Goal: Task Accomplishment & Management: Use online tool/utility

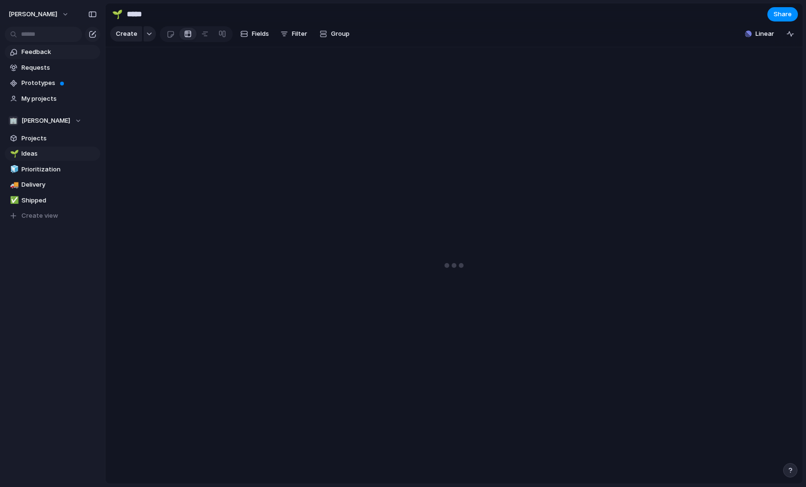
click at [41, 54] on span "Feedback" at bounding box center [58, 52] width 75 height 10
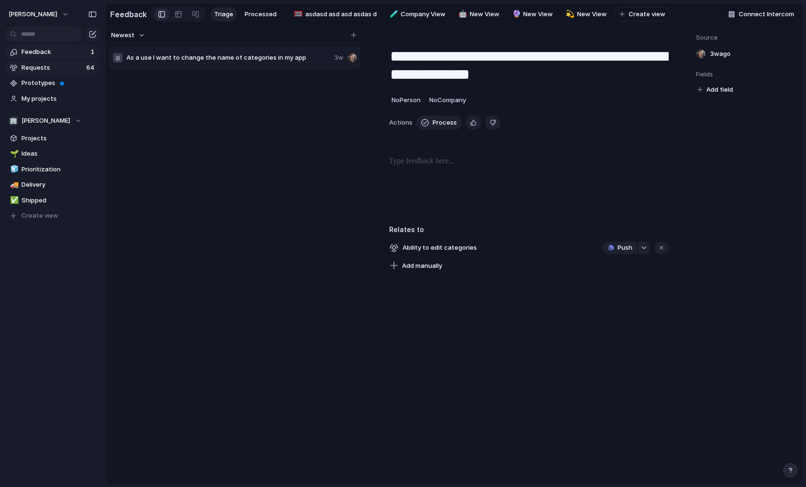
click at [43, 68] on span "Requests" at bounding box center [52, 68] width 62 height 10
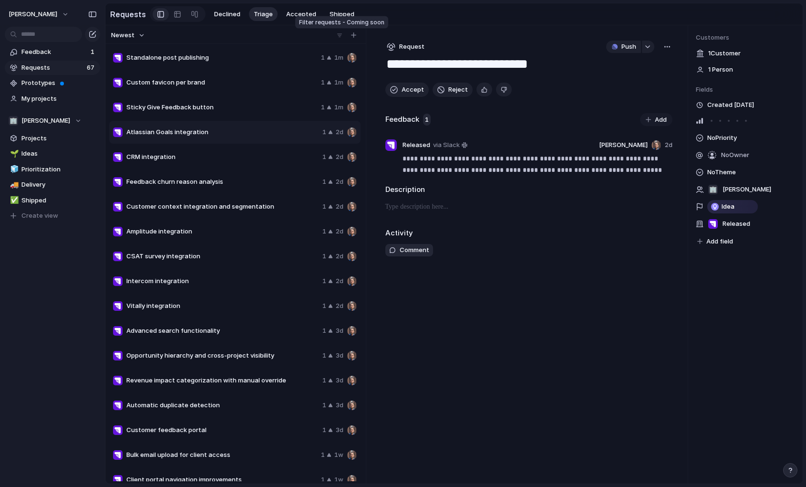
click at [340, 35] on div at bounding box center [340, 36] width 10 height 10
click at [352, 37] on div "button" at bounding box center [353, 34] width 5 height 5
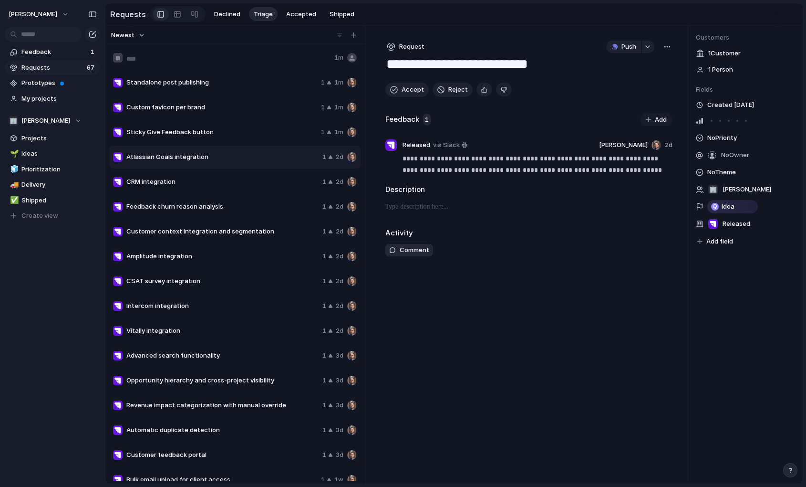
click at [184, 38] on div "Newest" at bounding box center [233, 35] width 253 height 12
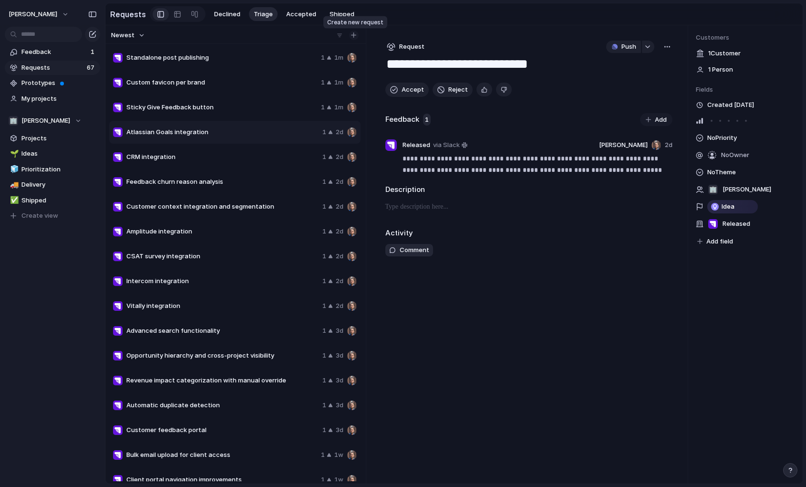
click at [352, 38] on button "button" at bounding box center [354, 36] width 10 height 10
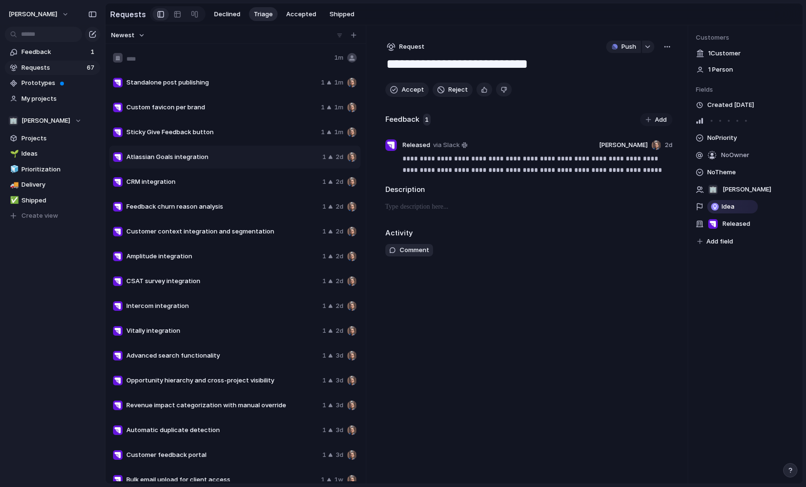
click at [382, 27] on div "**********" at bounding box center [529, 254] width 318 height 458
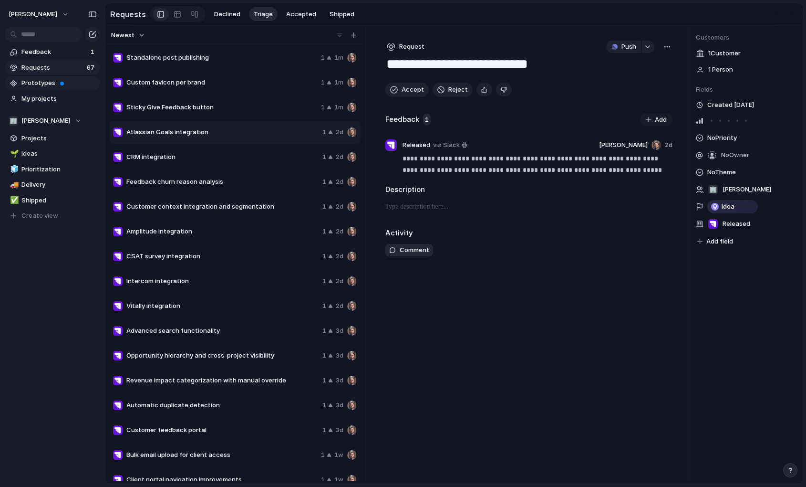
click at [41, 84] on span "Prototypes" at bounding box center [58, 83] width 75 height 10
click at [52, 87] on span "Prototypes" at bounding box center [58, 83] width 75 height 10
click at [329, 58] on div "1" at bounding box center [326, 58] width 11 height 10
click at [327, 58] on div "1" at bounding box center [326, 58] width 11 height 10
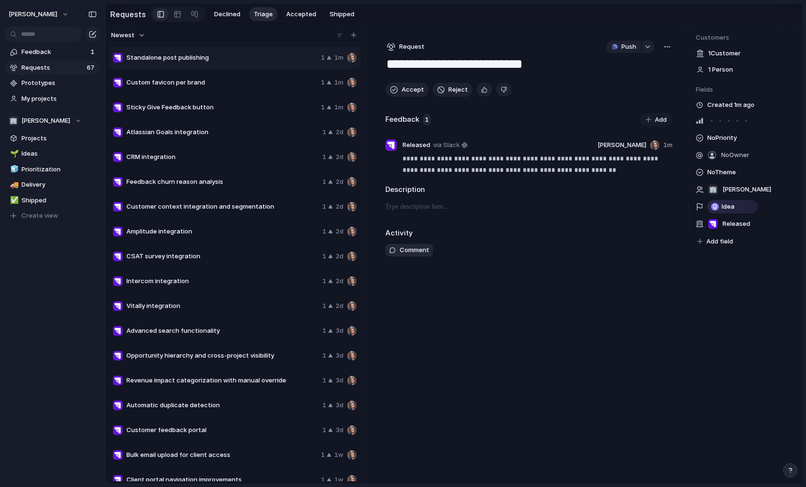
click at [139, 32] on button "Newest" at bounding box center [128, 35] width 37 height 12
click at [145, 104] on span "Most requested" at bounding box center [140, 101] width 48 height 10
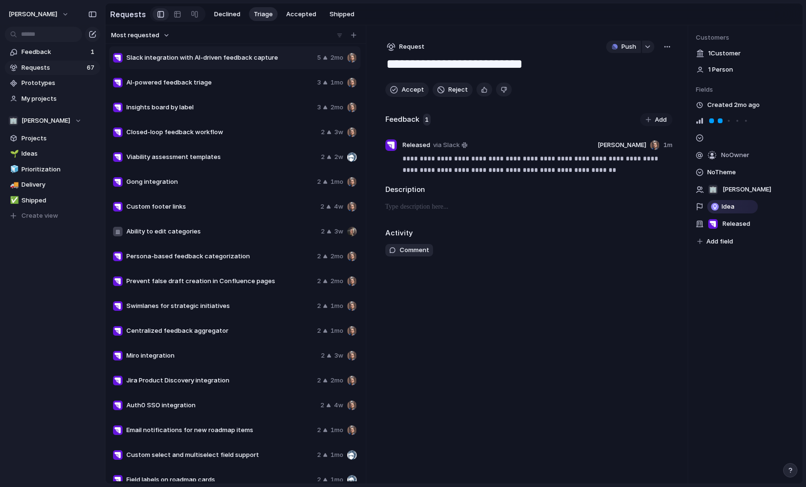
type textarea "**********"
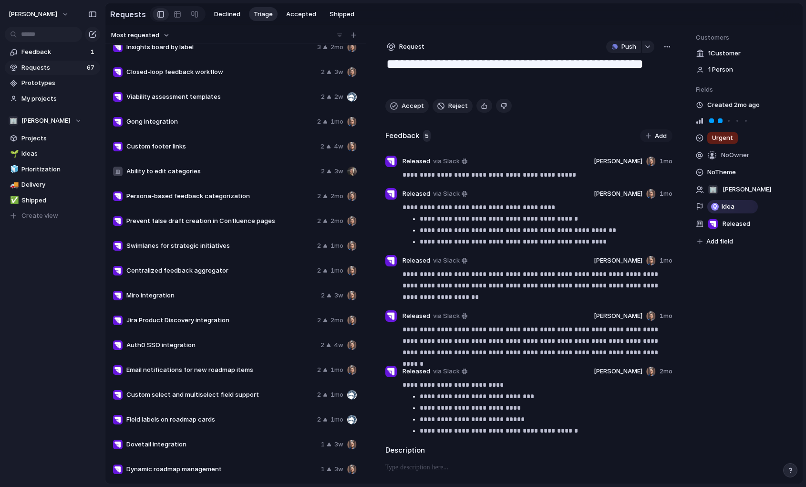
scroll to position [58, 0]
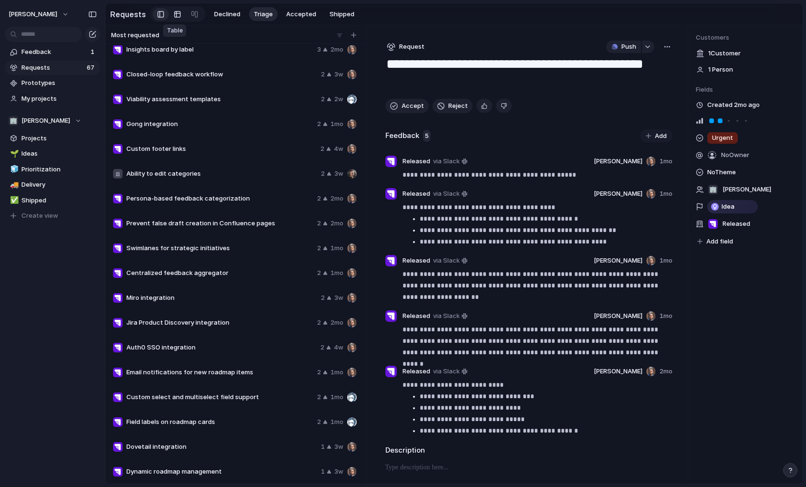
click at [174, 15] on div at bounding box center [178, 14] width 8 height 15
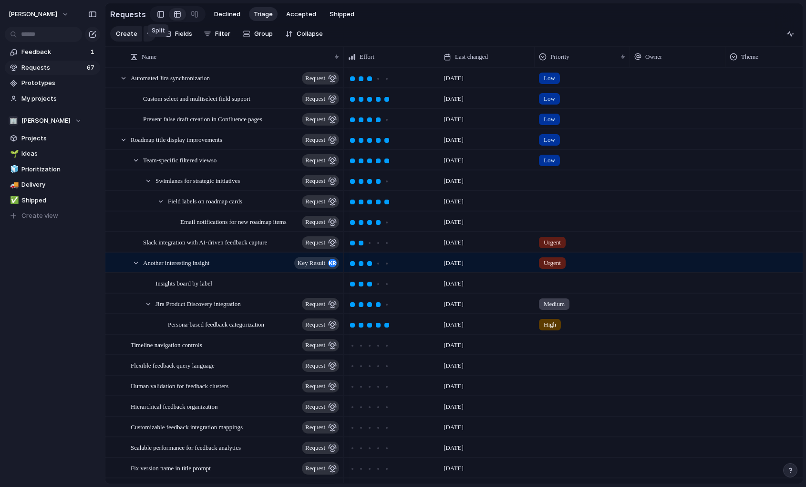
click at [159, 15] on div at bounding box center [160, 14] width 7 height 14
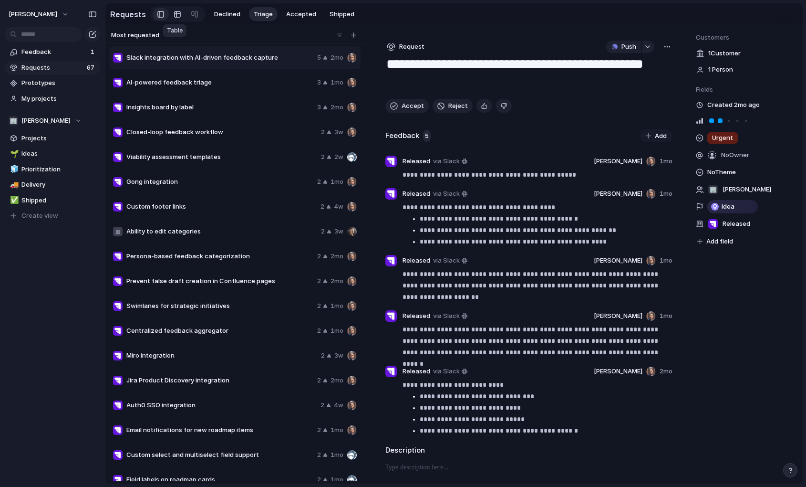
click at [179, 17] on link at bounding box center [177, 14] width 17 height 15
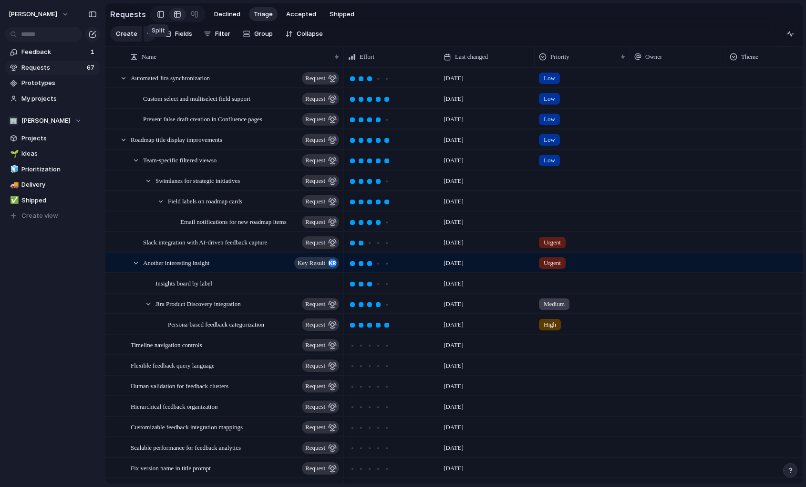
click at [158, 18] on div at bounding box center [160, 14] width 7 height 14
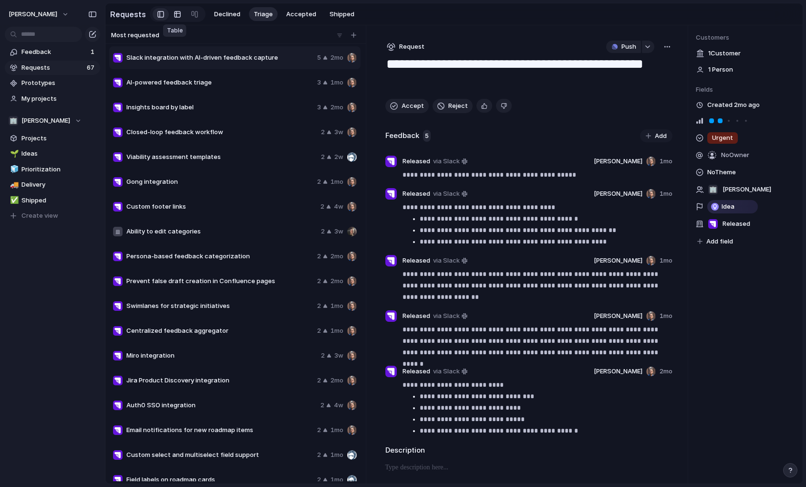
click at [176, 16] on div at bounding box center [178, 14] width 8 height 15
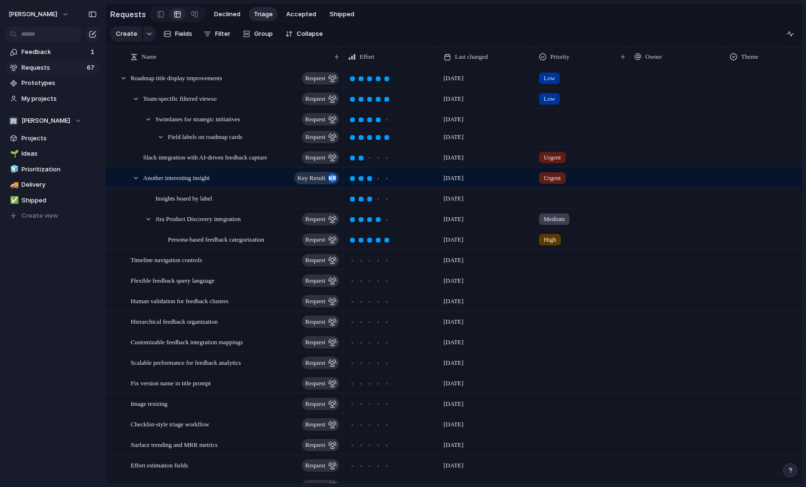
scroll to position [238, 0]
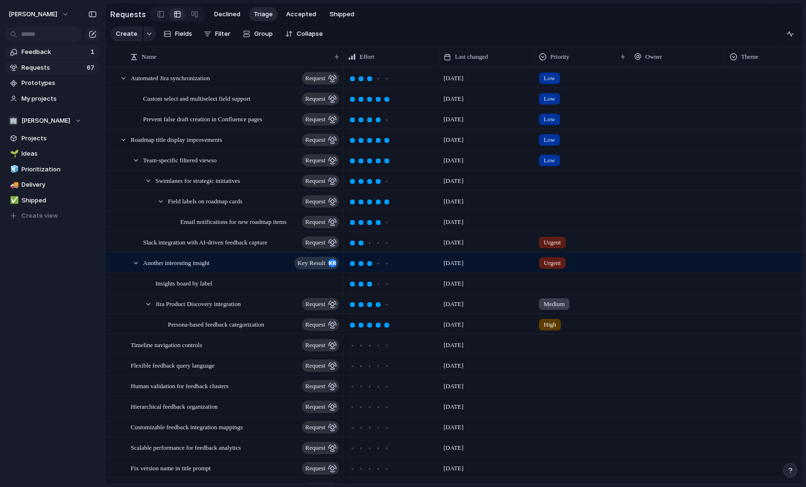
click at [49, 55] on span "Feedback" at bounding box center [54, 52] width 66 height 10
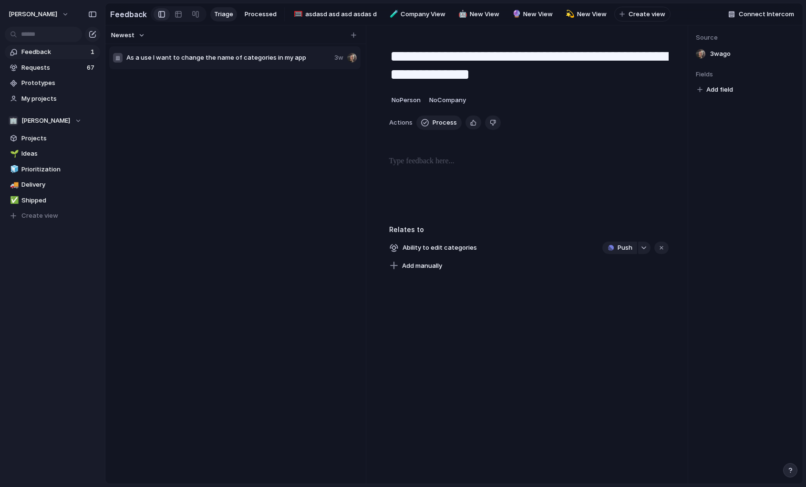
click at [223, 16] on span "Triage" at bounding box center [223, 15] width 19 height 10
click at [250, 15] on span "Processed" at bounding box center [261, 15] width 32 height 10
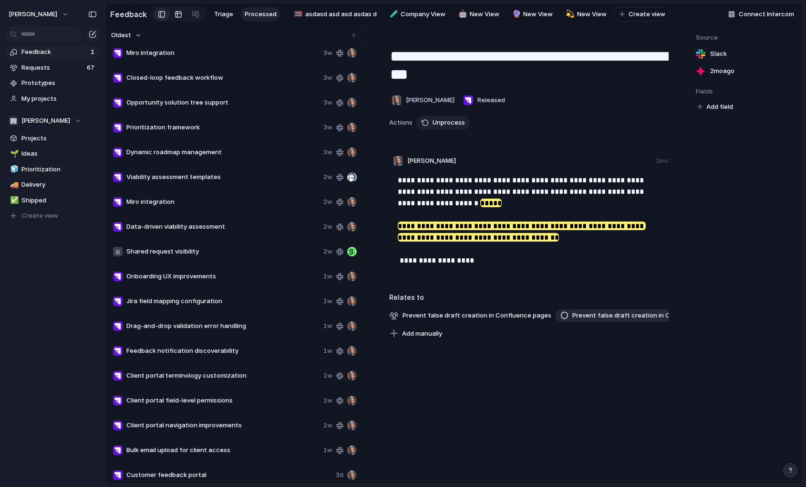
click at [177, 13] on div at bounding box center [179, 14] width 8 height 15
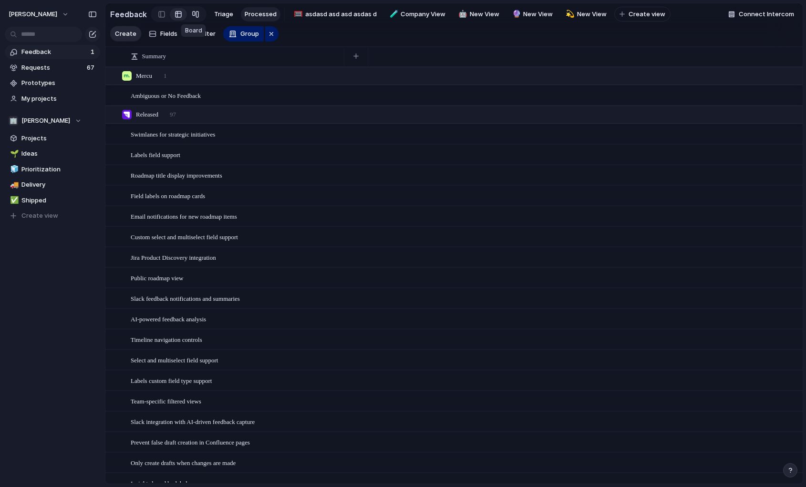
click at [188, 15] on link at bounding box center [195, 14] width 17 height 15
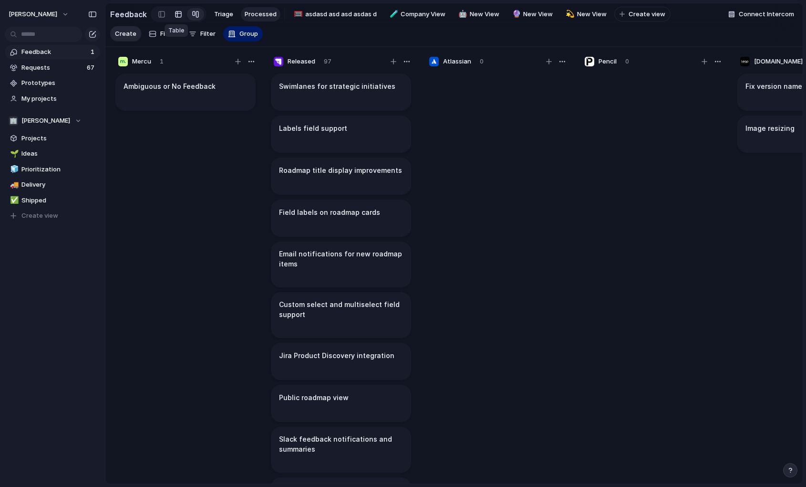
click at [171, 17] on link at bounding box center [178, 14] width 17 height 15
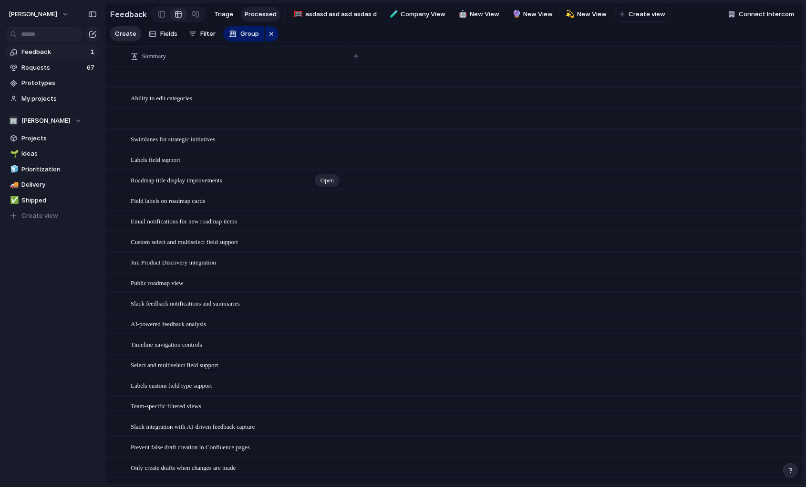
click at [222, 181] on span "Roadmap title display improvements" at bounding box center [177, 179] width 92 height 7
click at [264, 181] on textarea "**********" at bounding box center [234, 181] width 207 height 8
click at [166, 33] on span "Fields" at bounding box center [168, 34] width 17 height 10
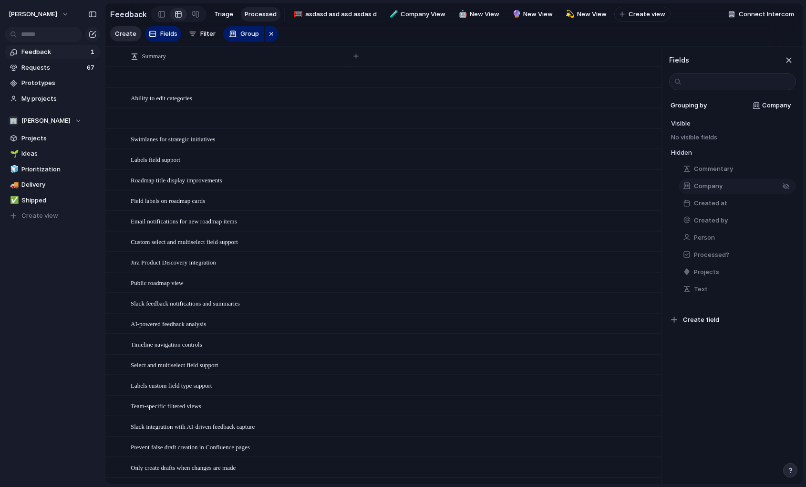
click at [697, 192] on button "Company" at bounding box center [737, 185] width 117 height 15
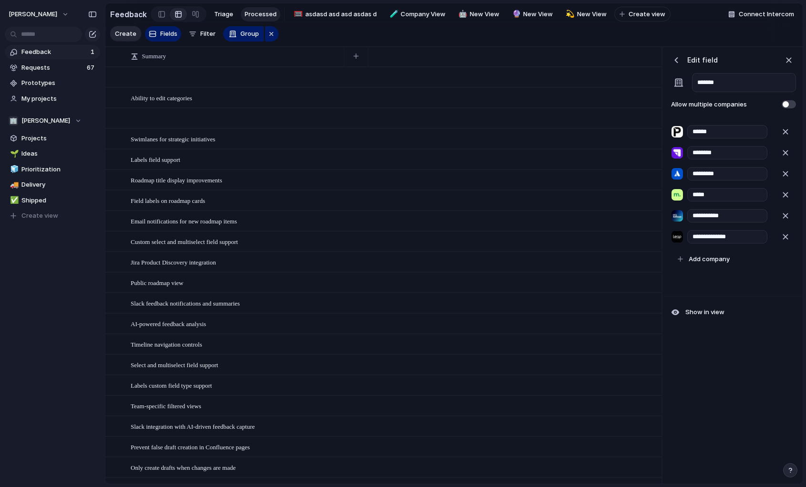
click at [677, 61] on div "button" at bounding box center [677, 60] width 10 height 10
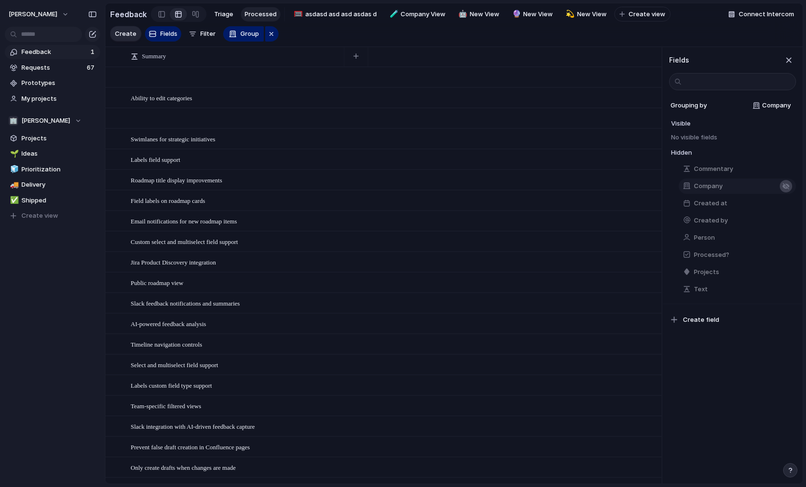
click at [783, 186] on div "button" at bounding box center [786, 186] width 8 height 8
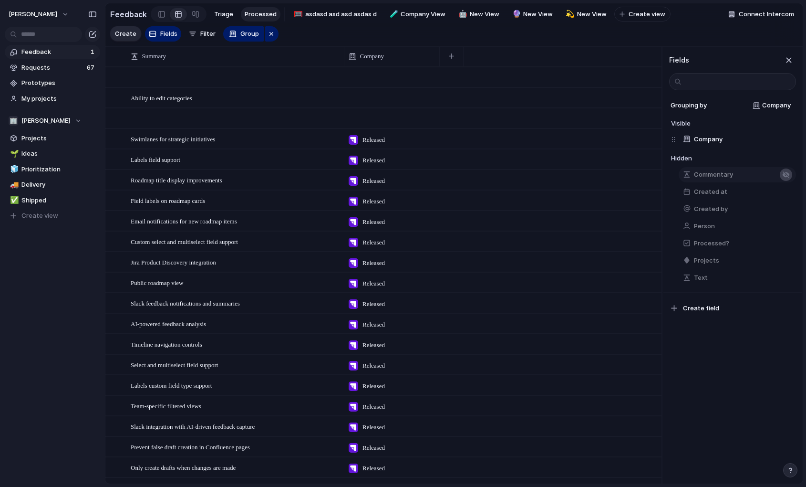
click at [783, 176] on div "button" at bounding box center [786, 175] width 8 height 8
click at [783, 193] on div "button" at bounding box center [786, 192] width 8 height 8
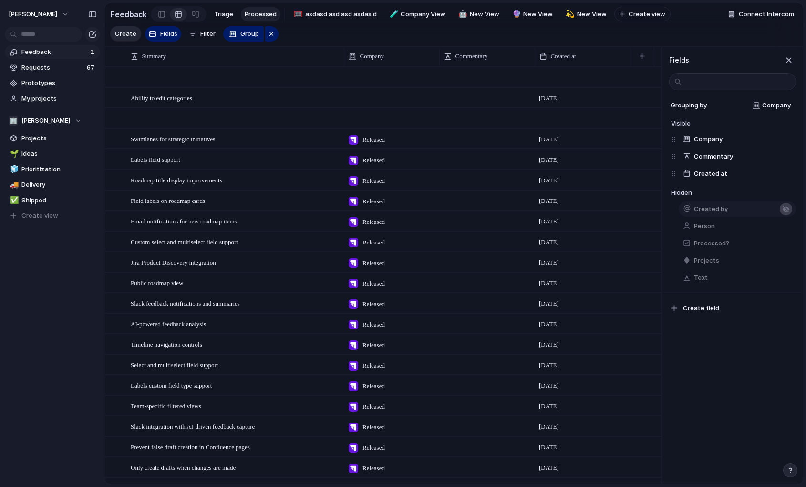
click at [783, 207] on div "button" at bounding box center [786, 209] width 8 height 8
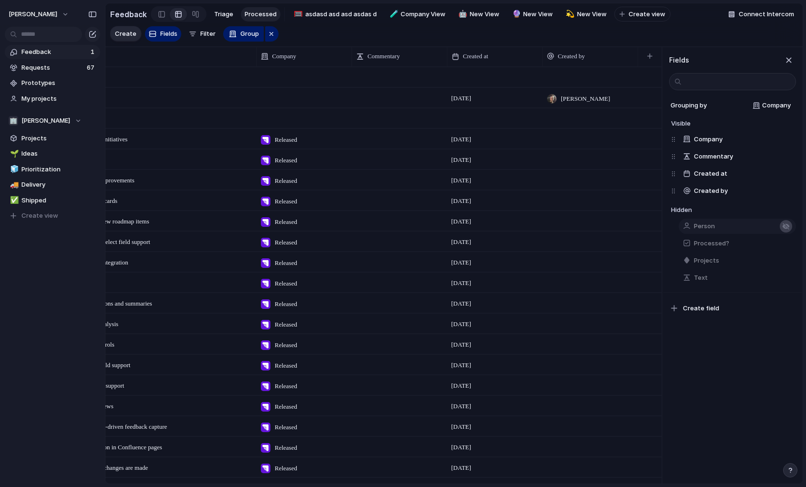
click at [783, 227] on div "button" at bounding box center [786, 226] width 8 height 8
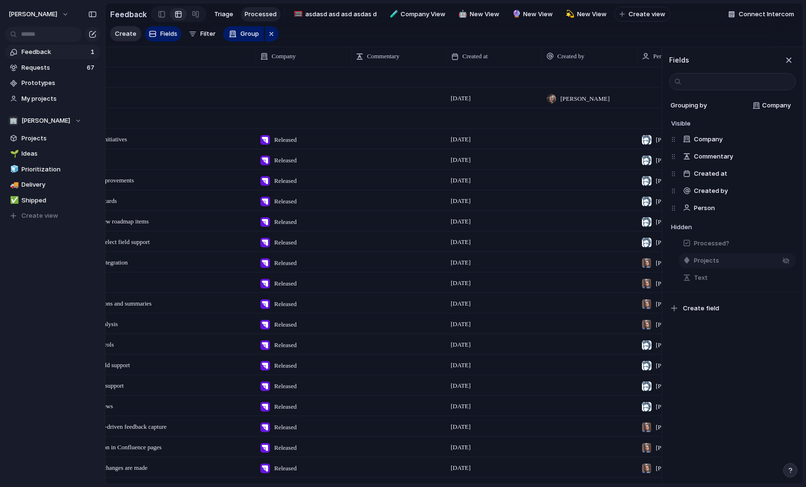
scroll to position [0, 184]
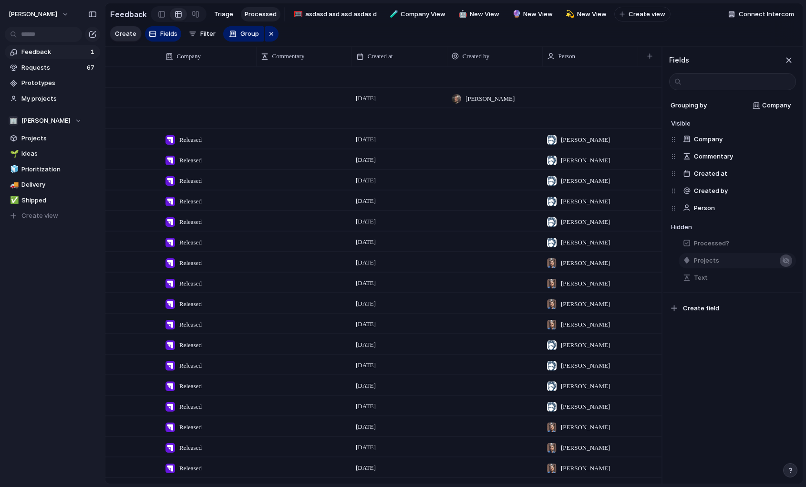
click at [786, 263] on div "button" at bounding box center [786, 261] width 8 height 8
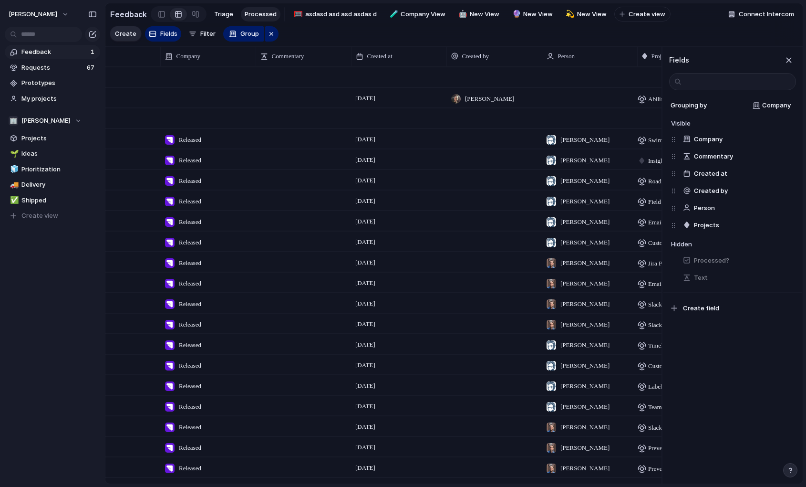
scroll to position [0, 279]
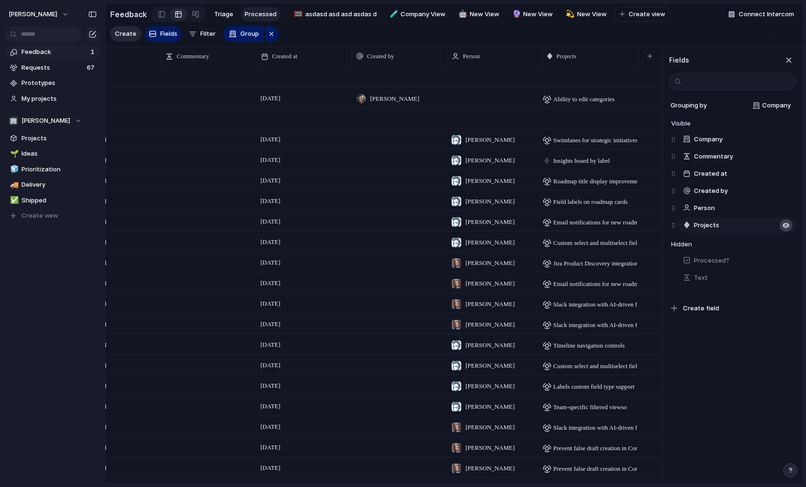
click at [787, 228] on div "button" at bounding box center [786, 225] width 8 height 8
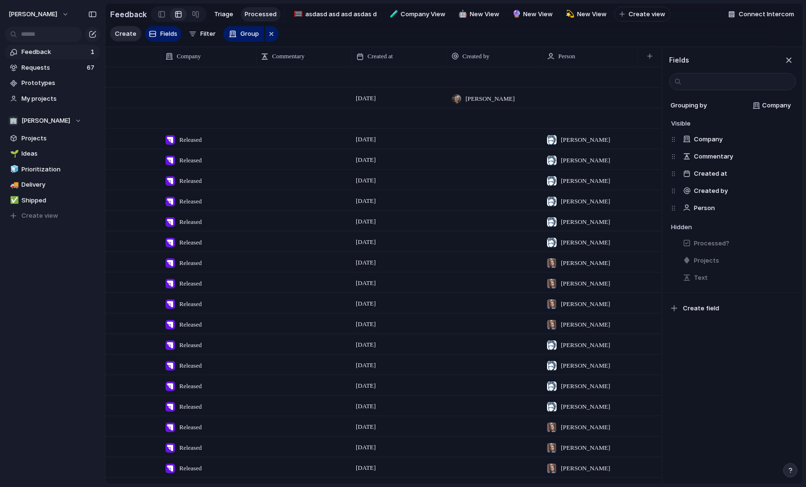
scroll to position [0, 184]
click at [785, 213] on button "button" at bounding box center [786, 208] width 12 height 12
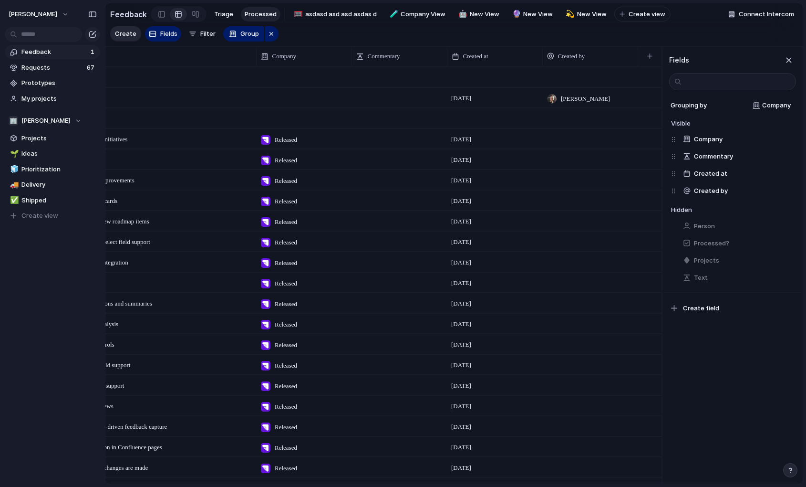
scroll to position [0, 88]
click at [786, 142] on div "button" at bounding box center [786, 139] width 8 height 8
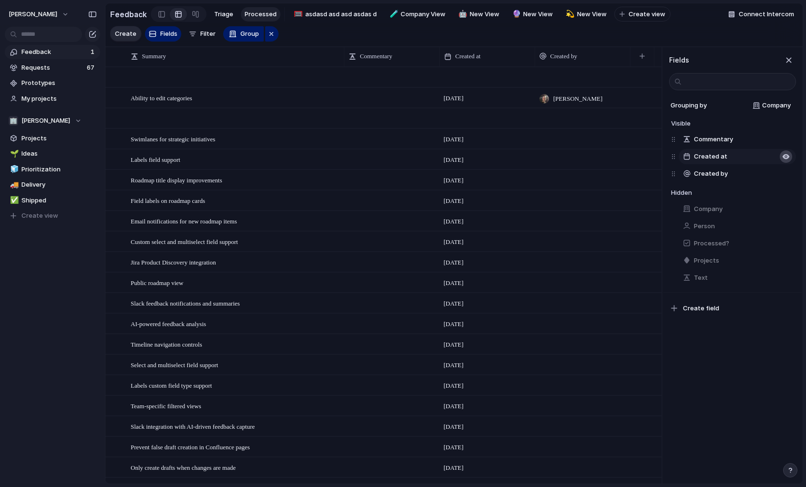
click at [787, 155] on div "button" at bounding box center [786, 157] width 8 height 8
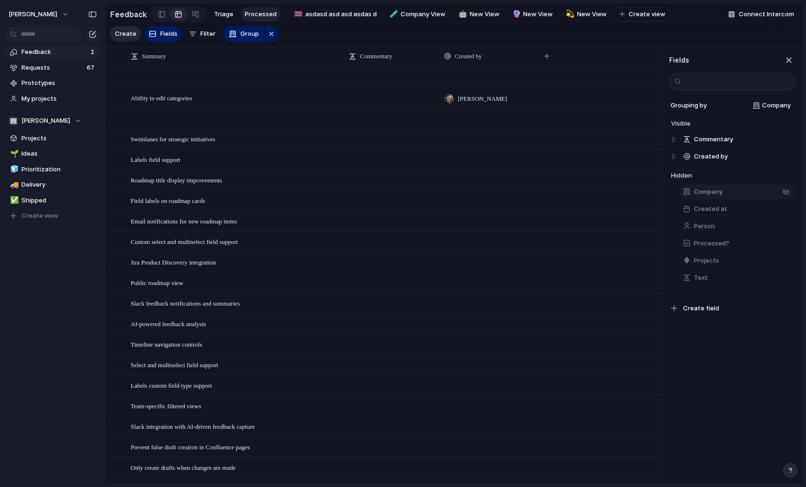
click at [762, 190] on button "Company" at bounding box center [737, 191] width 117 height 15
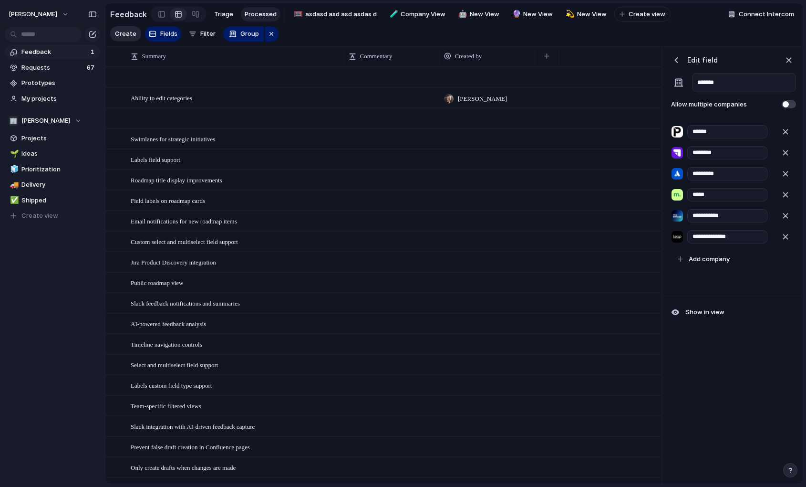
click at [676, 63] on div "button" at bounding box center [677, 60] width 10 height 10
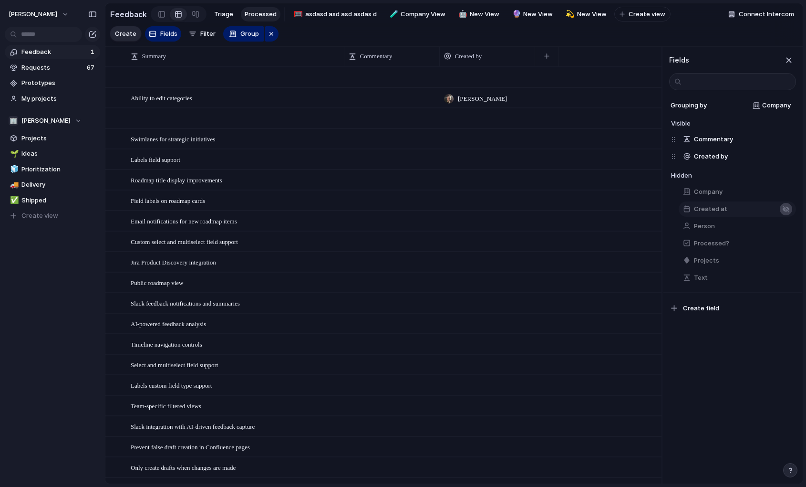
click at [783, 209] on div "button" at bounding box center [786, 209] width 8 height 8
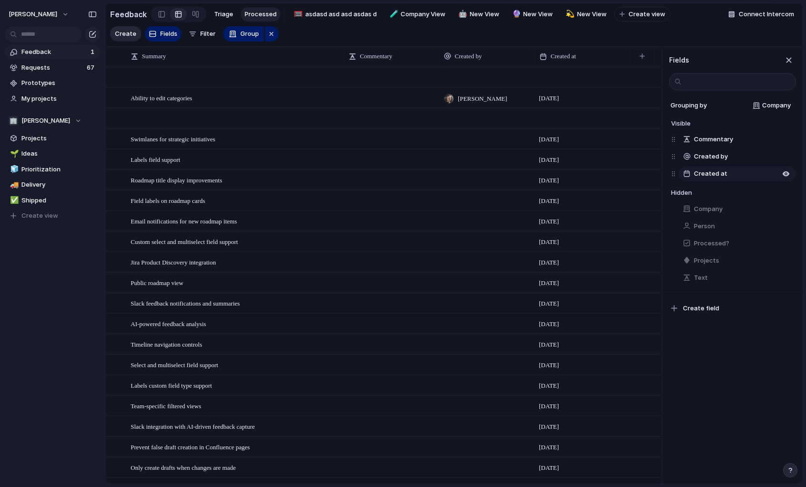
click at [778, 175] on button "Created at" at bounding box center [737, 173] width 117 height 15
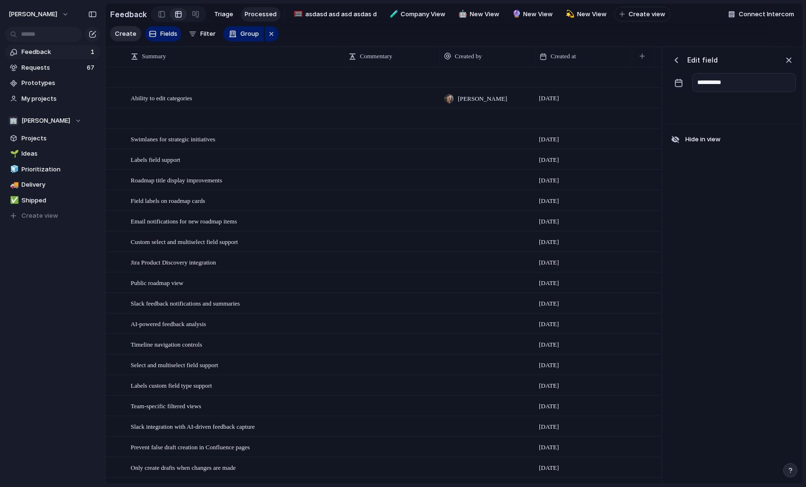
click at [680, 62] on div "button" at bounding box center [677, 60] width 10 height 10
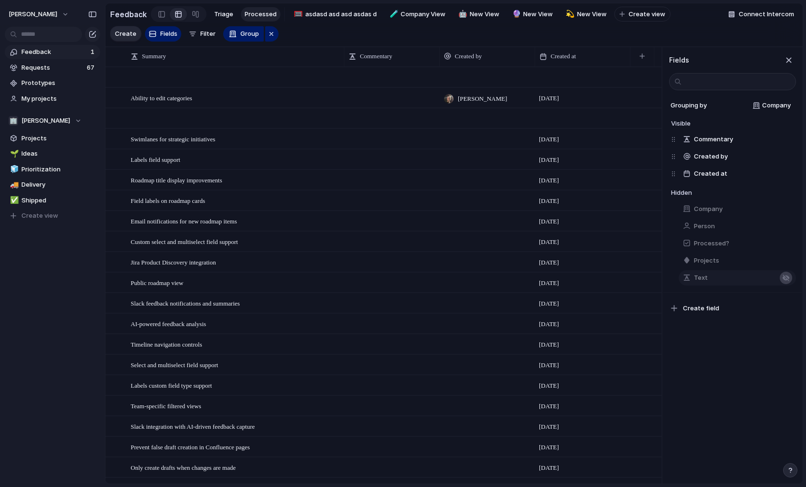
click at [782, 274] on div "button" at bounding box center [786, 278] width 8 height 8
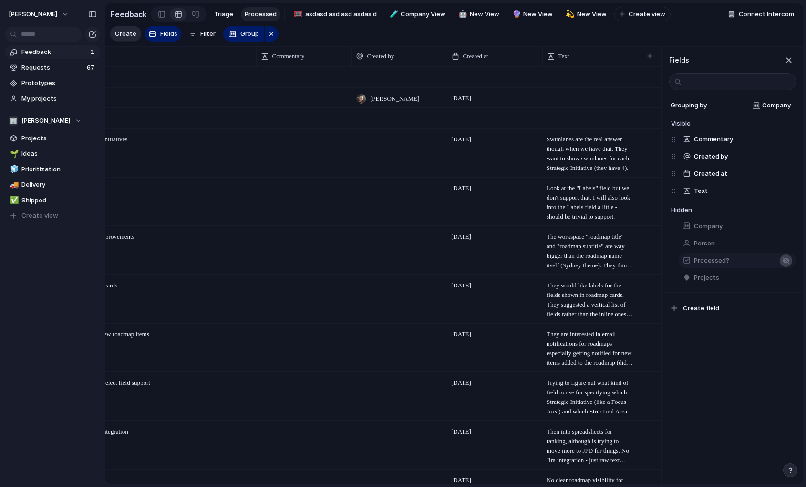
click at [782, 262] on div "button" at bounding box center [786, 261] width 8 height 8
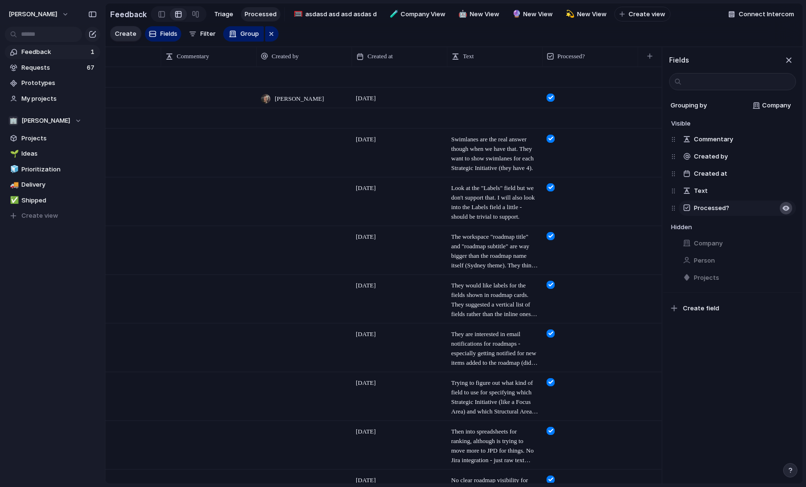
click at [783, 208] on div "button" at bounding box center [786, 208] width 8 height 8
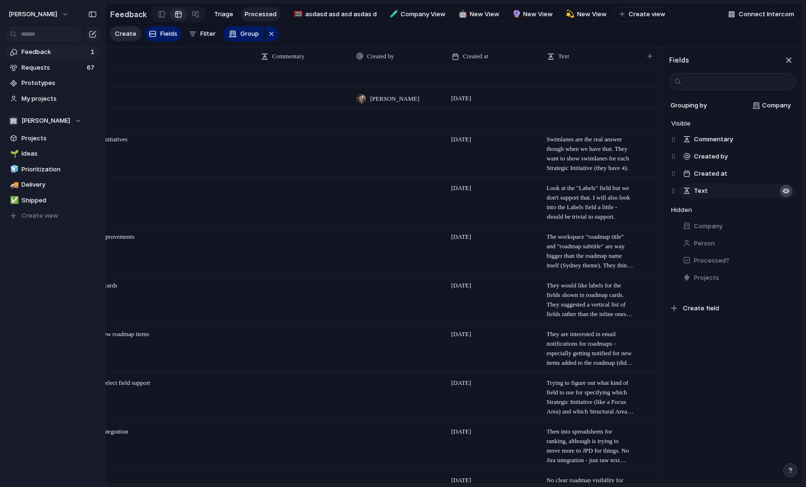
click at [784, 191] on div "button" at bounding box center [786, 191] width 8 height 8
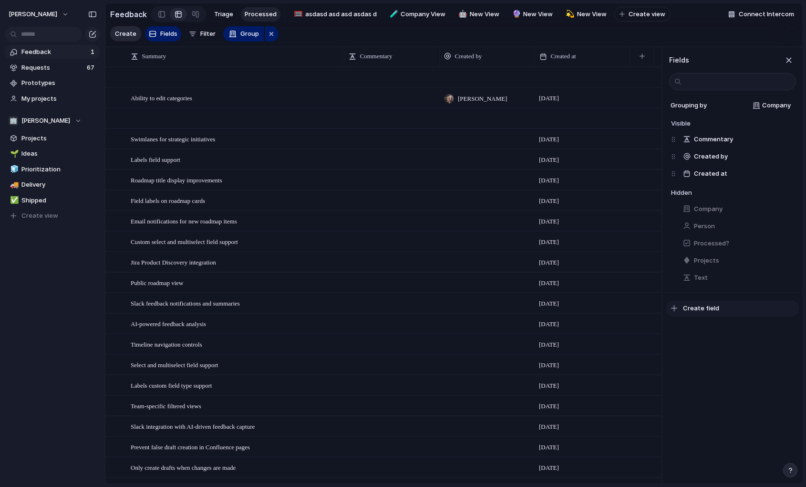
click at [715, 313] on button "Create field" at bounding box center [732, 308] width 133 height 16
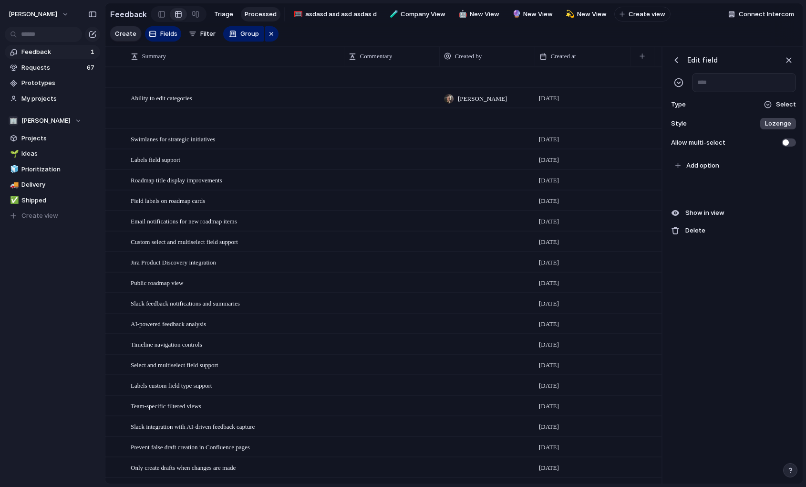
click at [677, 62] on div "button" at bounding box center [677, 60] width 10 height 10
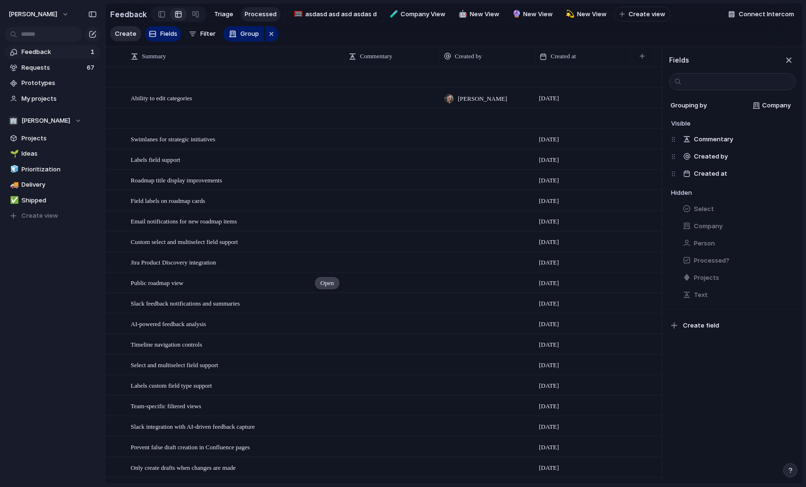
click at [329, 283] on span "Open" at bounding box center [327, 283] width 13 height 10
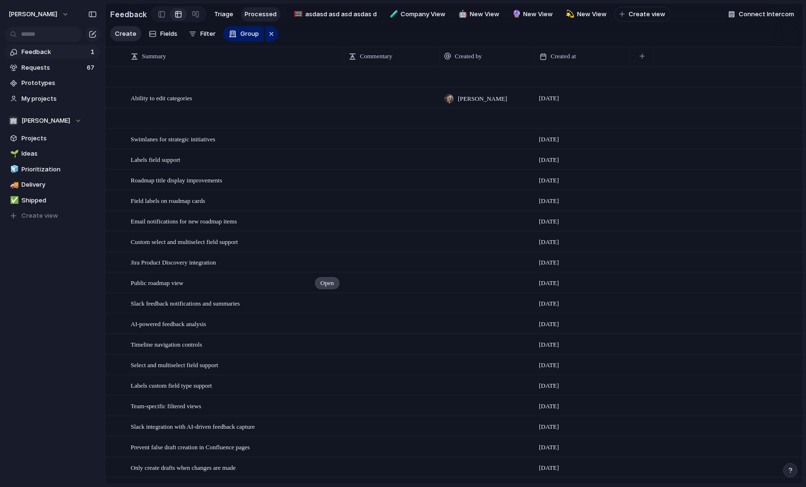
click at [329, 283] on span "Open" at bounding box center [327, 283] width 13 height 10
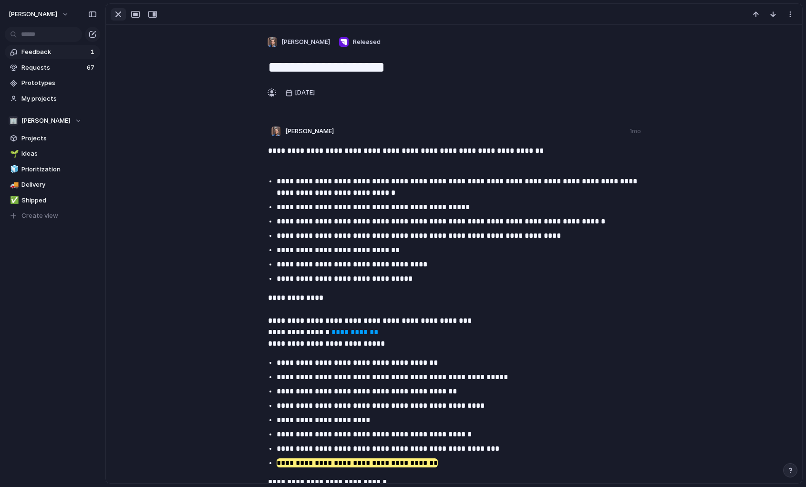
click at [118, 15] on div "button" at bounding box center [118, 14] width 11 height 11
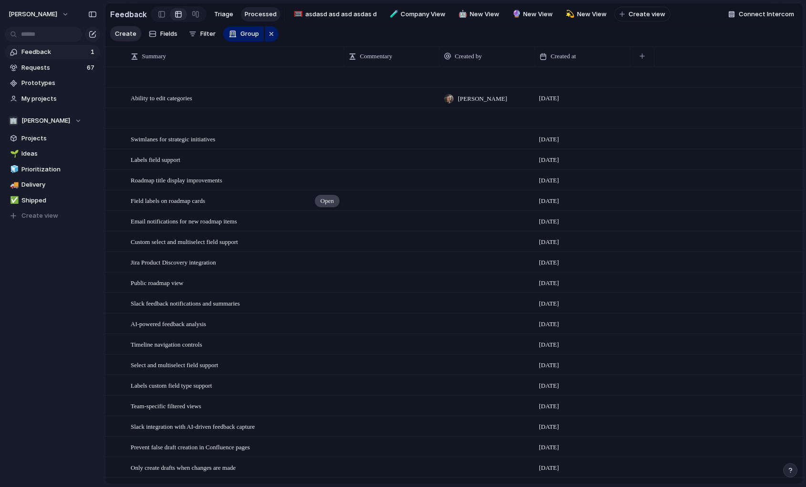
click at [323, 201] on span "Open" at bounding box center [327, 201] width 13 height 10
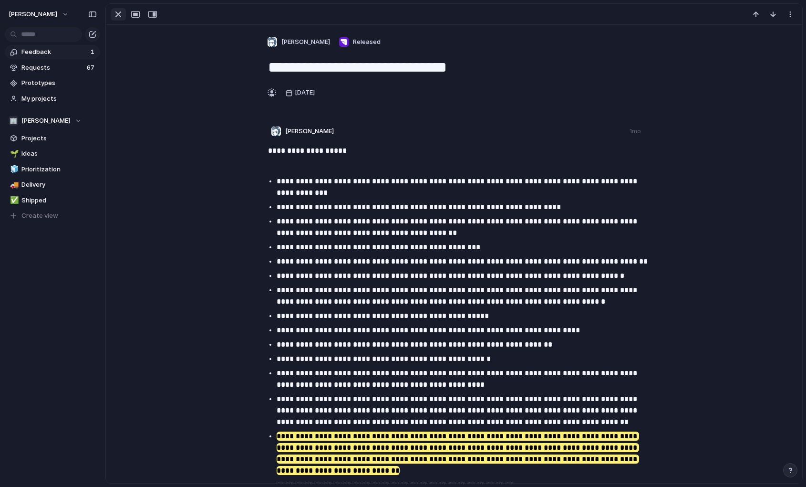
click at [116, 18] on div "button" at bounding box center [118, 14] width 11 height 11
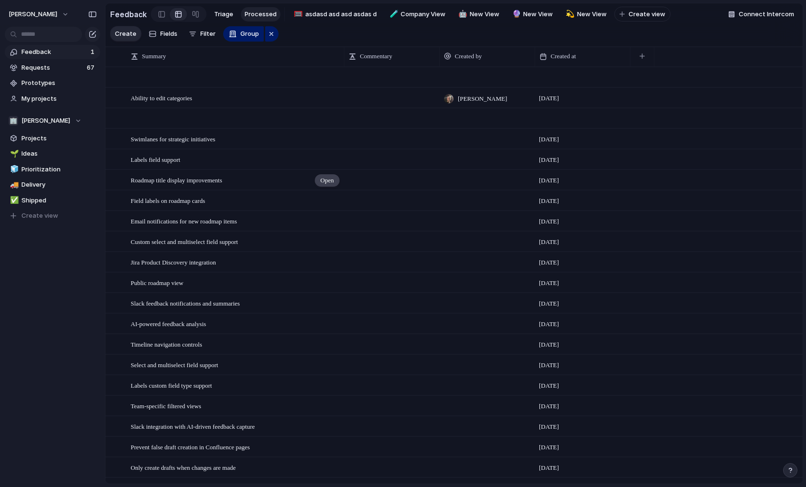
click at [321, 176] on span "Open" at bounding box center [327, 181] width 13 height 10
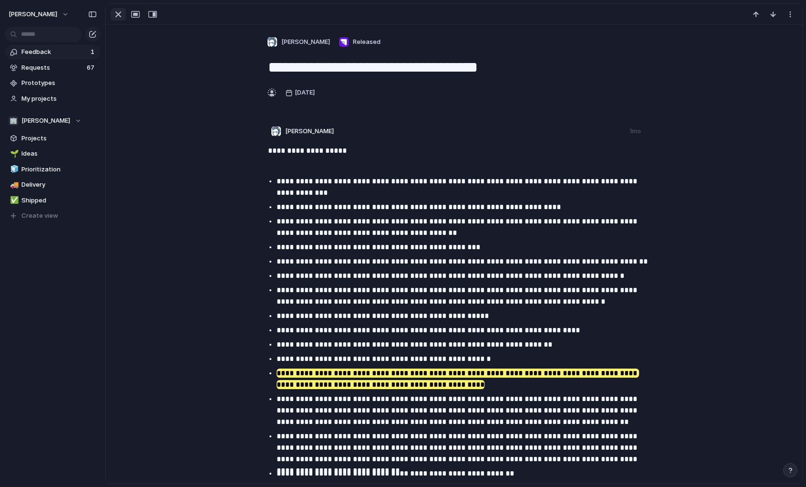
click at [119, 20] on button "button" at bounding box center [118, 14] width 15 height 12
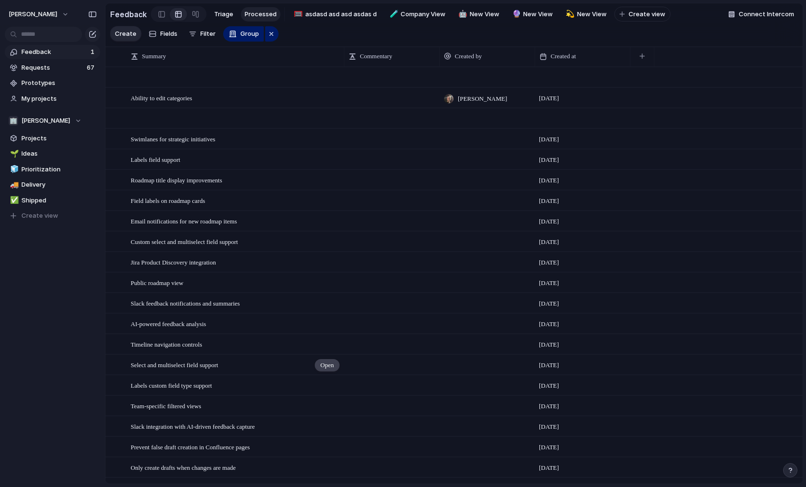
click at [321, 363] on span "Open" at bounding box center [327, 365] width 13 height 10
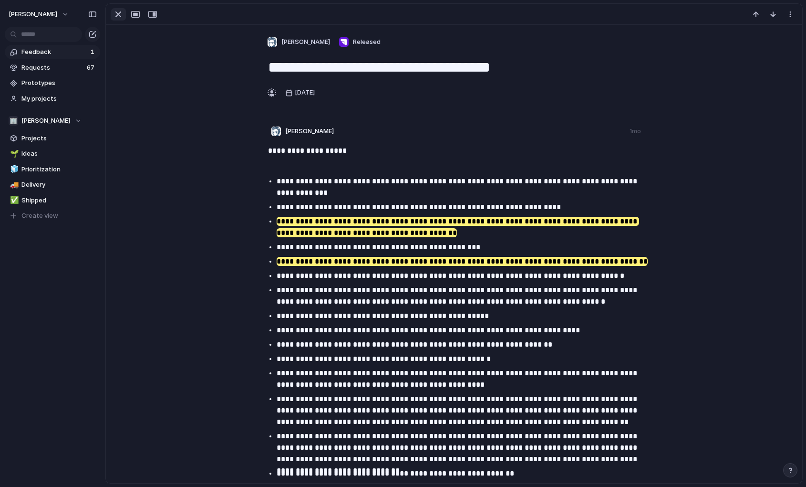
click at [118, 18] on div "button" at bounding box center [118, 14] width 11 height 11
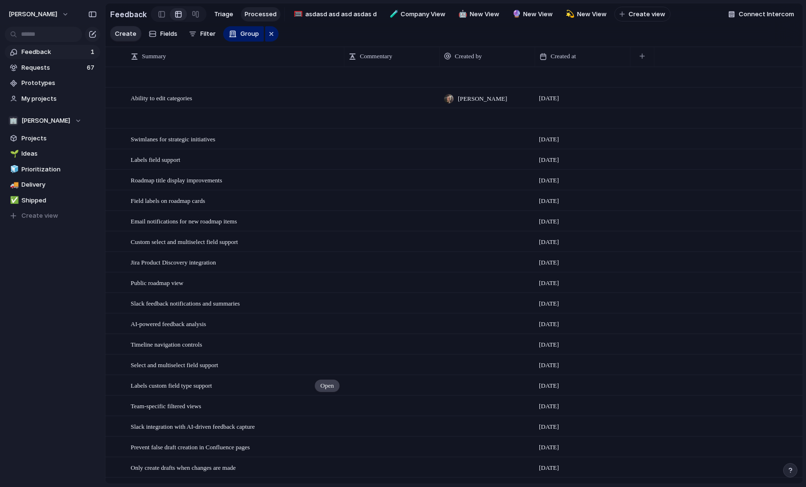
click at [321, 385] on span "Open" at bounding box center [327, 386] width 13 height 10
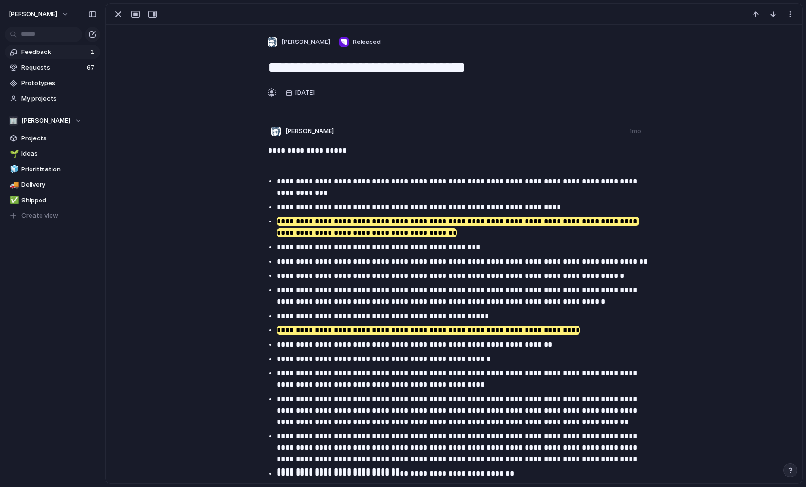
click at [117, 22] on div at bounding box center [454, 14] width 696 height 21
click at [117, 19] on div "button" at bounding box center [118, 14] width 11 height 11
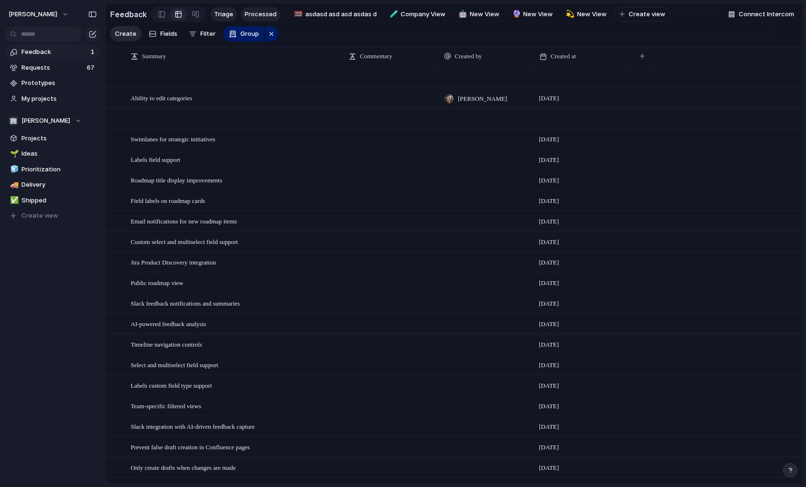
click at [228, 13] on span "Triage" at bounding box center [223, 15] width 19 height 10
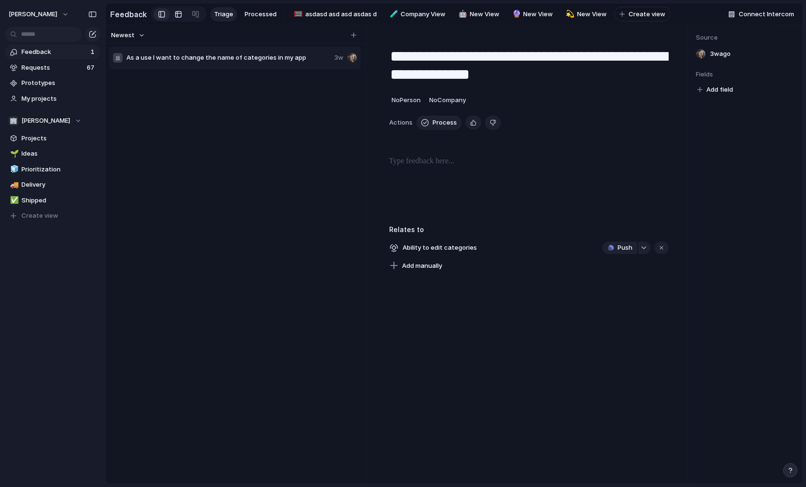
click at [177, 18] on div at bounding box center [179, 14] width 8 height 15
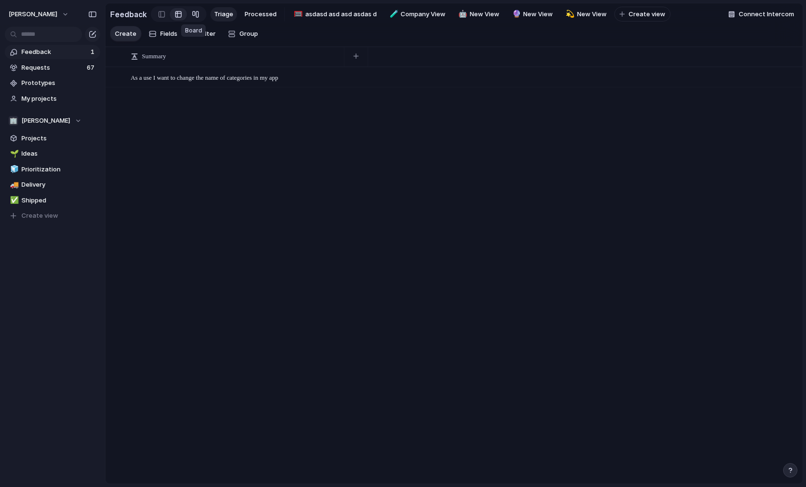
click at [194, 18] on div at bounding box center [196, 14] width 8 height 15
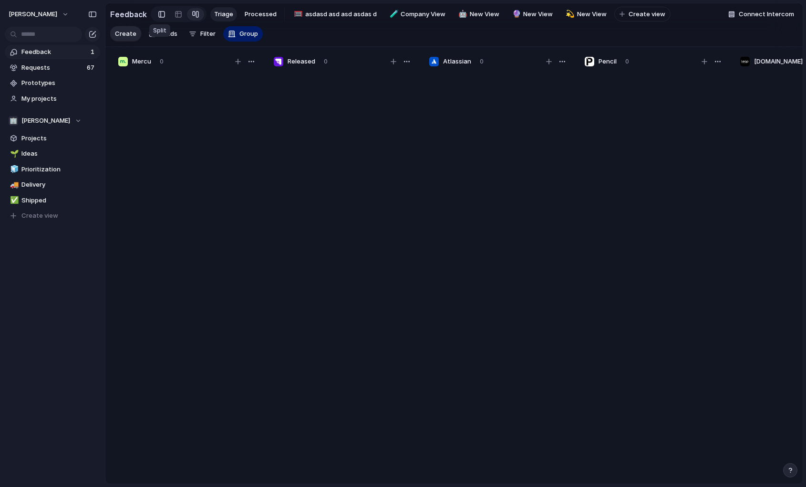
click at [162, 17] on div at bounding box center [161, 14] width 7 height 14
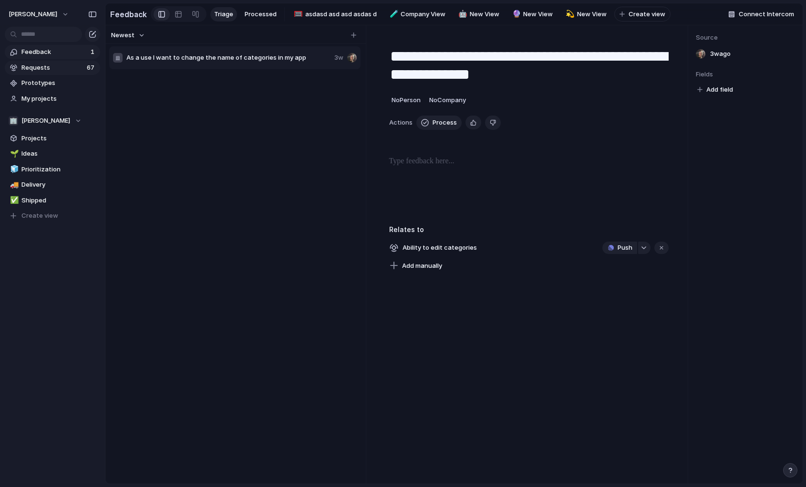
click at [54, 71] on span "Requests" at bounding box center [52, 68] width 62 height 10
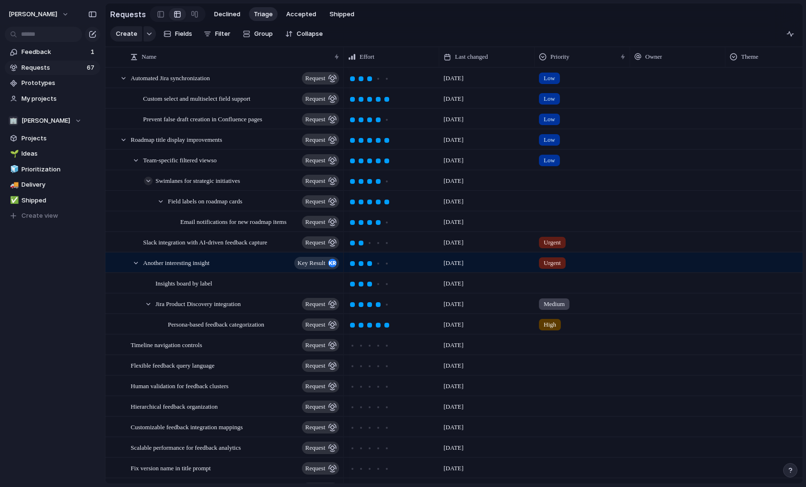
click at [151, 181] on div at bounding box center [148, 180] width 9 height 9
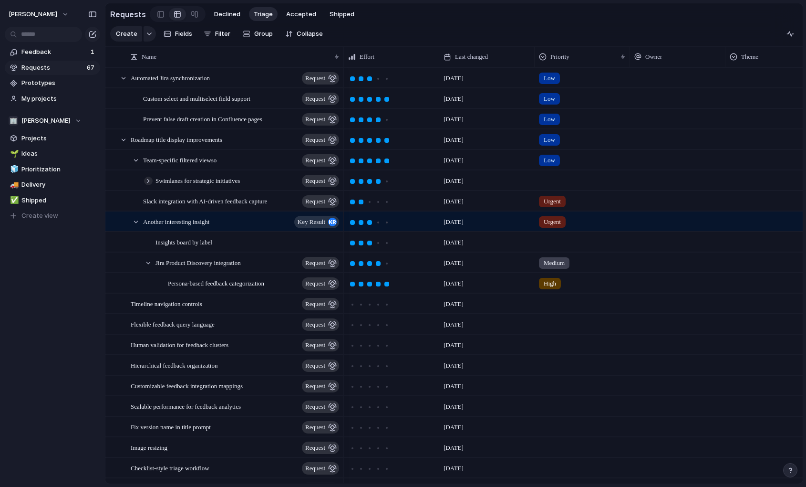
click at [149, 183] on div at bounding box center [148, 180] width 9 height 9
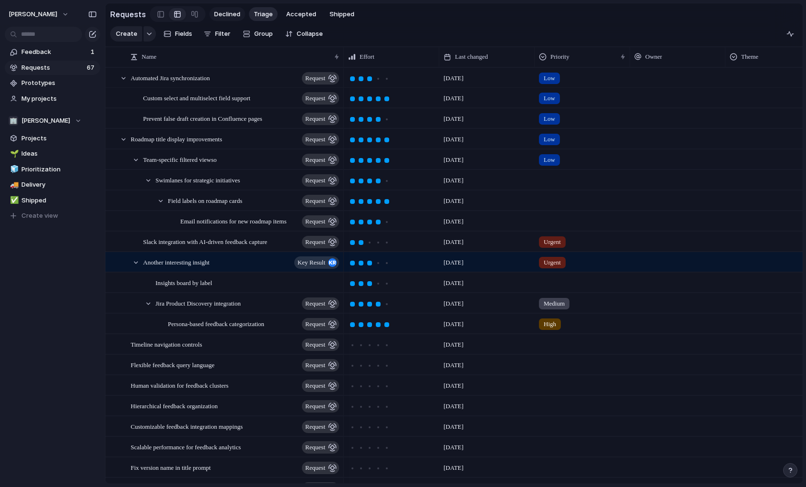
click at [227, 12] on span "Declined" at bounding box center [227, 15] width 26 height 10
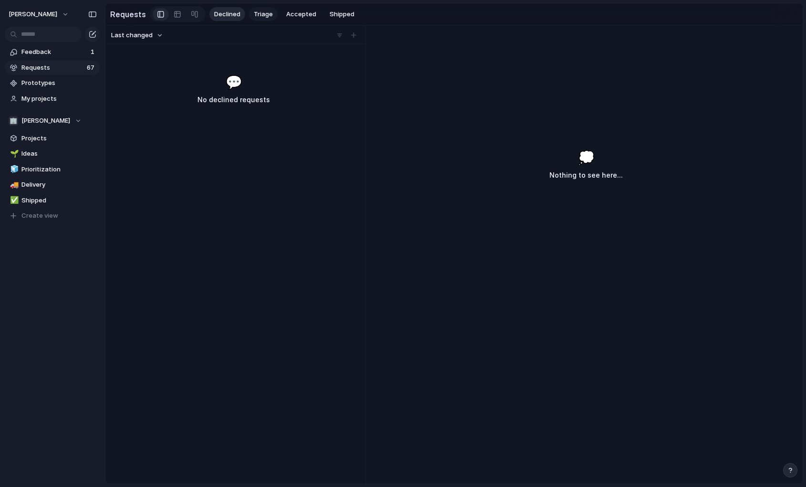
click at [262, 14] on span "Triage" at bounding box center [263, 15] width 19 height 10
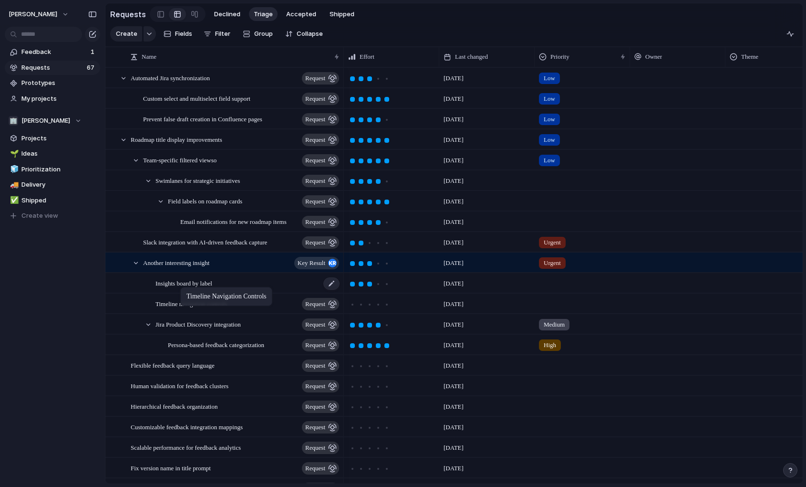
drag, startPoint x: 151, startPoint y: 342, endPoint x: 185, endPoint y: 289, distance: 63.3
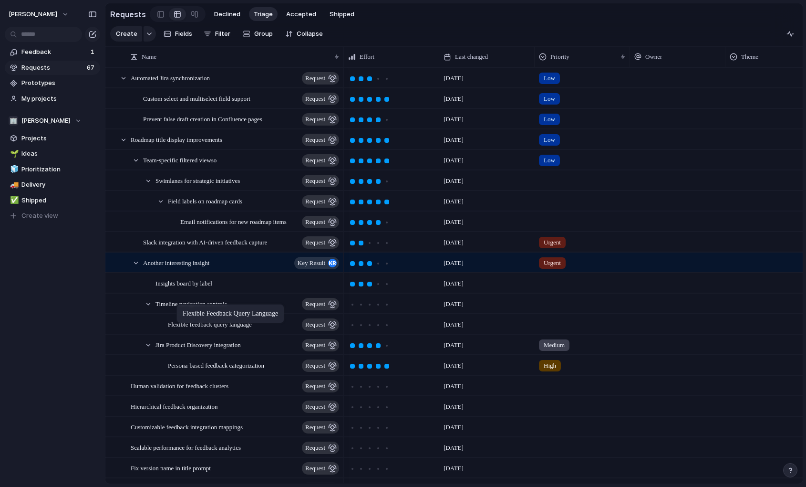
drag, startPoint x: 148, startPoint y: 366, endPoint x: 181, endPoint y: 306, distance: 68.7
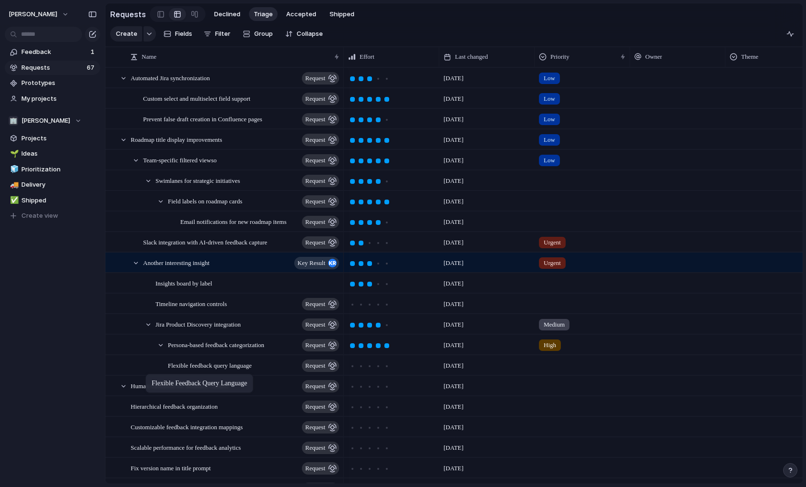
drag, startPoint x: 183, startPoint y: 324, endPoint x: 147, endPoint y: 374, distance: 61.5
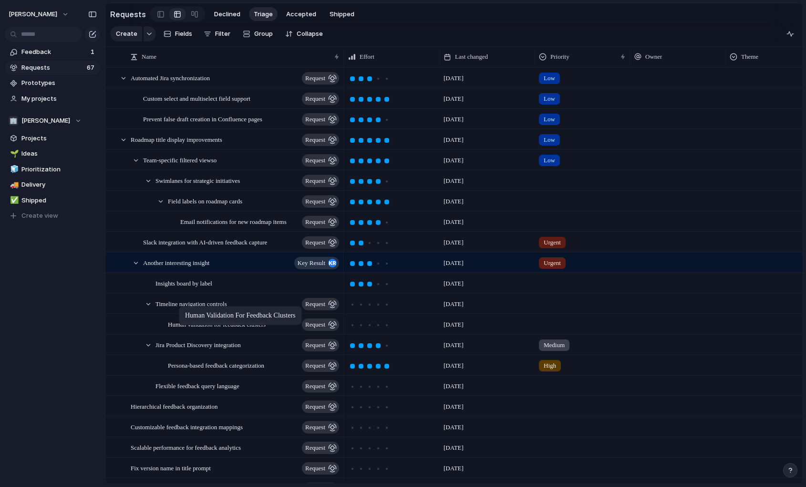
drag, startPoint x: 170, startPoint y: 389, endPoint x: 184, endPoint y: 308, distance: 82.3
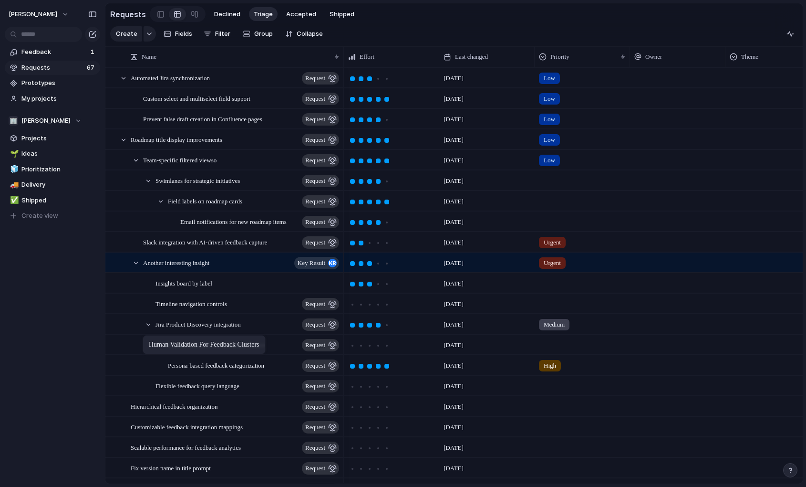
drag, startPoint x: 187, startPoint y: 325, endPoint x: 147, endPoint y: 336, distance: 41.7
drag, startPoint x: 192, startPoint y: 342, endPoint x: 121, endPoint y: 339, distance: 71.1
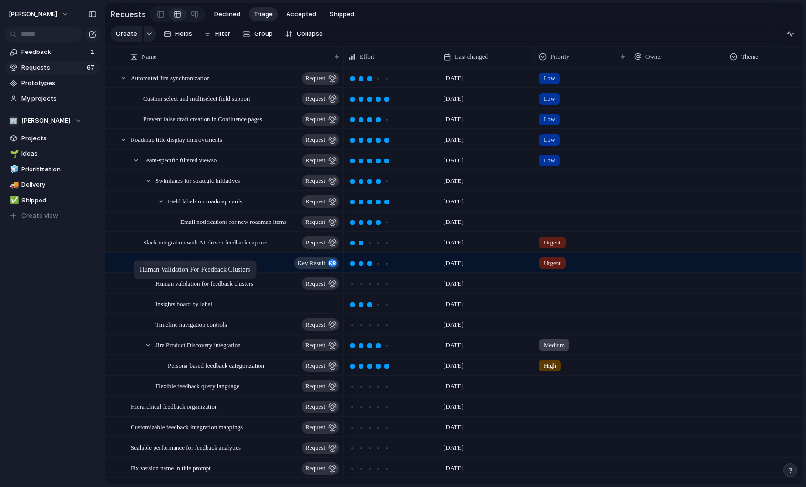
drag, startPoint x: 194, startPoint y: 345, endPoint x: 139, endPoint y: 262, distance: 99.5
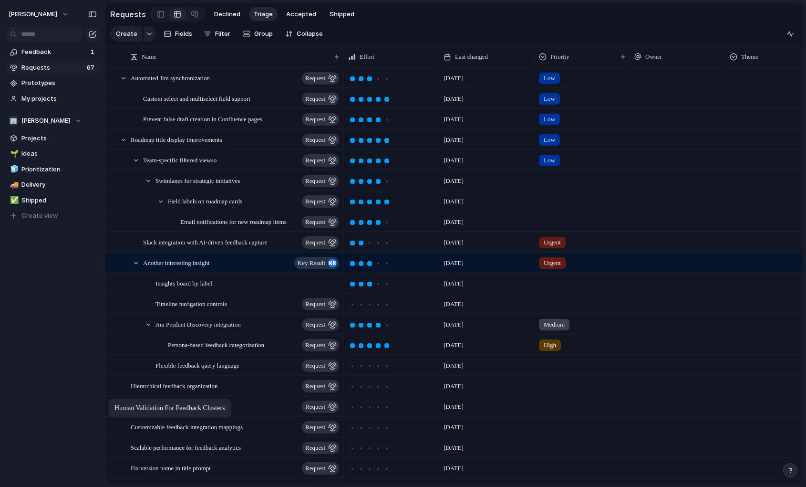
drag, startPoint x: 186, startPoint y: 284, endPoint x: 114, endPoint y: 400, distance: 137.4
drag, startPoint x: 168, startPoint y: 405, endPoint x: 135, endPoint y: 374, distance: 45.2
drag, startPoint x: 181, startPoint y: 388, endPoint x: 110, endPoint y: 384, distance: 71.6
drag, startPoint x: 202, startPoint y: 387, endPoint x: 119, endPoint y: 379, distance: 83.3
drag, startPoint x: 162, startPoint y: 389, endPoint x: 135, endPoint y: 383, distance: 27.3
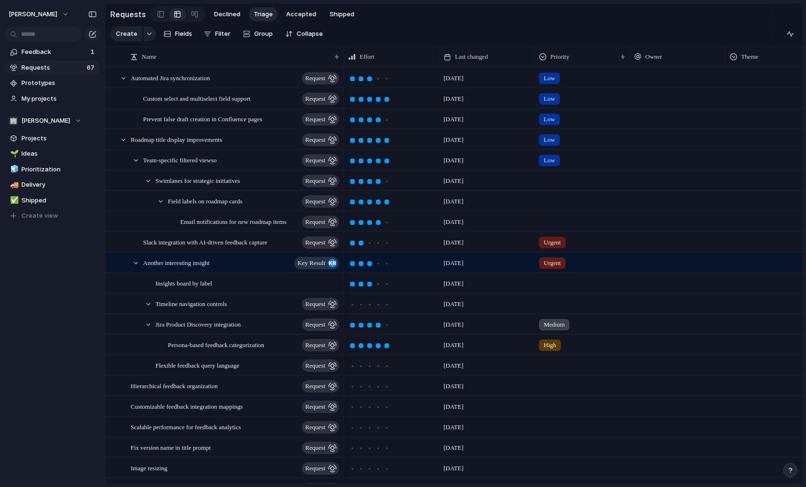
click at [45, 69] on span "Requests" at bounding box center [52, 68] width 62 height 10
click at [41, 52] on span "Feedback" at bounding box center [54, 52] width 66 height 10
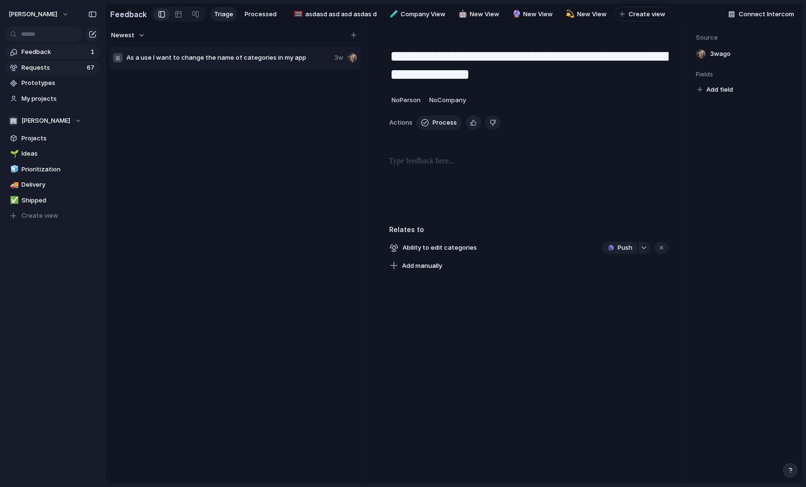
click at [39, 66] on span "Requests" at bounding box center [52, 68] width 62 height 10
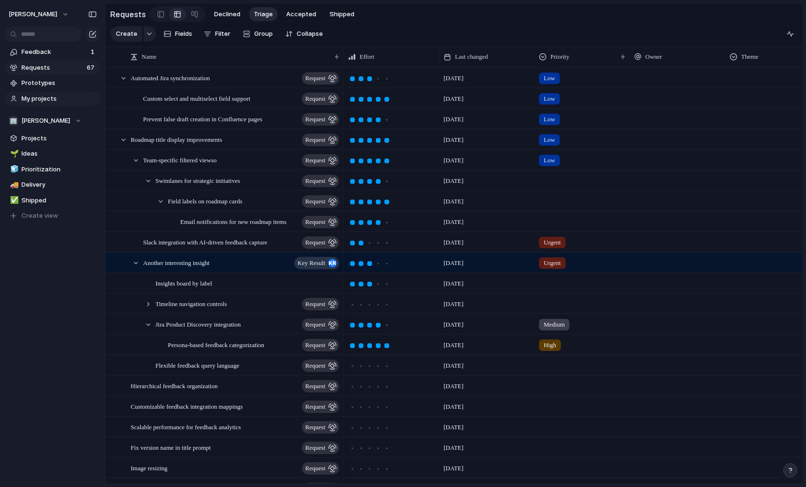
click at [38, 98] on span "My projects" at bounding box center [58, 99] width 75 height 10
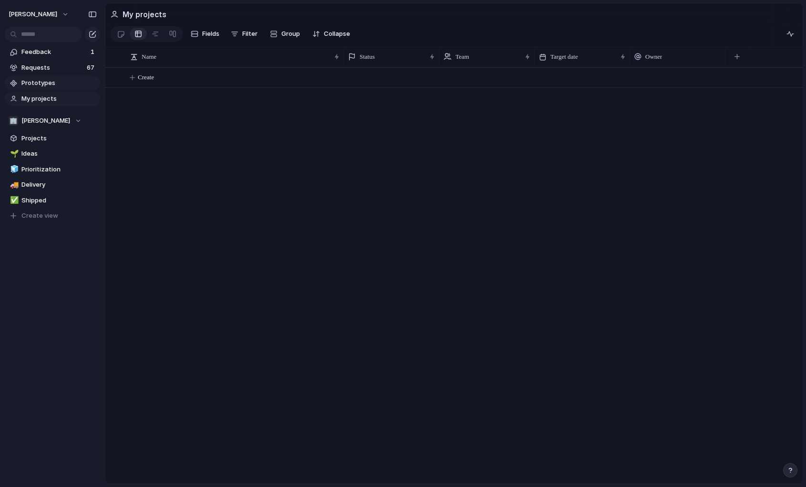
click at [41, 83] on span "Prototypes" at bounding box center [58, 83] width 75 height 10
click at [49, 53] on span "Feedback" at bounding box center [54, 52] width 66 height 10
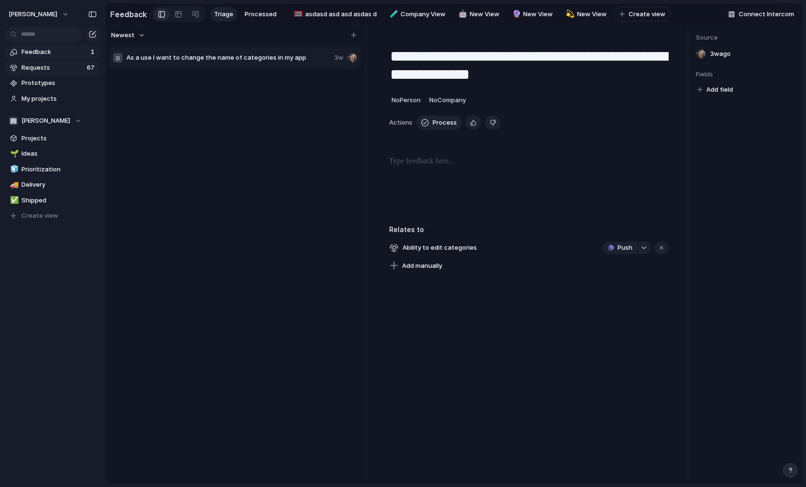
click at [45, 64] on span "Requests" at bounding box center [52, 68] width 62 height 10
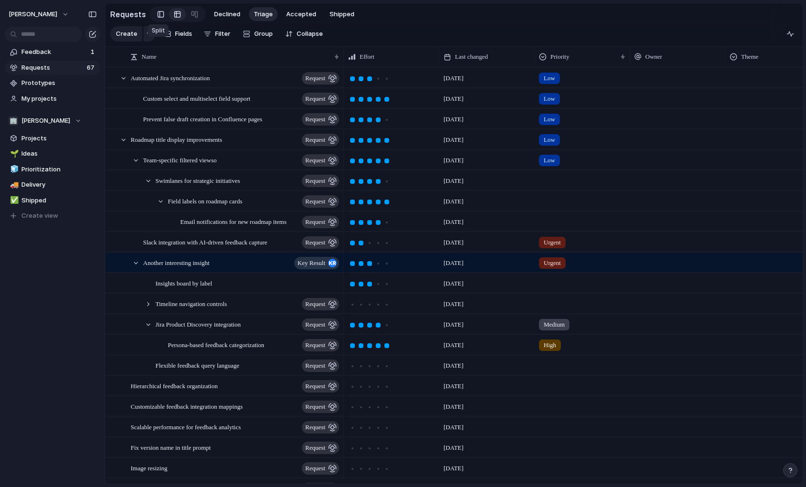
click at [153, 14] on link at bounding box center [161, 14] width 16 height 15
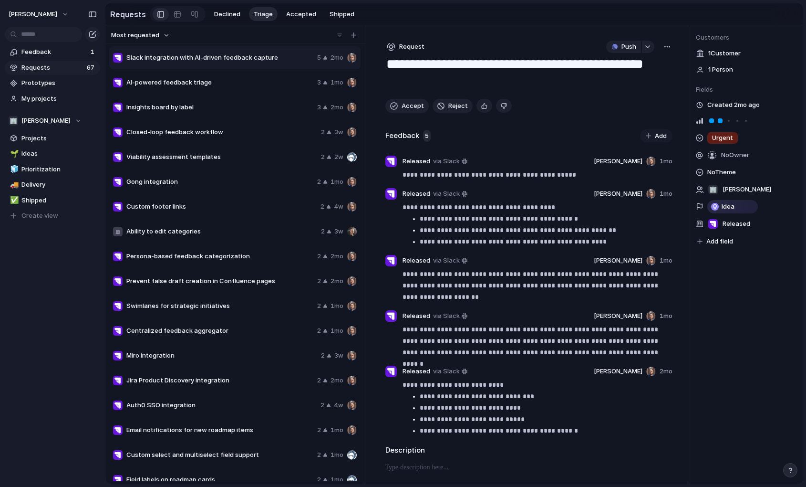
click at [149, 35] on span "Most requested" at bounding box center [135, 36] width 48 height 10
click at [148, 69] on li "Newest" at bounding box center [141, 70] width 58 height 15
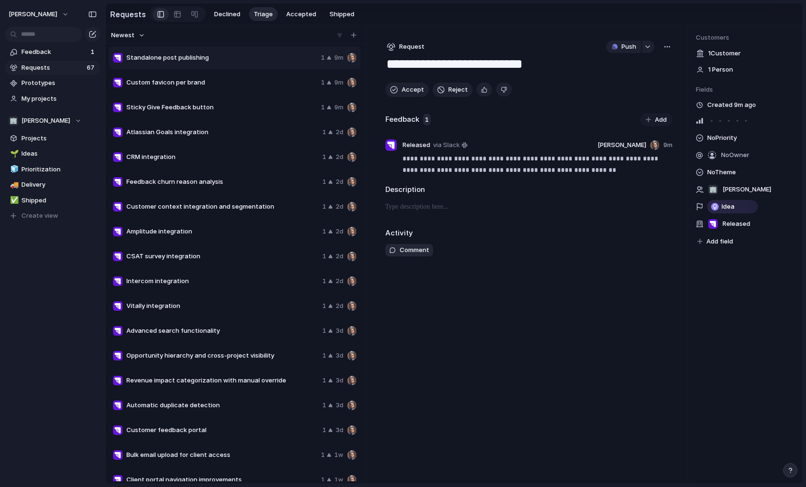
click at [140, 37] on button "Newest" at bounding box center [128, 35] width 37 height 12
click at [143, 101] on span "Most requested" at bounding box center [140, 101] width 48 height 10
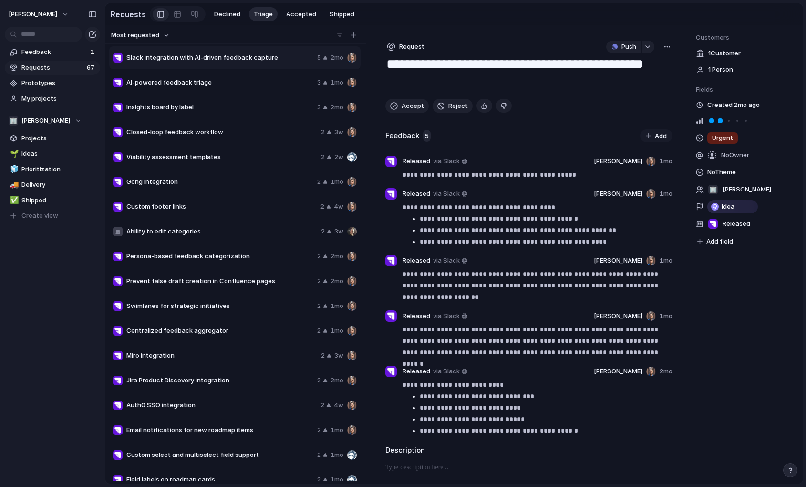
click at [162, 35] on button "Most requested" at bounding box center [141, 35] width 62 height 12
click at [155, 105] on span "Most requested" at bounding box center [140, 101] width 48 height 10
click at [145, 31] on span "Most requested" at bounding box center [135, 36] width 48 height 10
click at [150, 74] on li "Newest" at bounding box center [141, 70] width 58 height 15
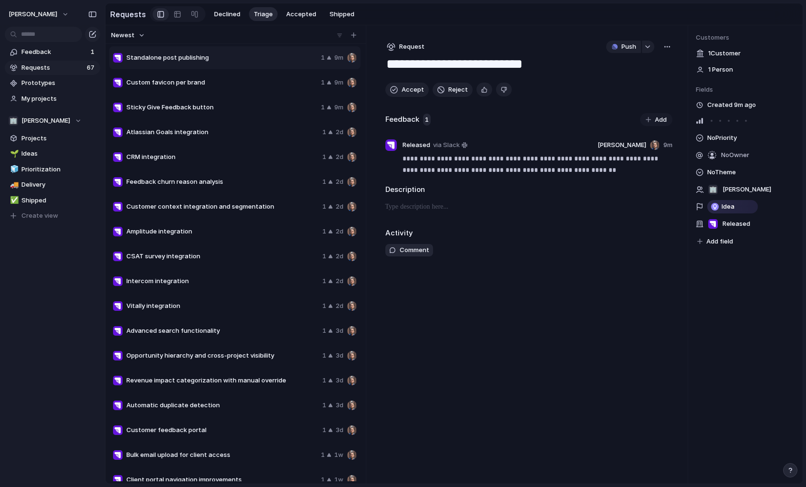
click at [210, 80] on span "Custom favicon per brand" at bounding box center [221, 83] width 191 height 10
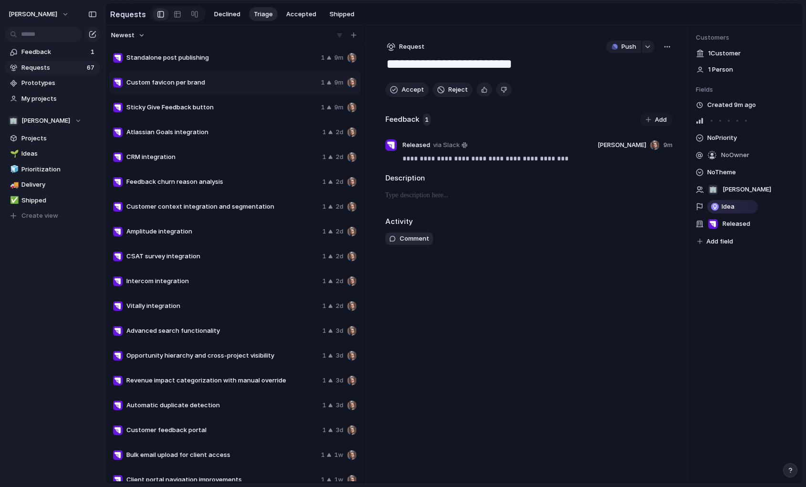
click at [201, 109] on span "Sticky Give Feedback button" at bounding box center [221, 108] width 191 height 10
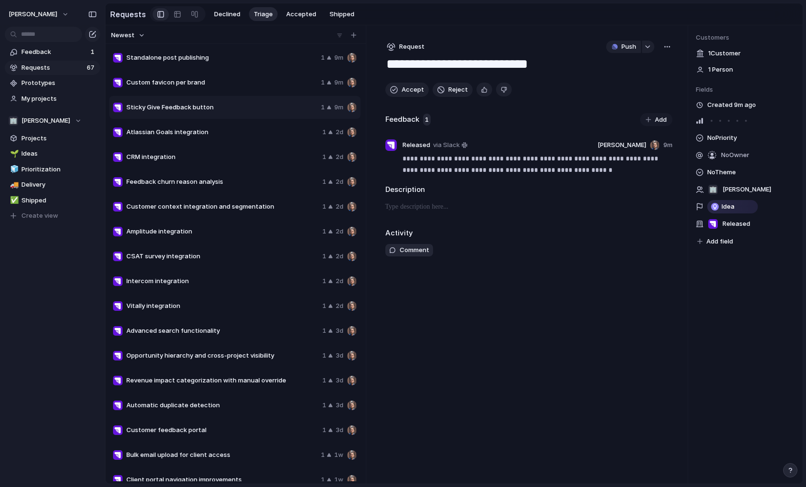
click at [206, 88] on div "Custom favicon per brand 1 9m" at bounding box center [234, 82] width 251 height 23
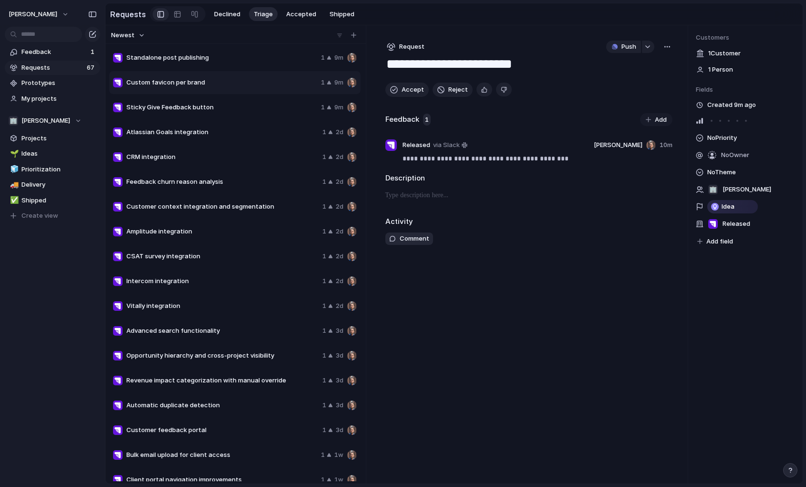
click at [207, 58] on span "Standalone post publishing" at bounding box center [221, 58] width 191 height 10
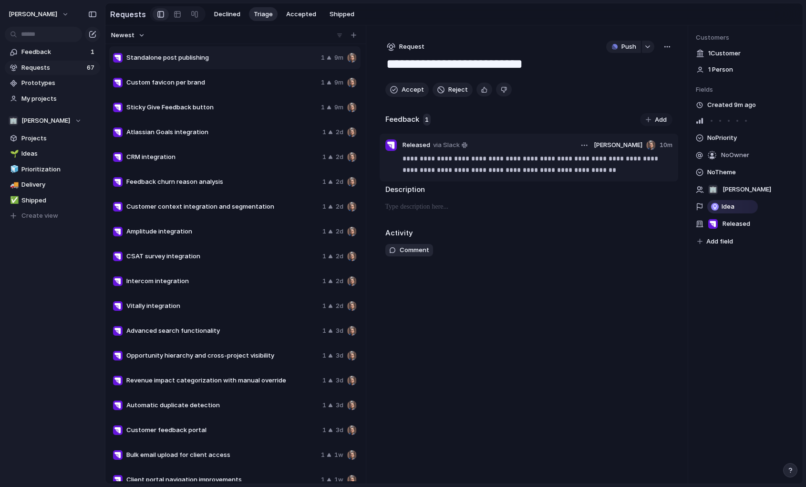
click at [531, 161] on p "**********" at bounding box center [538, 164] width 270 height 23
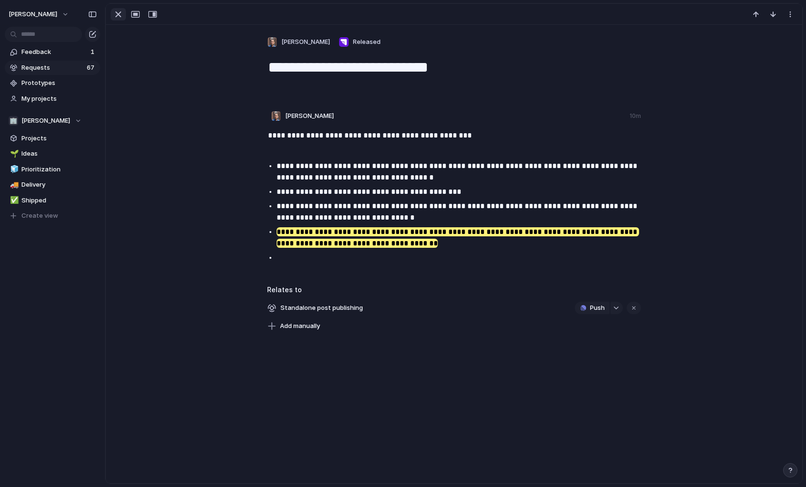
click at [120, 19] on div "button" at bounding box center [118, 14] width 11 height 11
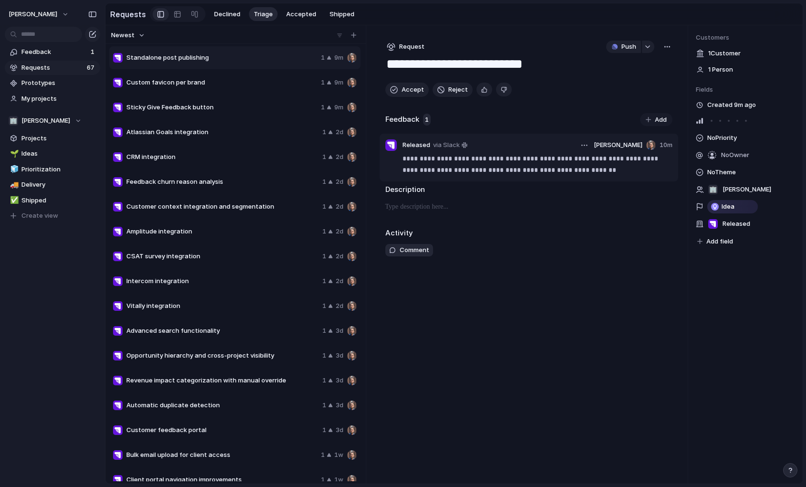
click at [435, 164] on p "**********" at bounding box center [538, 164] width 270 height 23
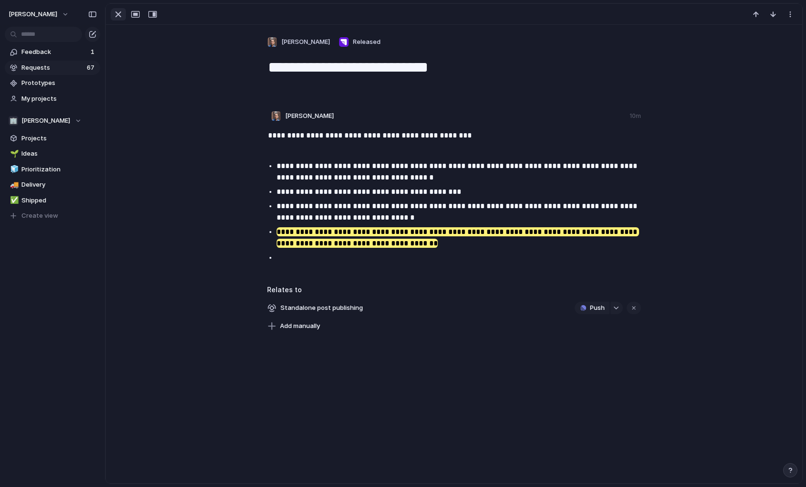
click at [121, 17] on div "button" at bounding box center [118, 14] width 11 height 11
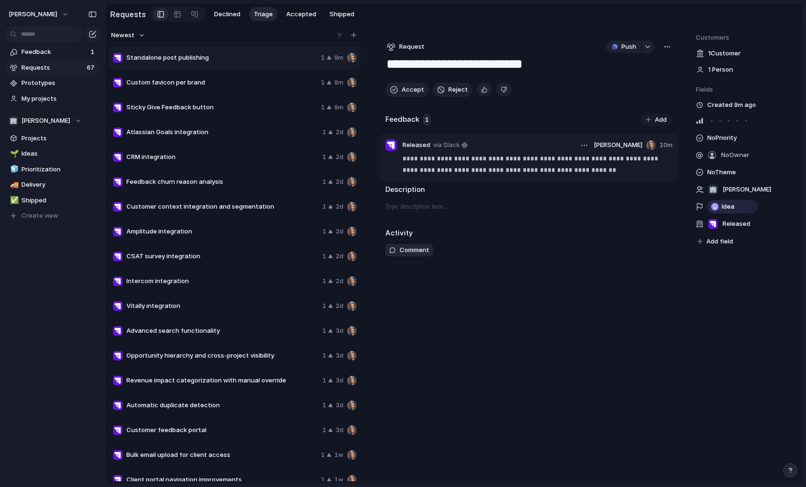
click at [476, 165] on p "**********" at bounding box center [538, 164] width 270 height 23
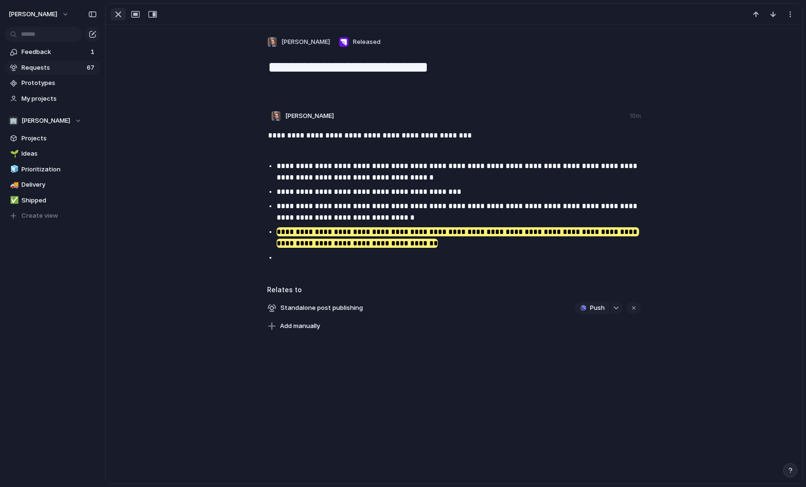
click at [119, 20] on div "button" at bounding box center [118, 14] width 11 height 11
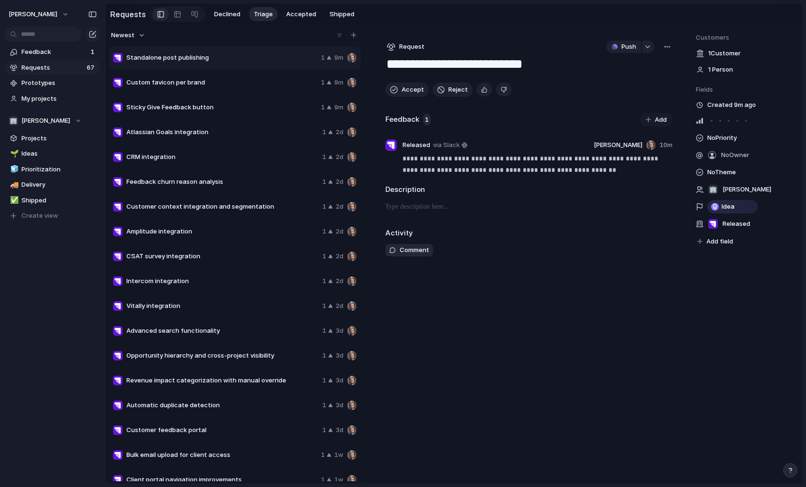
click at [183, 81] on span "Custom favicon per brand" at bounding box center [221, 83] width 191 height 10
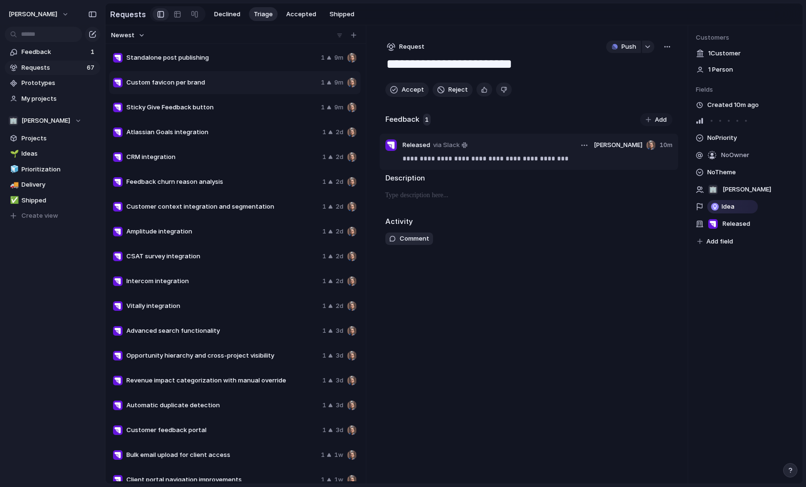
click at [432, 160] on p "**********" at bounding box center [538, 158] width 270 height 11
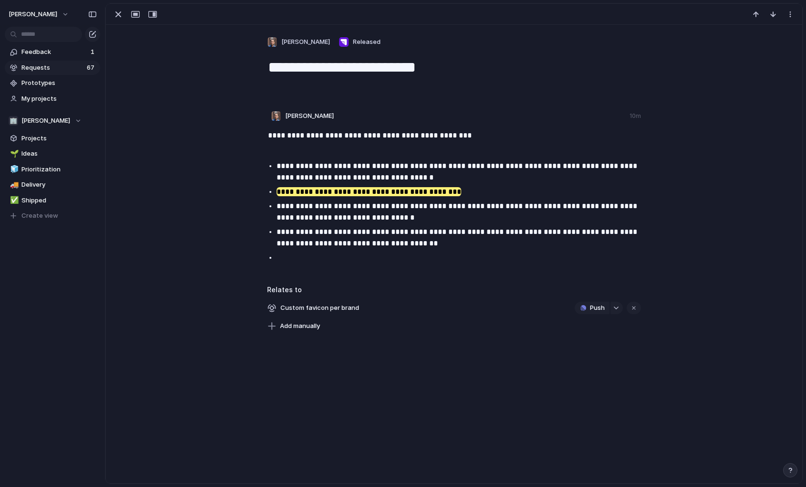
click at [233, 181] on div "**********" at bounding box center [455, 198] width 658 height 136
click at [119, 15] on div "button" at bounding box center [118, 14] width 11 height 11
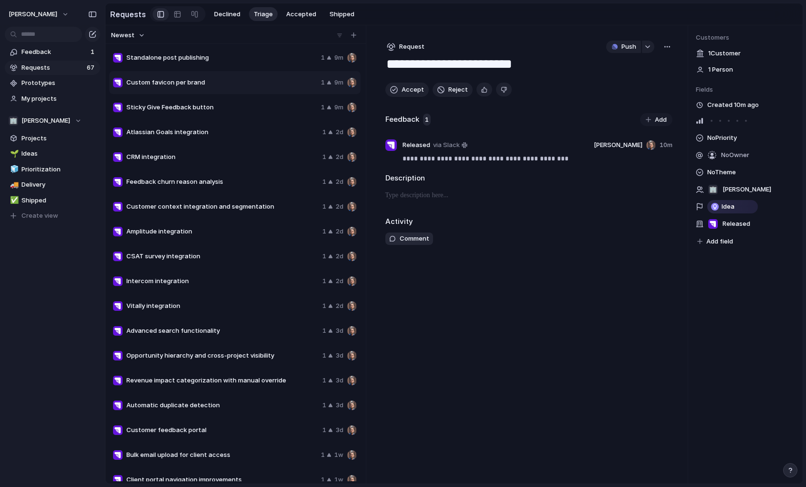
click at [281, 59] on span "Standalone post publishing" at bounding box center [221, 58] width 191 height 10
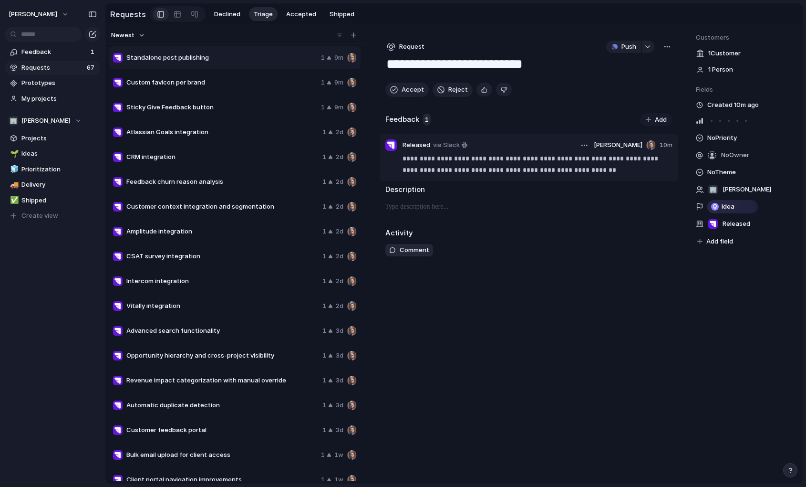
click at [477, 168] on p "**********" at bounding box center [538, 164] width 270 height 23
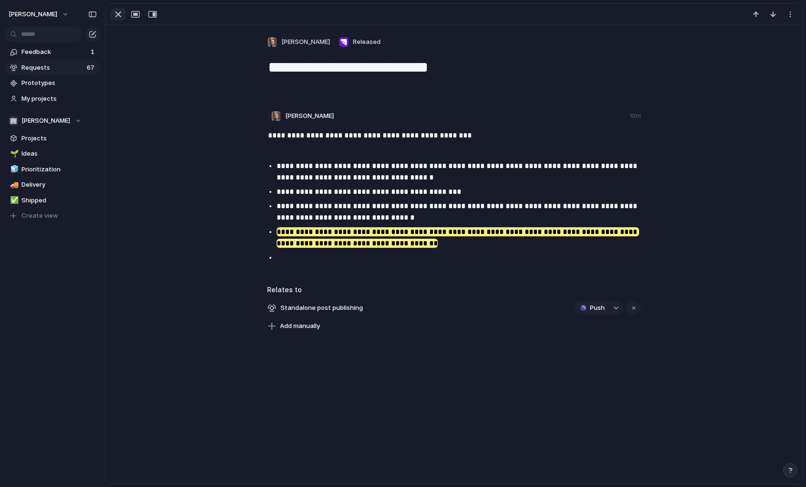
click at [120, 16] on div "button" at bounding box center [118, 14] width 11 height 11
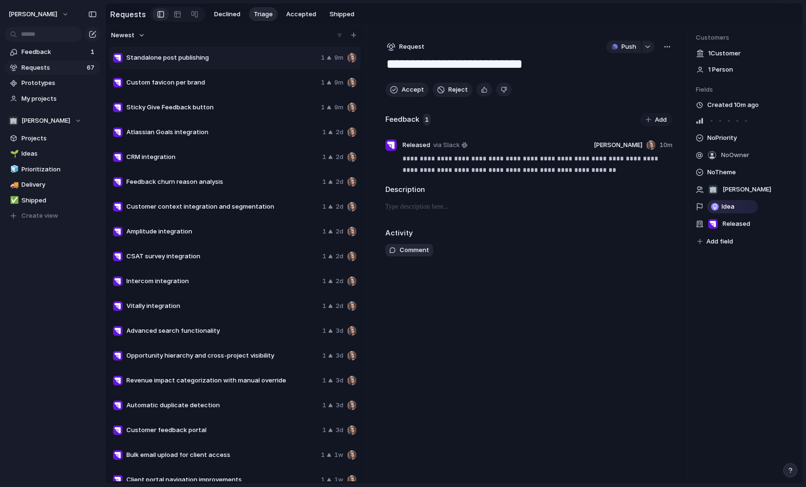
click at [180, 104] on span "Sticky Give Feedback button" at bounding box center [221, 108] width 191 height 10
click at [410, 161] on p "**********" at bounding box center [538, 164] width 270 height 23
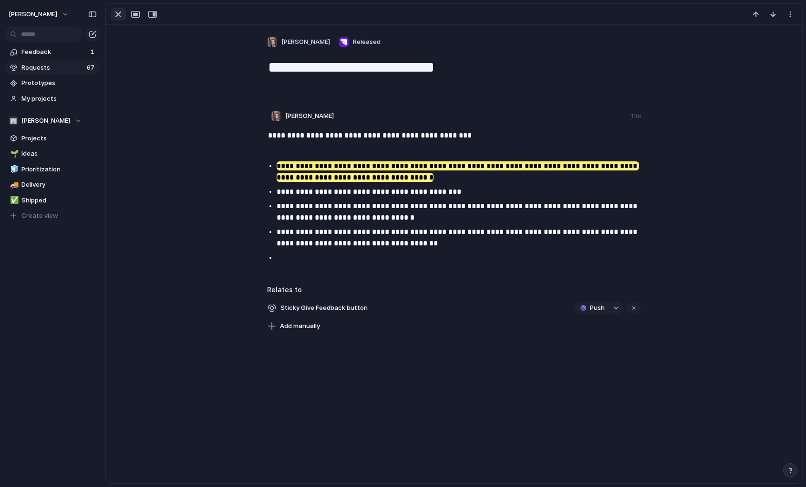
click at [115, 12] on div "button" at bounding box center [118, 14] width 11 height 11
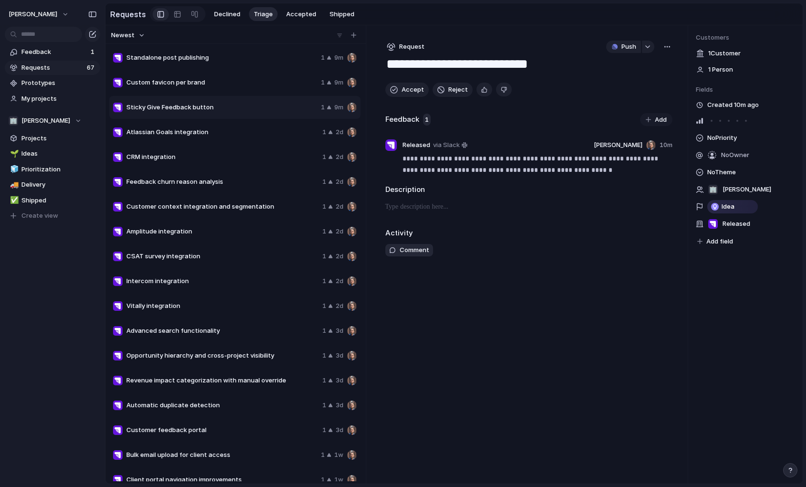
click at [202, 134] on span "Atlassian Goals integration" at bounding box center [222, 132] width 192 height 10
click at [440, 163] on p "**********" at bounding box center [538, 164] width 270 height 23
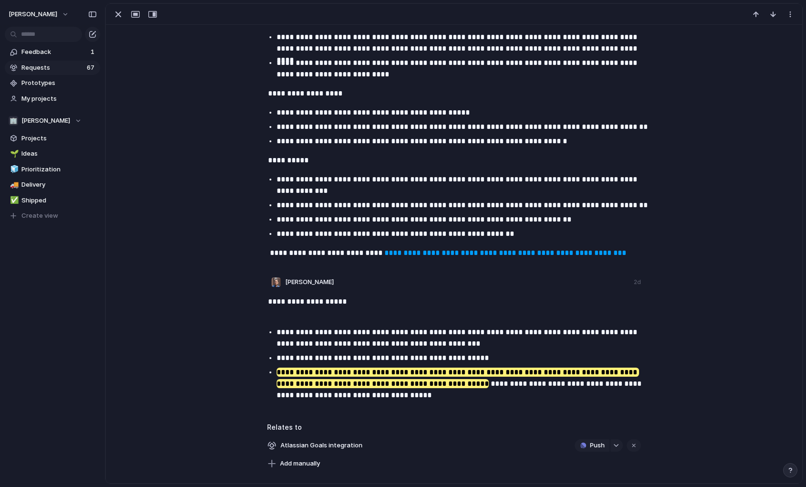
scroll to position [562, 0]
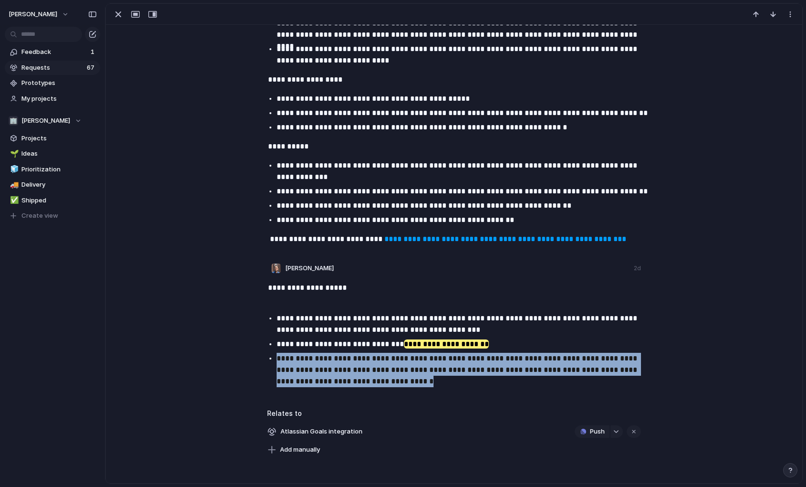
drag, startPoint x: 278, startPoint y: 359, endPoint x: 386, endPoint y: 383, distance: 111.3
click at [386, 383] on p "**********" at bounding box center [464, 369] width 374 height 34
click at [424, 369] on p "**********" at bounding box center [464, 369] width 374 height 34
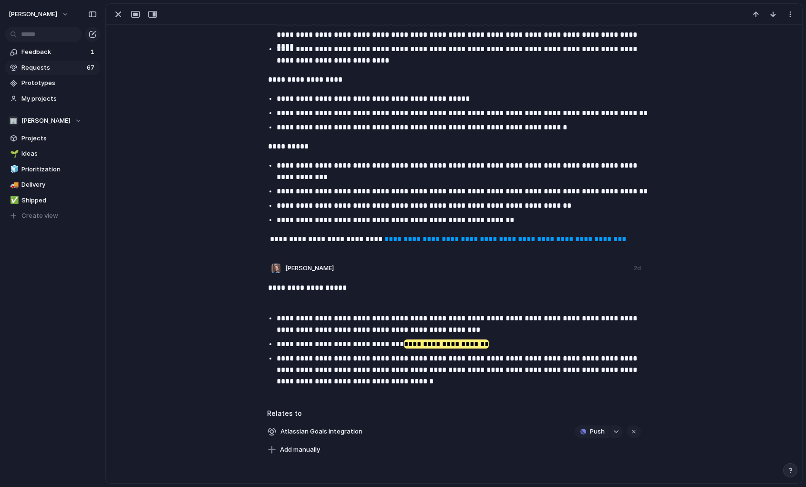
click at [426, 347] on mark "**********" at bounding box center [446, 343] width 85 height 9
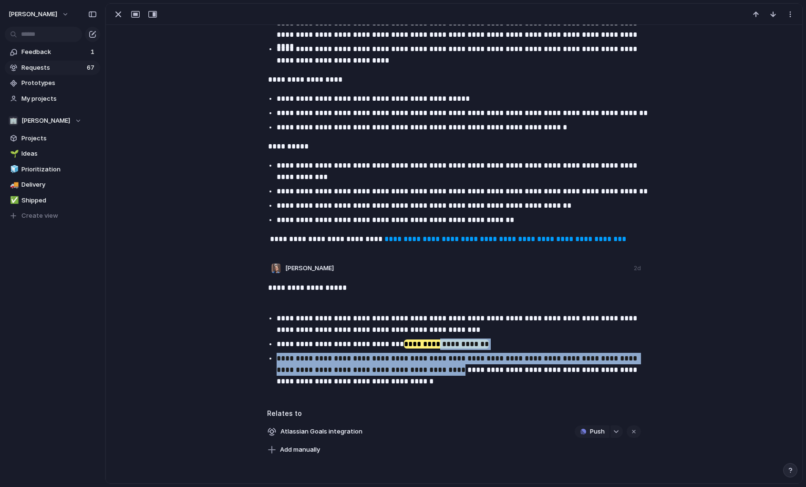
drag, startPoint x: 429, startPoint y: 342, endPoint x: 409, endPoint y: 373, distance: 37.1
click at [409, 373] on ul "**********" at bounding box center [454, 349] width 391 height 74
click at [434, 343] on mark "**********" at bounding box center [446, 343] width 85 height 9
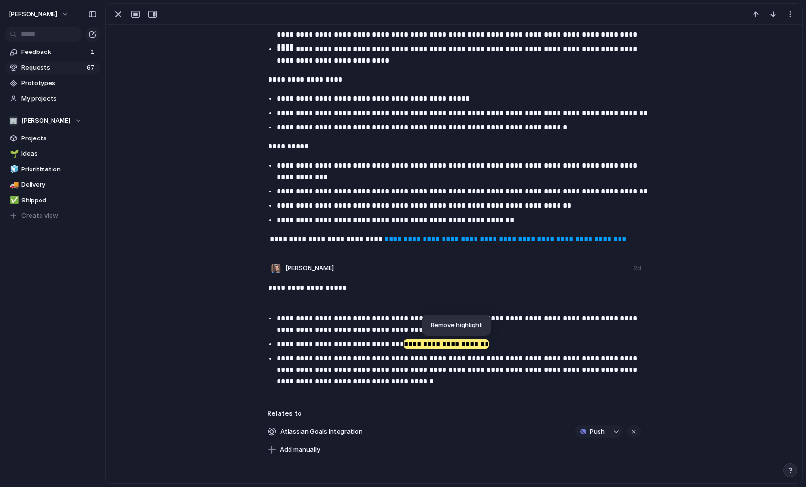
click at [394, 357] on p "**********" at bounding box center [464, 369] width 374 height 34
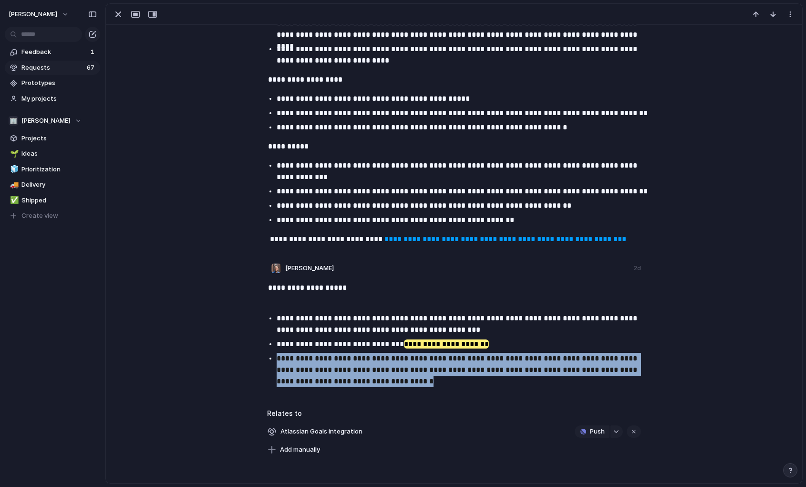
click at [394, 357] on p "**********" at bounding box center [464, 369] width 374 height 34
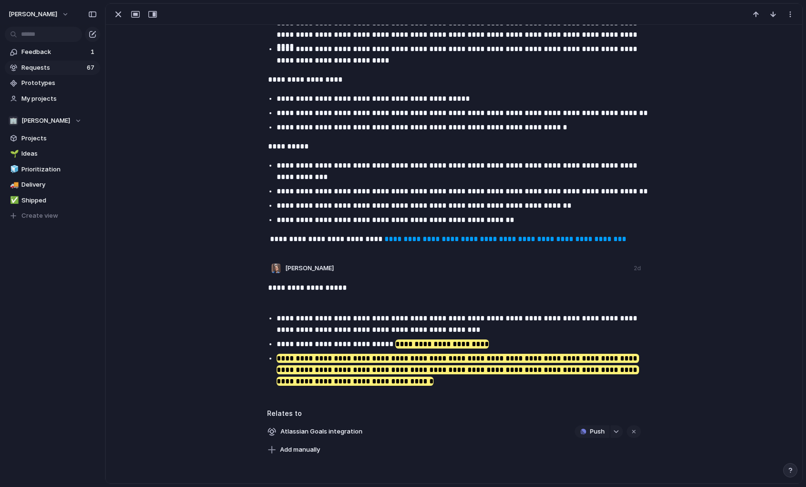
drag, startPoint x: 476, startPoint y: 341, endPoint x: 459, endPoint y: 393, distance: 54.6
click at [459, 393] on div "**********" at bounding box center [455, 335] width 672 height 117
click at [120, 16] on div "button" at bounding box center [118, 14] width 11 height 11
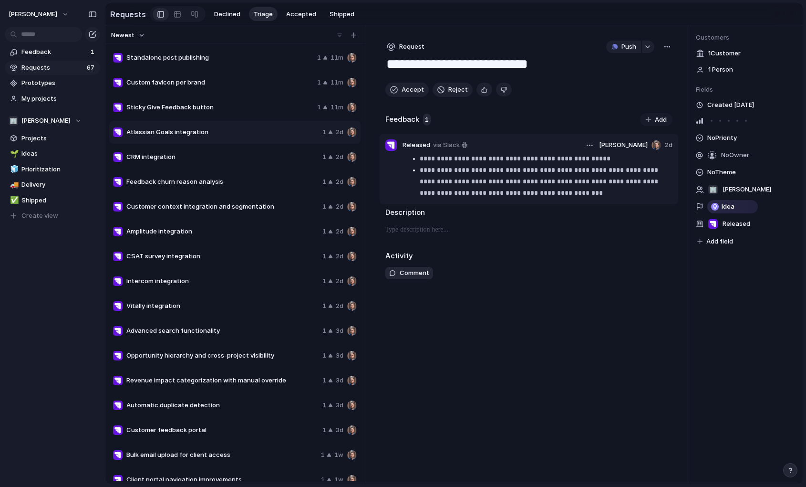
click at [470, 185] on p "**********" at bounding box center [546, 181] width 253 height 34
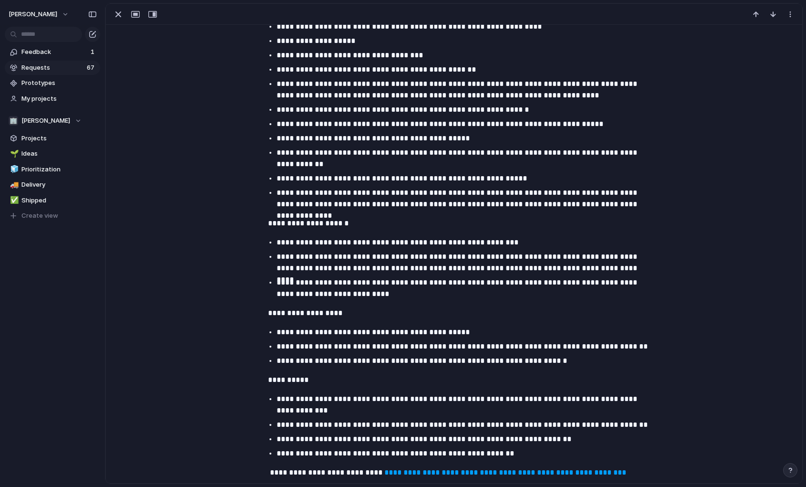
scroll to position [562, 0]
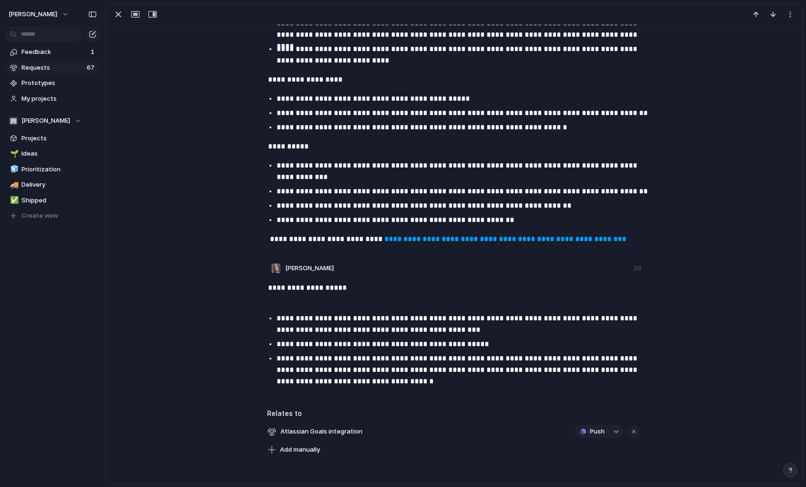
drag, startPoint x: 277, startPoint y: 344, endPoint x: 533, endPoint y: 383, distance: 258.6
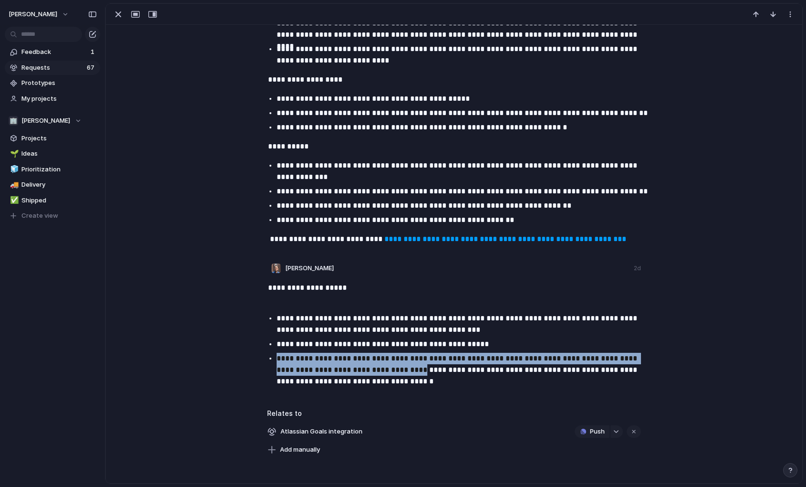
drag, startPoint x: 276, startPoint y: 358, endPoint x: 380, endPoint y: 376, distance: 105.5
click at [380, 376] on ul "**********" at bounding box center [454, 349] width 391 height 74
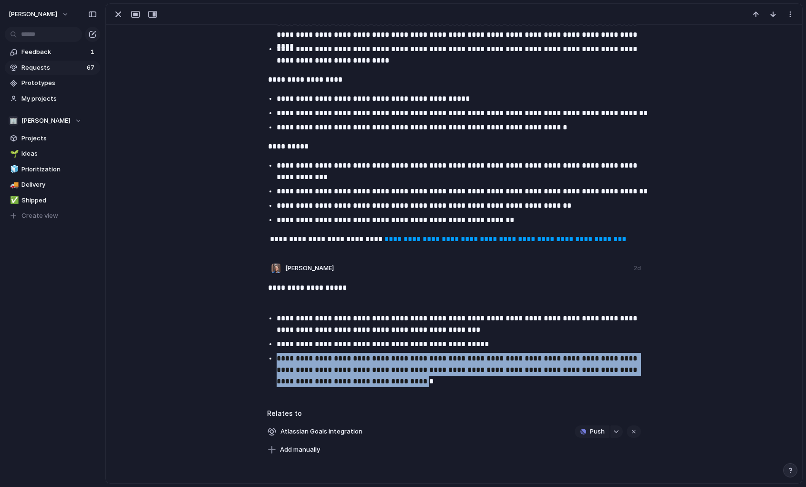
click at [380, 376] on p "**********" at bounding box center [464, 369] width 374 height 34
drag, startPoint x: 385, startPoint y: 383, endPoint x: 270, endPoint y: 357, distance: 117.9
click at [277, 357] on li "**********" at bounding box center [464, 369] width 374 height 34
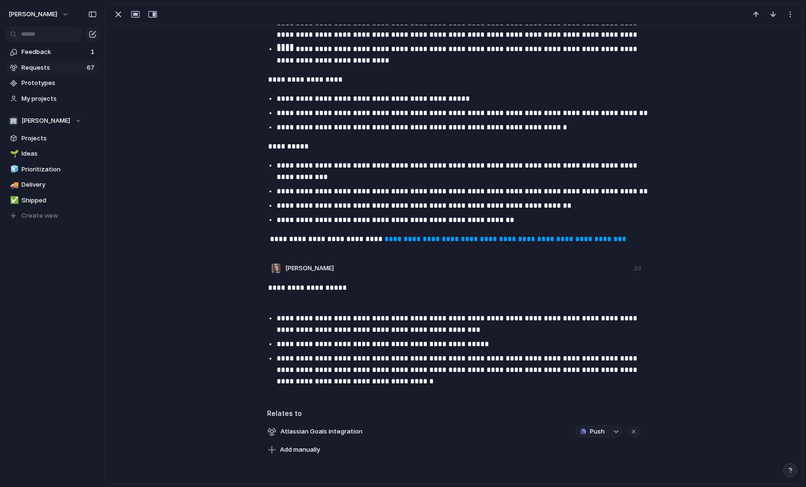
click at [283, 360] on p "**********" at bounding box center [464, 369] width 374 height 34
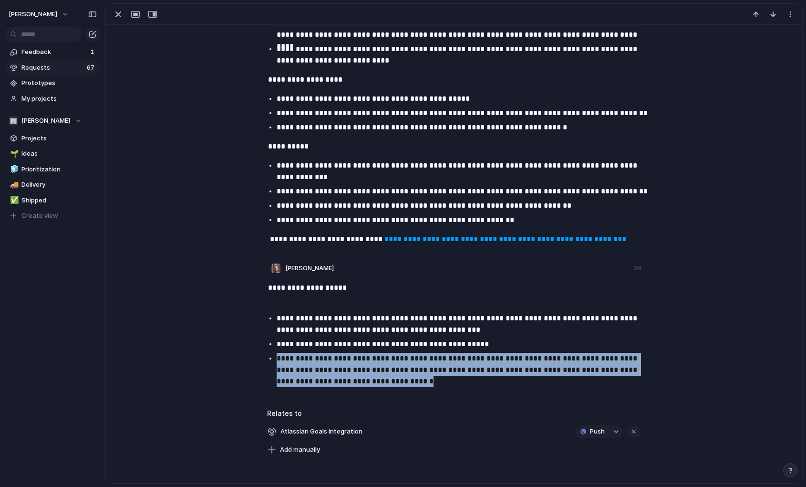
click at [283, 360] on p "**********" at bounding box center [464, 369] width 374 height 34
click at [124, 15] on div "button" at bounding box center [118, 14] width 11 height 11
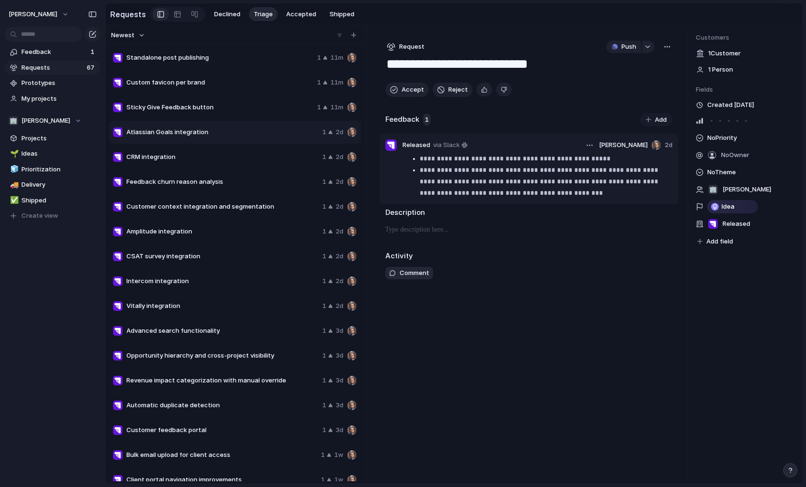
click at [475, 188] on p "**********" at bounding box center [546, 181] width 253 height 34
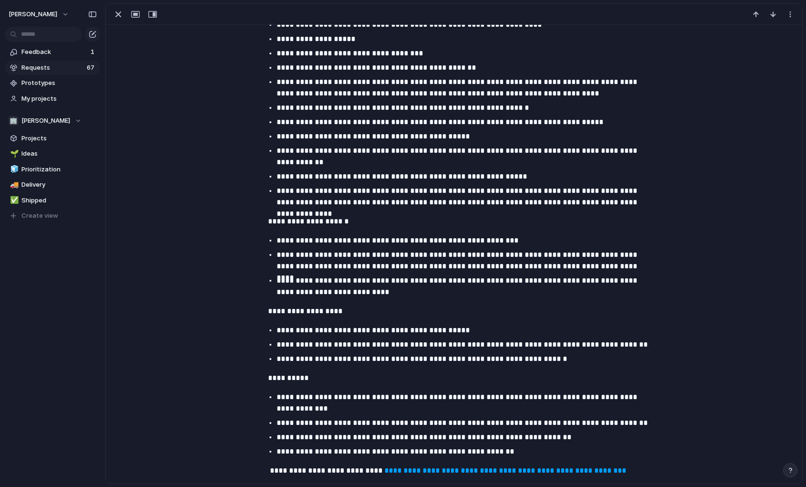
scroll to position [562, 0]
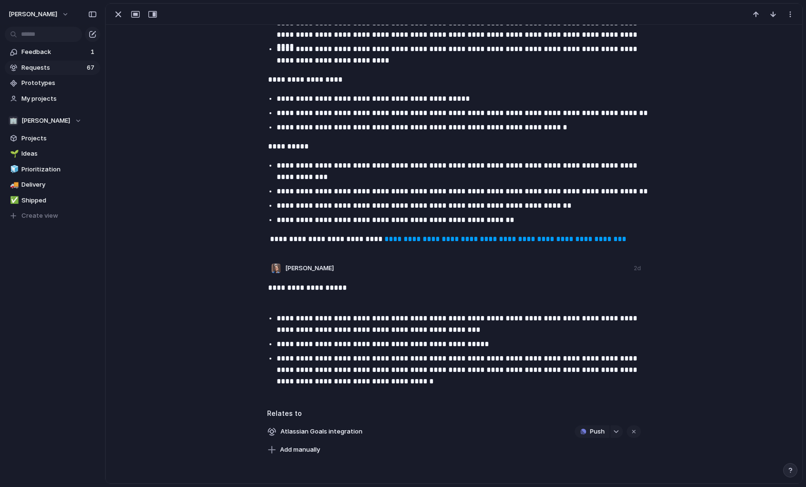
drag, startPoint x: 278, startPoint y: 344, endPoint x: 428, endPoint y: 386, distance: 155.4
click at [119, 16] on div "button" at bounding box center [118, 14] width 11 height 11
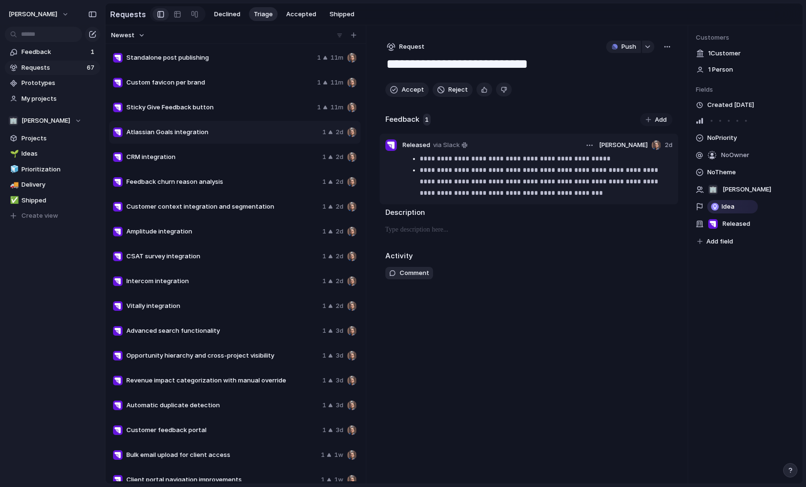
click at [466, 174] on p "**********" at bounding box center [546, 181] width 253 height 34
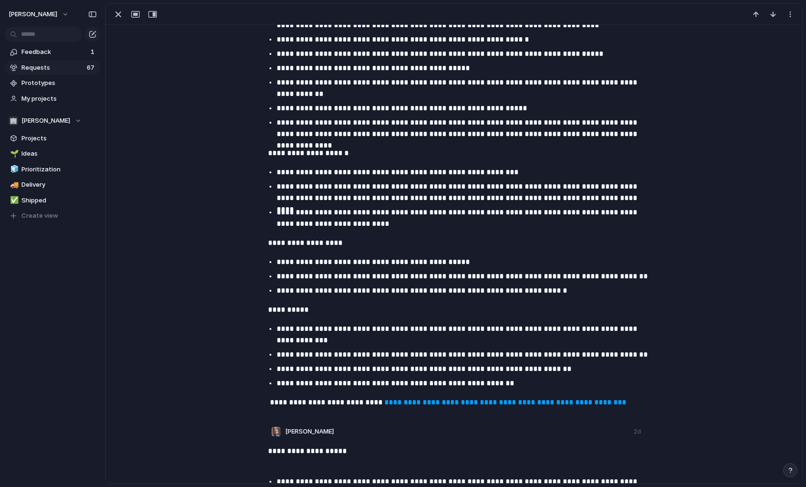
scroll to position [562, 0]
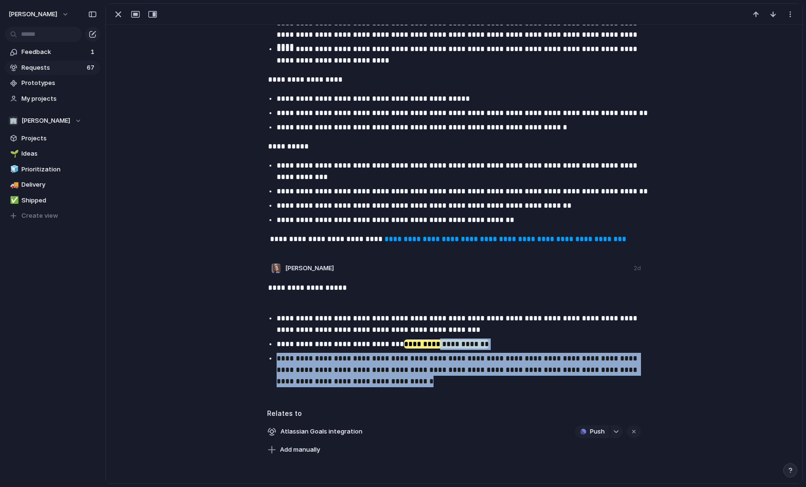
drag, startPoint x: 427, startPoint y: 344, endPoint x: 440, endPoint y: 371, distance: 29.9
click at [448, 378] on ul "**********" at bounding box center [454, 349] width 391 height 74
click at [451, 349] on p "**********" at bounding box center [464, 343] width 374 height 11
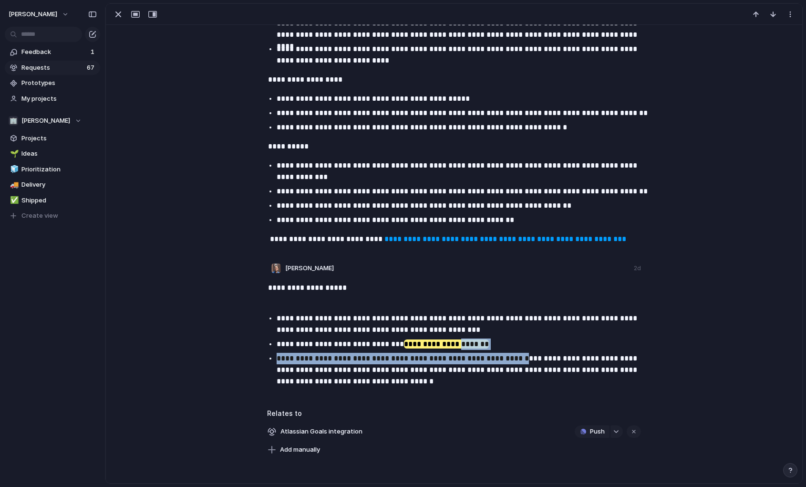
drag, startPoint x: 451, startPoint y: 345, endPoint x: 513, endPoint y: 362, distance: 63.6
click at [514, 363] on ul "**********" at bounding box center [454, 349] width 391 height 74
click at [494, 346] on p "**********" at bounding box center [464, 343] width 374 height 11
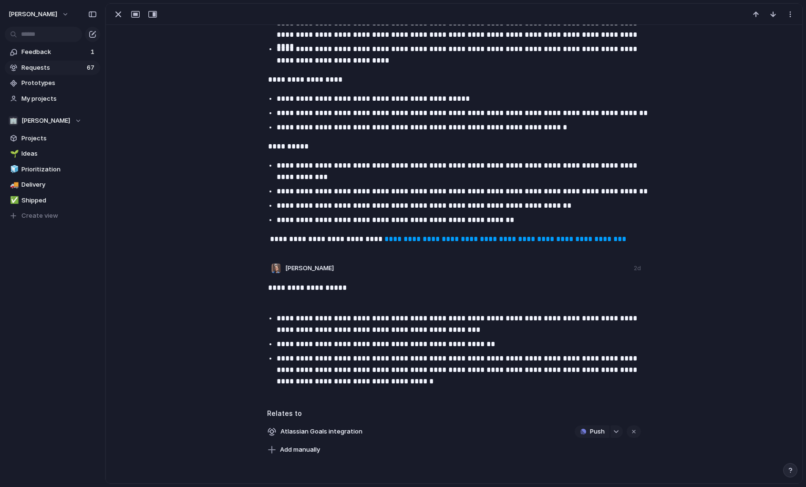
click at [480, 356] on p "**********" at bounding box center [464, 369] width 374 height 34
click at [350, 371] on p "**********" at bounding box center [464, 369] width 374 height 34
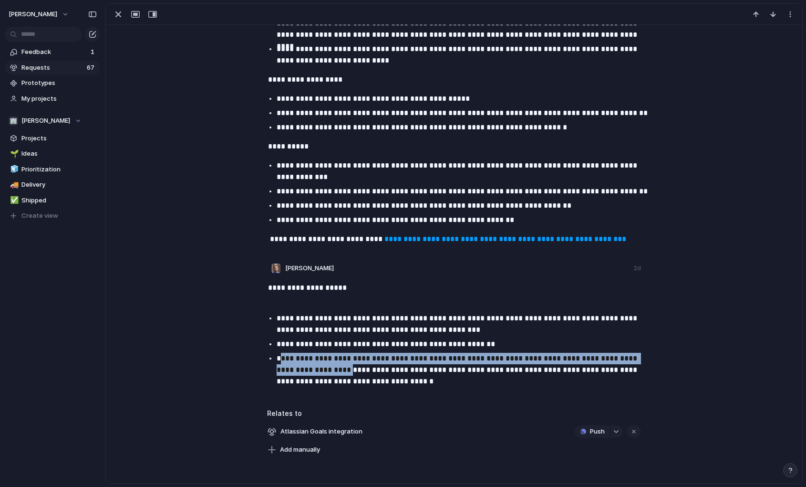
drag, startPoint x: 282, startPoint y: 361, endPoint x: 309, endPoint y: 370, distance: 27.6
click at [309, 370] on p "**********" at bounding box center [464, 369] width 374 height 34
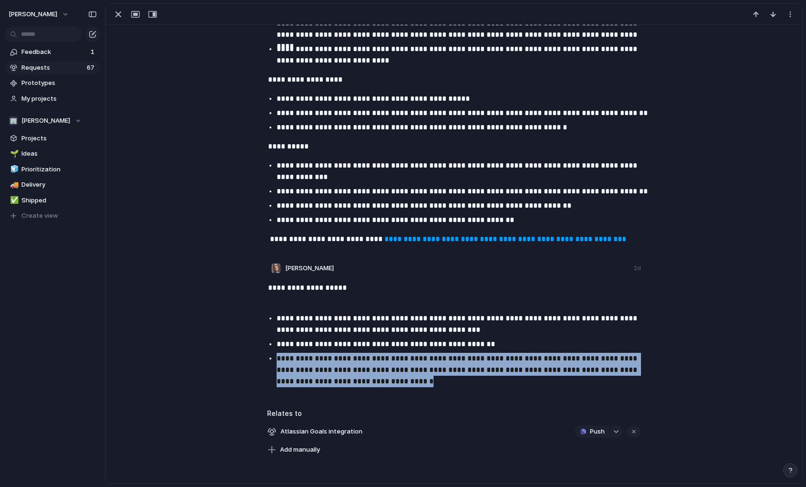
drag, startPoint x: 276, startPoint y: 357, endPoint x: 411, endPoint y: 395, distance: 140.3
click at [360, 370] on p "**********" at bounding box center [464, 369] width 374 height 34
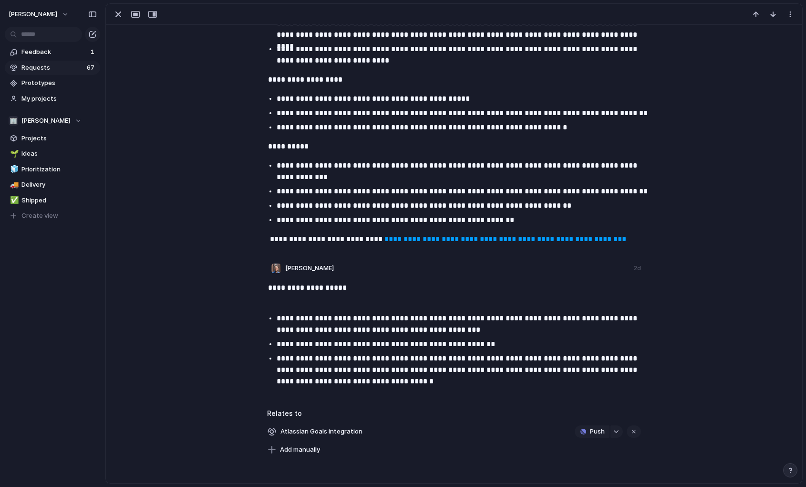
click at [360, 370] on p "**********" at bounding box center [464, 369] width 374 height 34
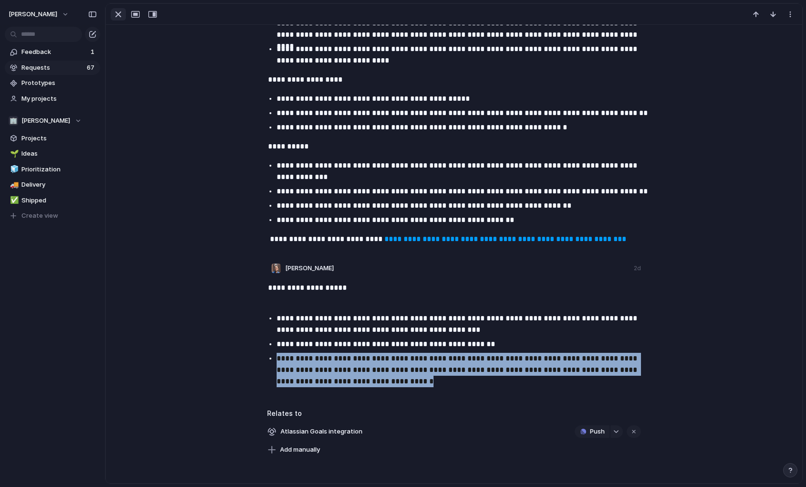
click at [118, 12] on div "button" at bounding box center [118, 14] width 11 height 11
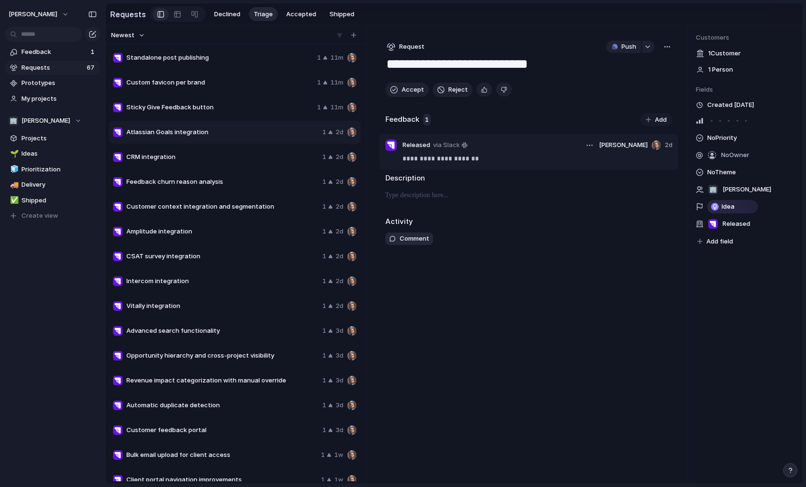
click at [439, 159] on p "**********" at bounding box center [538, 158] width 270 height 11
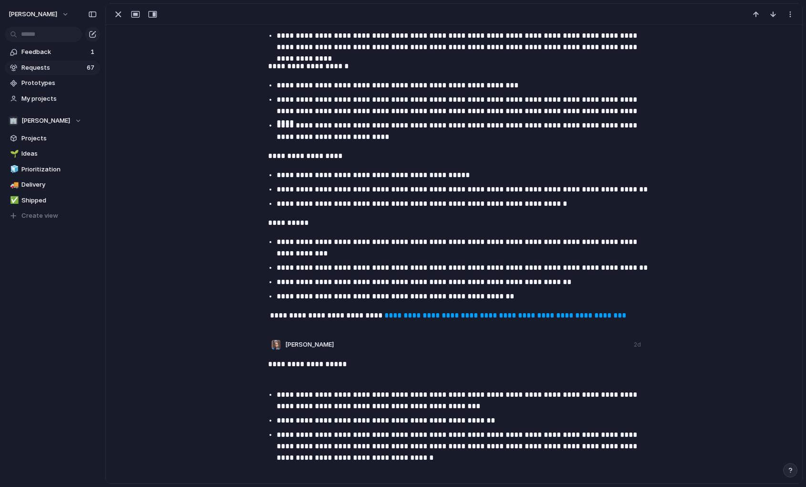
scroll to position [562, 0]
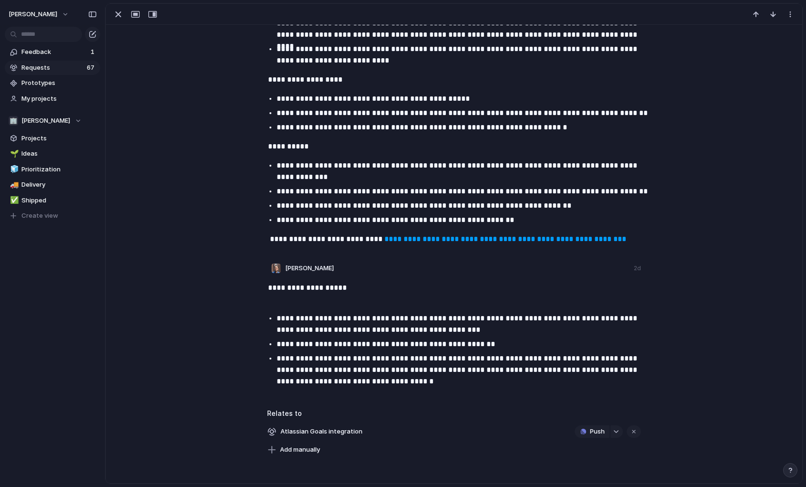
click at [294, 356] on p "**********" at bounding box center [464, 369] width 374 height 34
click at [297, 340] on p "**********" at bounding box center [464, 343] width 374 height 11
click at [284, 345] on p "**********" at bounding box center [464, 343] width 374 height 11
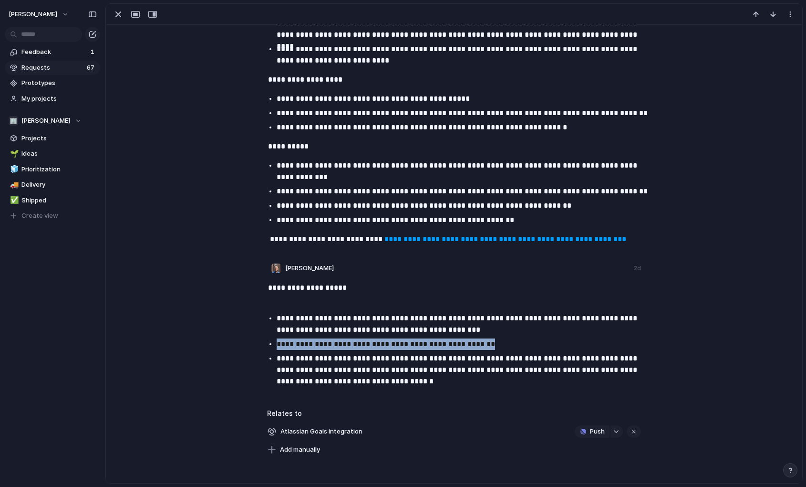
click at [283, 345] on p "**********" at bounding box center [464, 343] width 374 height 11
click at [331, 350] on ul "**********" at bounding box center [454, 349] width 391 height 74
click at [115, 13] on div "button" at bounding box center [118, 14] width 11 height 11
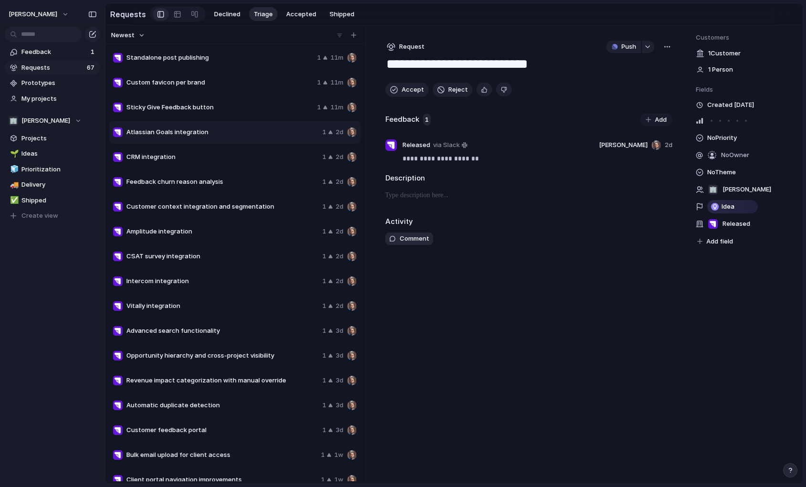
click at [162, 202] on span "Customer context integration and segmentation" at bounding box center [222, 207] width 192 height 10
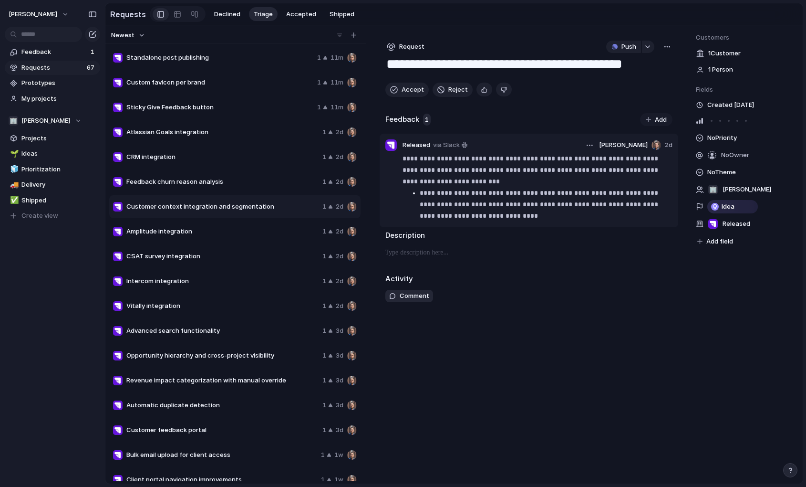
click at [459, 199] on p "**********" at bounding box center [546, 204] width 253 height 34
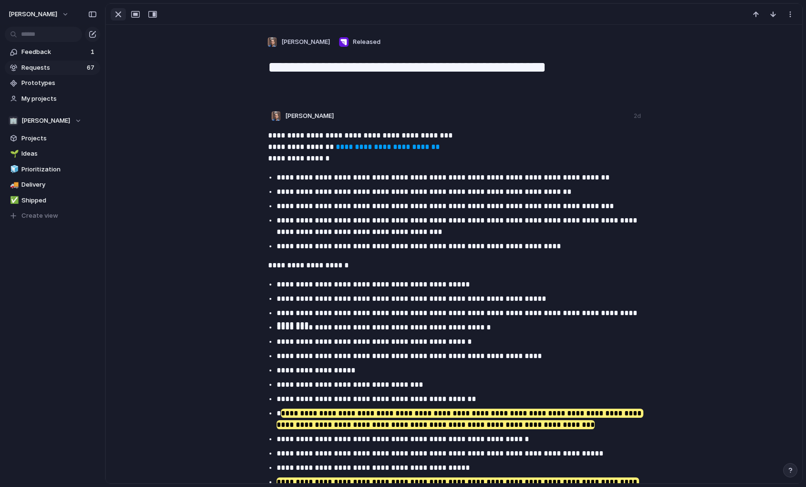
click at [124, 19] on button "button" at bounding box center [118, 14] width 15 height 12
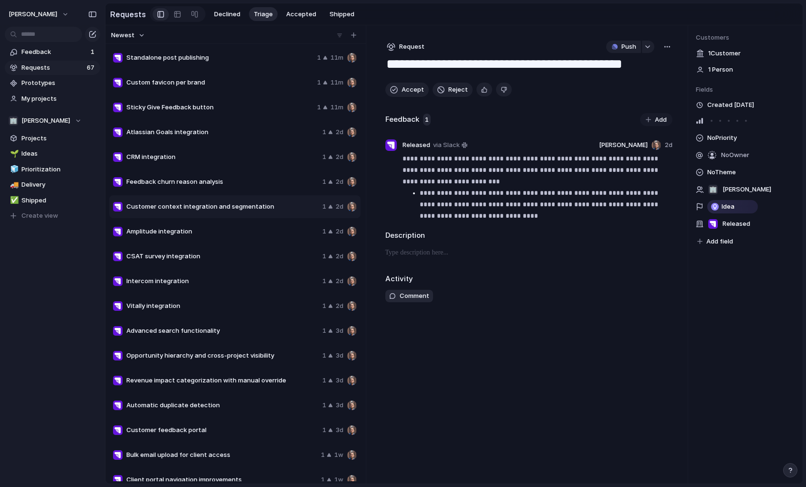
click at [147, 183] on span "Feedback churn reason analysis" at bounding box center [222, 182] width 192 height 10
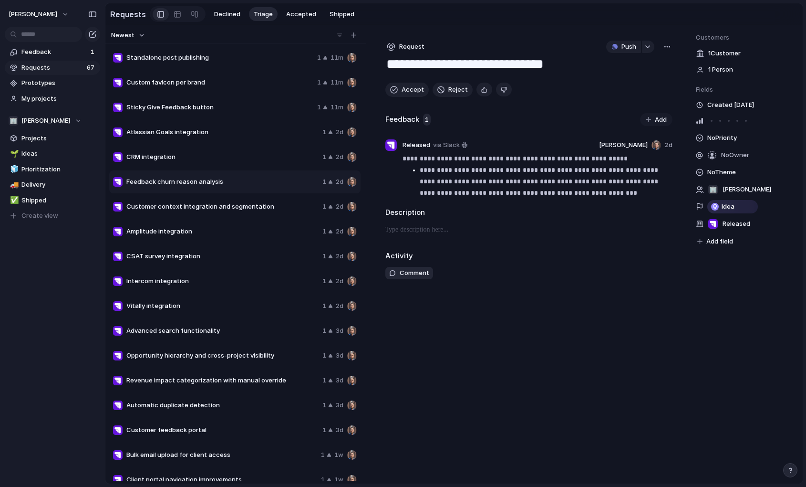
click at [189, 235] on span "Amplitude integration" at bounding box center [222, 232] width 192 height 10
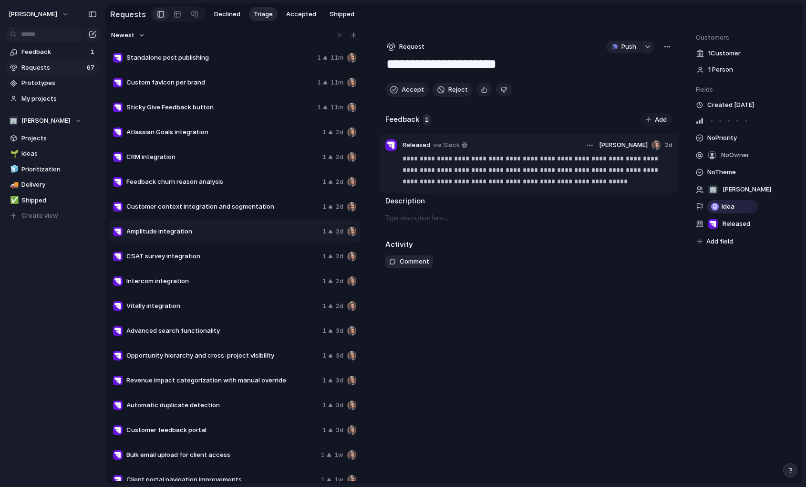
click at [497, 178] on p "**********" at bounding box center [538, 170] width 270 height 34
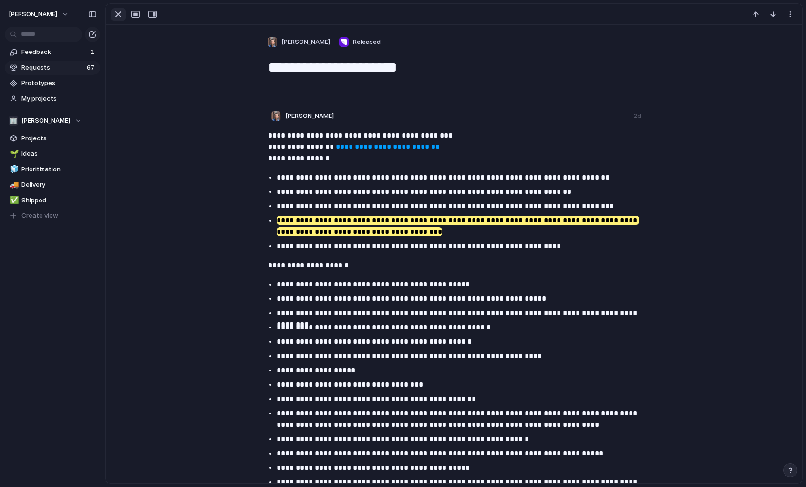
click at [117, 15] on div "button" at bounding box center [118, 14] width 11 height 11
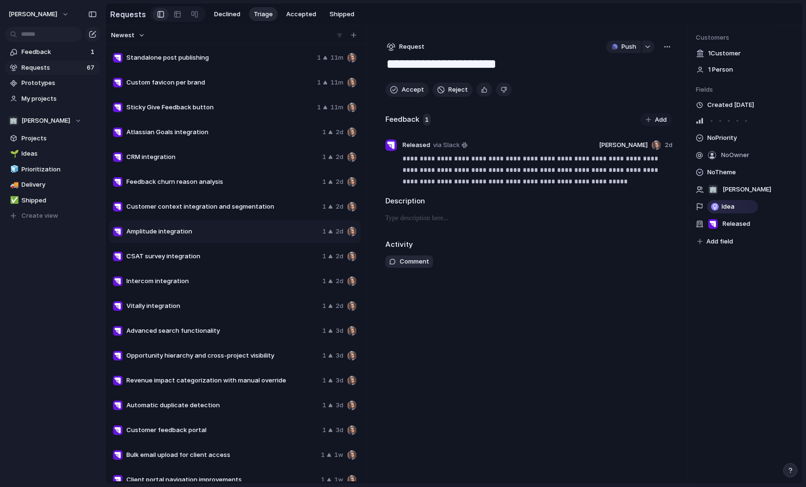
click at [214, 253] on span "CSAT survey integration" at bounding box center [222, 256] width 192 height 10
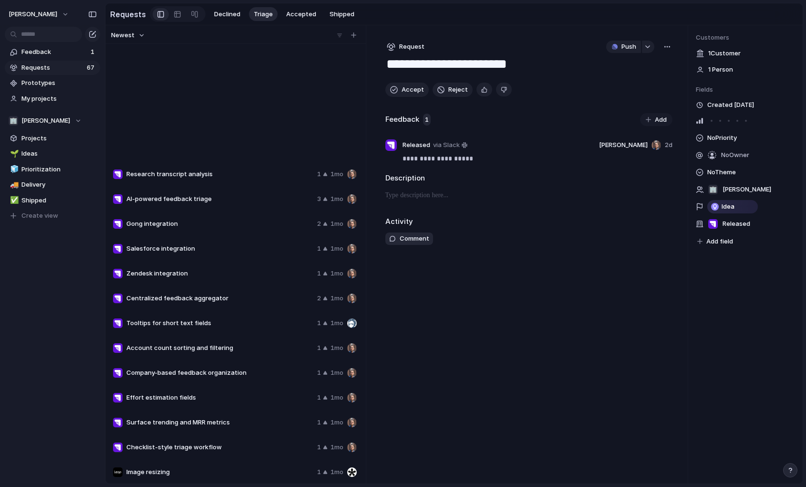
scroll to position [1210, 0]
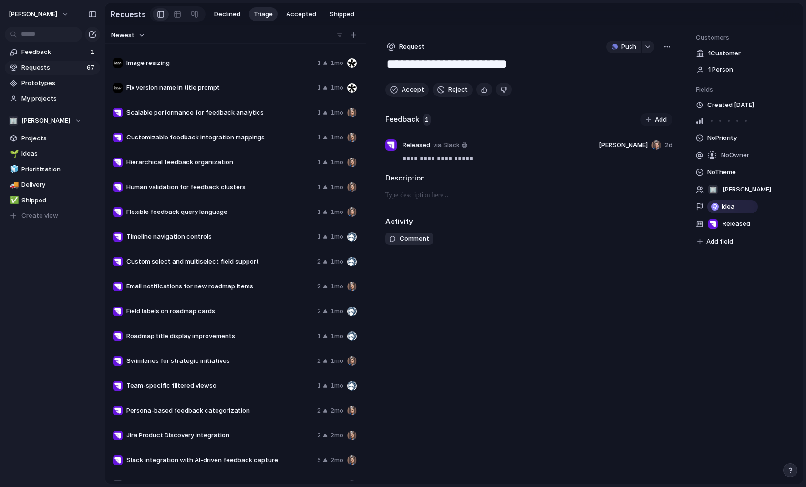
click at [179, 264] on span "Custom select and multiselect field support" at bounding box center [219, 262] width 187 height 10
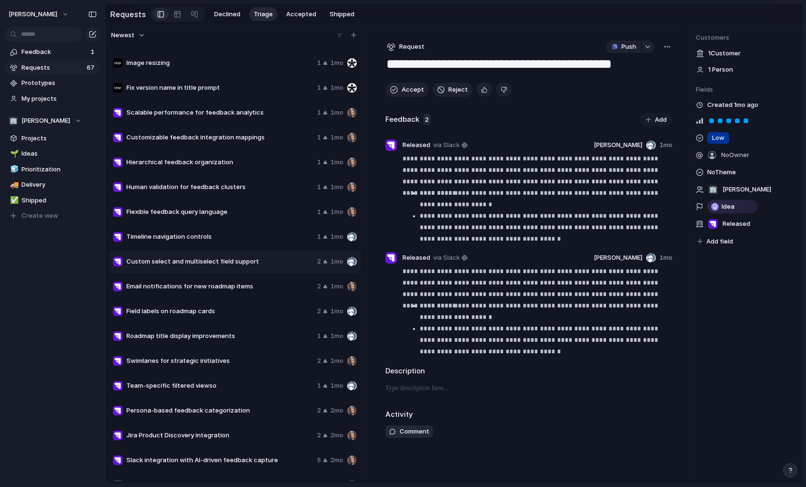
click at [183, 232] on span "Timeline navigation controls" at bounding box center [219, 237] width 187 height 10
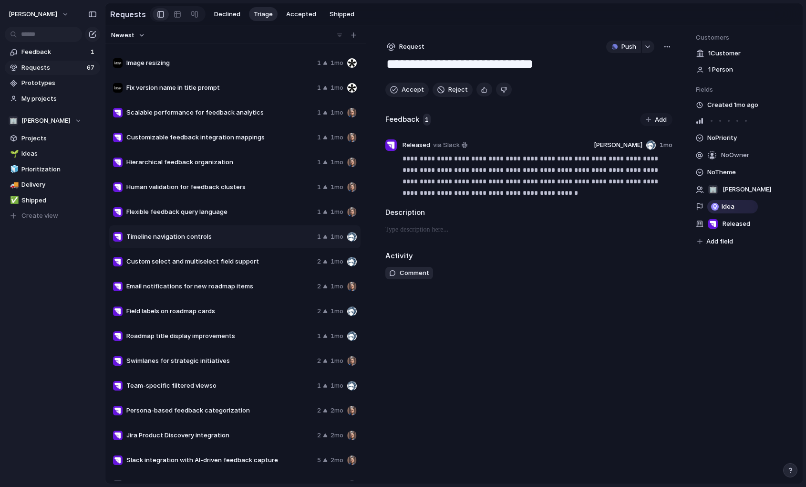
click at [183, 182] on div "Human validation for feedback clusters 1 1mo" at bounding box center [234, 187] width 251 height 23
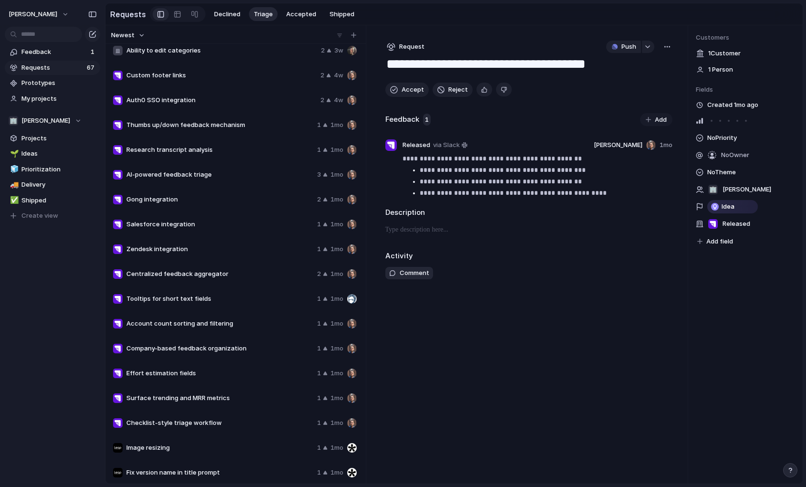
scroll to position [681, 0]
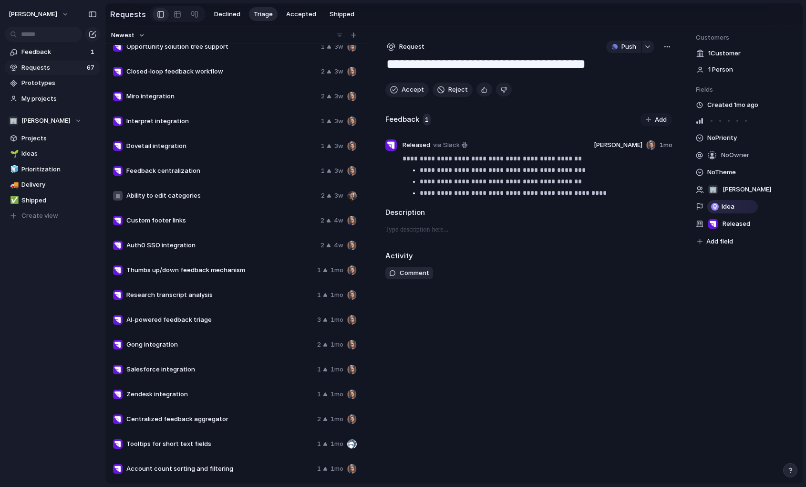
click at [171, 251] on div "Auth0 SSO integration 2 4w" at bounding box center [234, 245] width 251 height 23
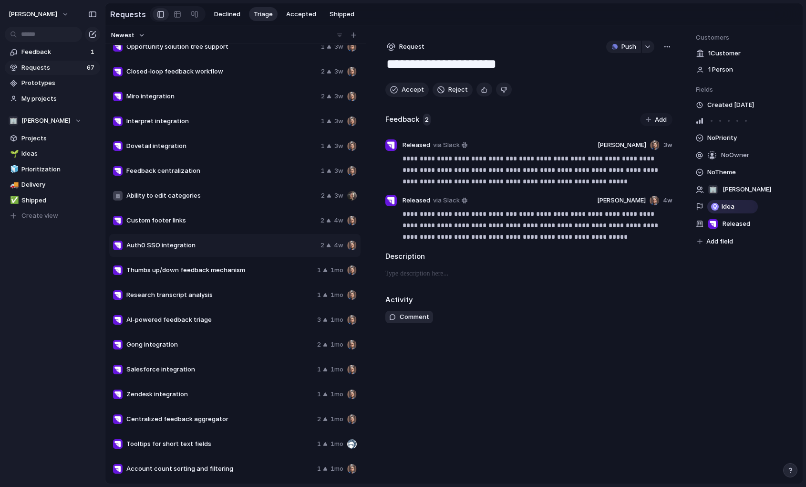
click at [161, 342] on span "Gong integration" at bounding box center [219, 345] width 187 height 10
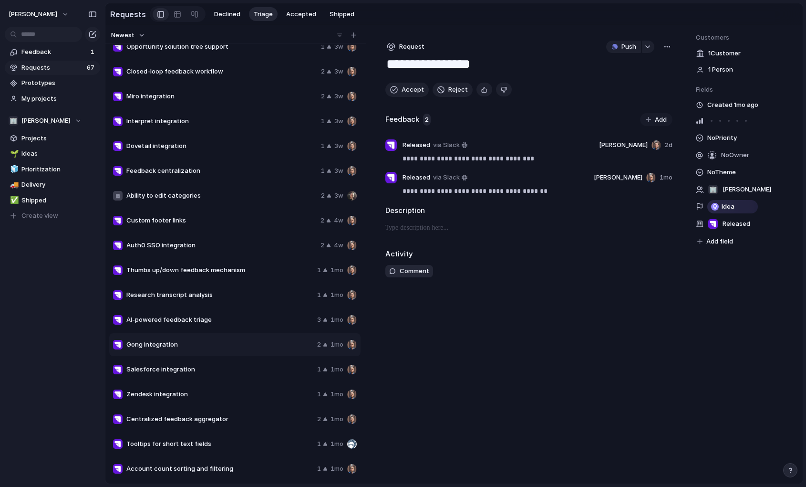
click at [184, 239] on div "Auth0 SSO integration 2 4w" at bounding box center [234, 245] width 251 height 23
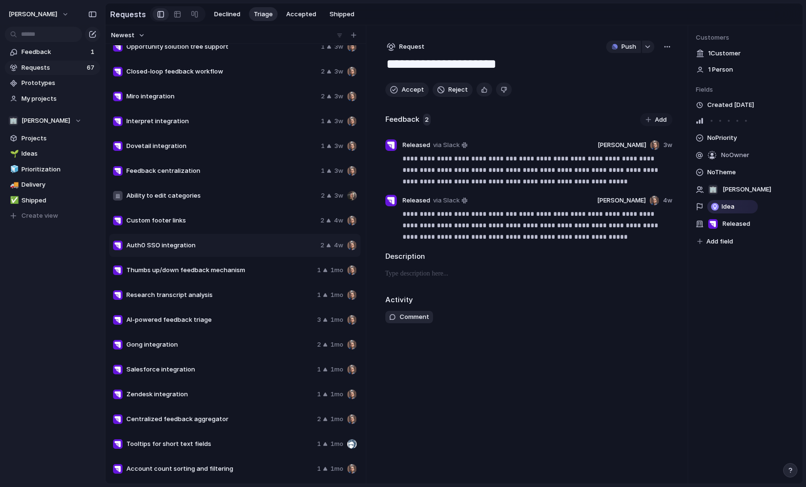
click at [178, 193] on span "Ability to edit categories" at bounding box center [221, 196] width 191 height 10
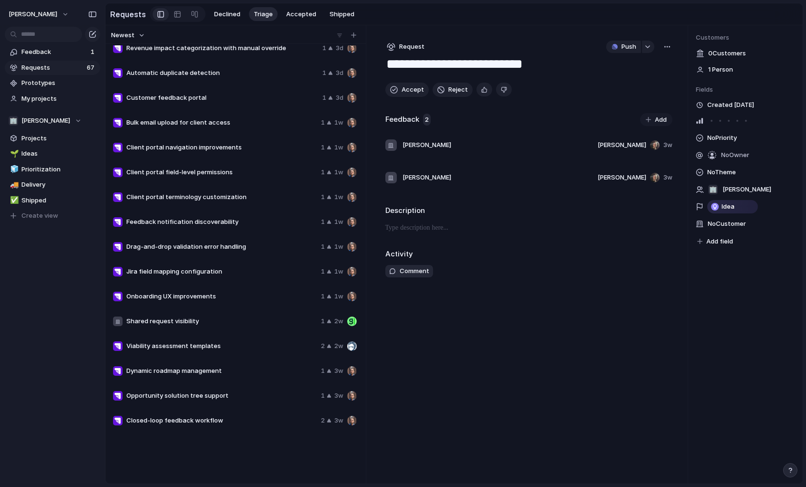
scroll to position [131, 0]
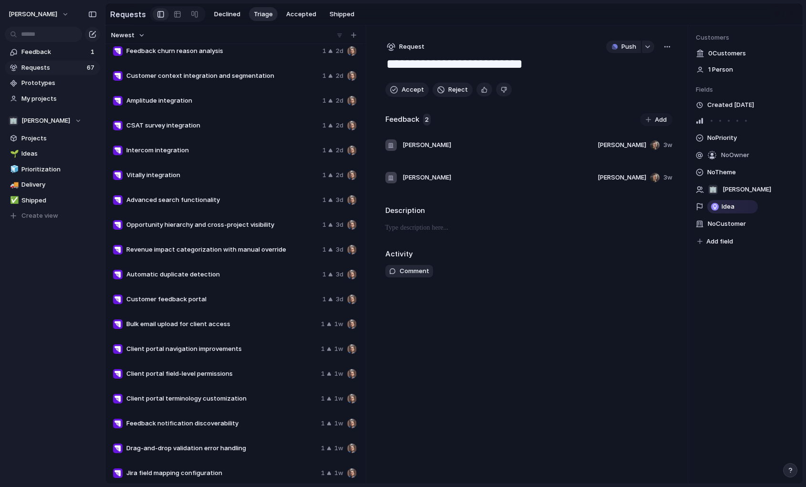
click at [173, 253] on span "Revenue impact categorization with manual override" at bounding box center [222, 250] width 192 height 10
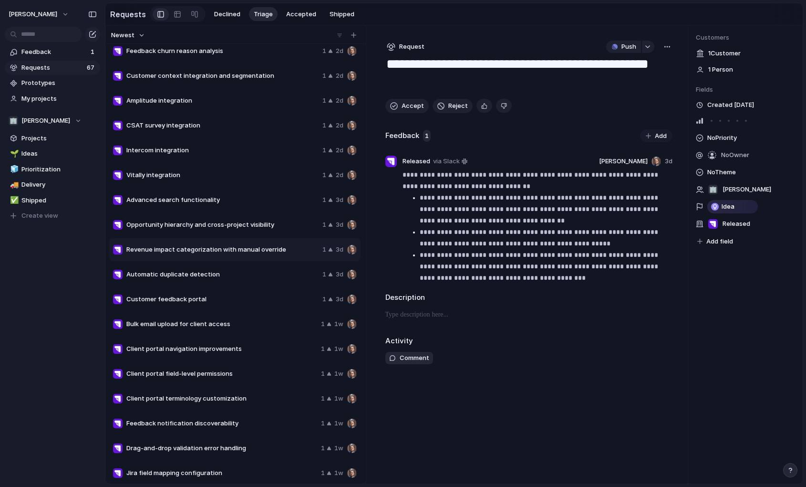
click at [190, 191] on div "Advanced search functionality 1 3d" at bounding box center [234, 199] width 251 height 23
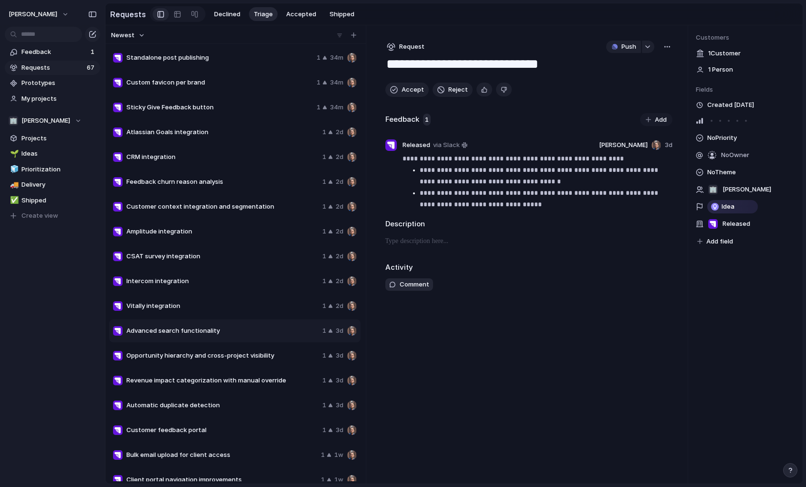
click at [175, 259] on span "CSAT survey integration" at bounding box center [222, 256] width 192 height 10
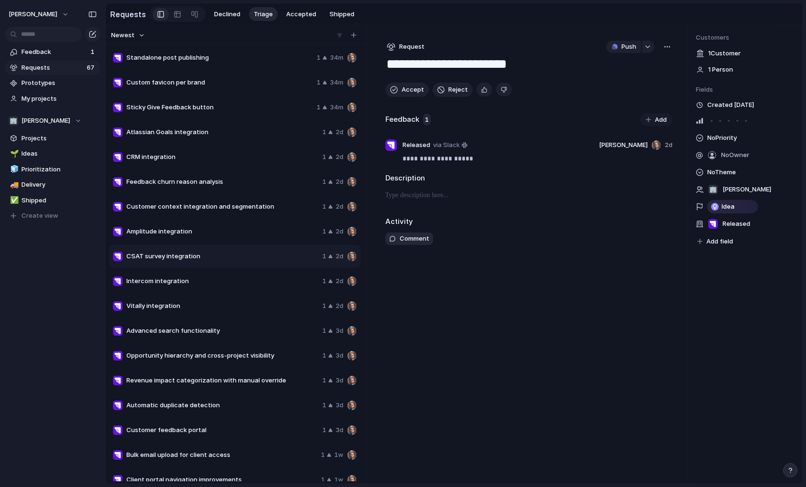
click at [157, 309] on span "Vitally integration" at bounding box center [222, 306] width 192 height 10
click at [154, 450] on span "Bulk email upload for client access" at bounding box center [221, 455] width 191 height 10
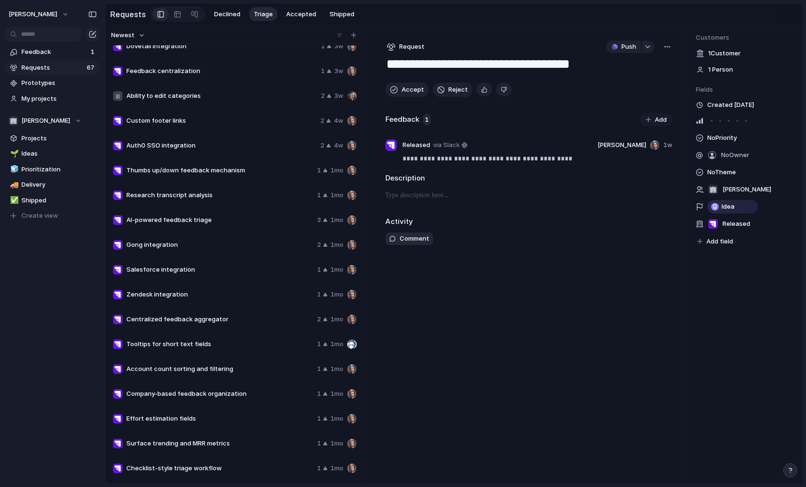
scroll to position [792, 0]
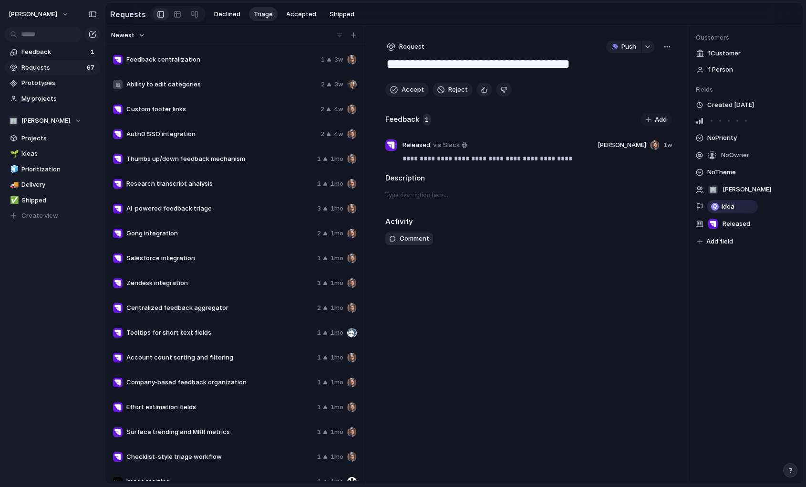
click at [202, 321] on div "Tooltips for short text fields 1 1mo" at bounding box center [234, 332] width 251 height 23
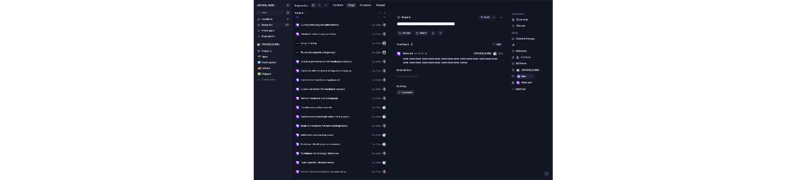
scroll to position [1301, 0]
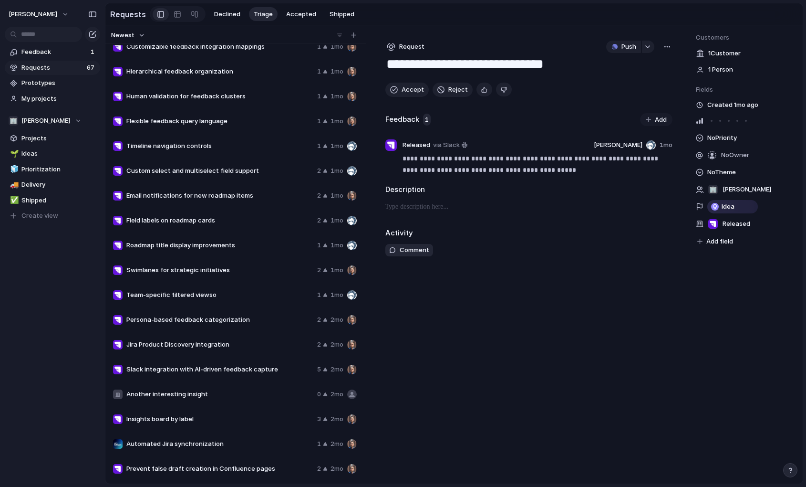
click at [197, 318] on span "Persona-based feedback categorization" at bounding box center [219, 320] width 187 height 10
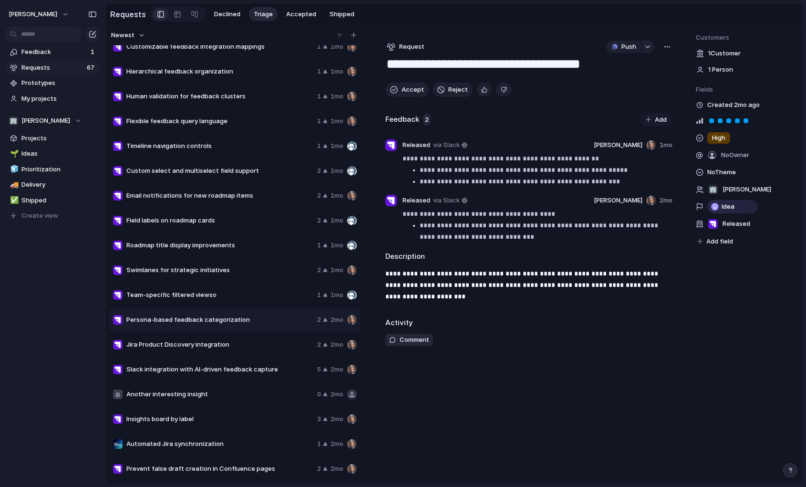
drag, startPoint x: 396, startPoint y: 411, endPoint x: 421, endPoint y: 476, distance: 70.3
click at [0, 0] on div "[PERSON_NAME] Feedback 1 Requests 67 Prototypes My projects 🏢 [PERSON_NAME] Pro…" at bounding box center [403, 243] width 806 height 487
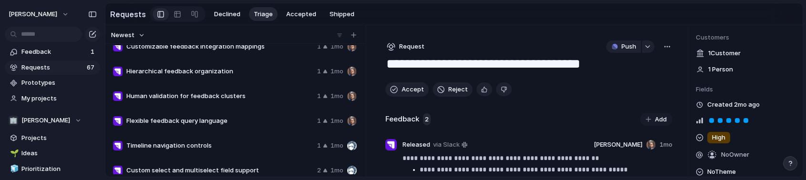
click at [173, 150] on span "Timeline navigation controls" at bounding box center [219, 146] width 187 height 10
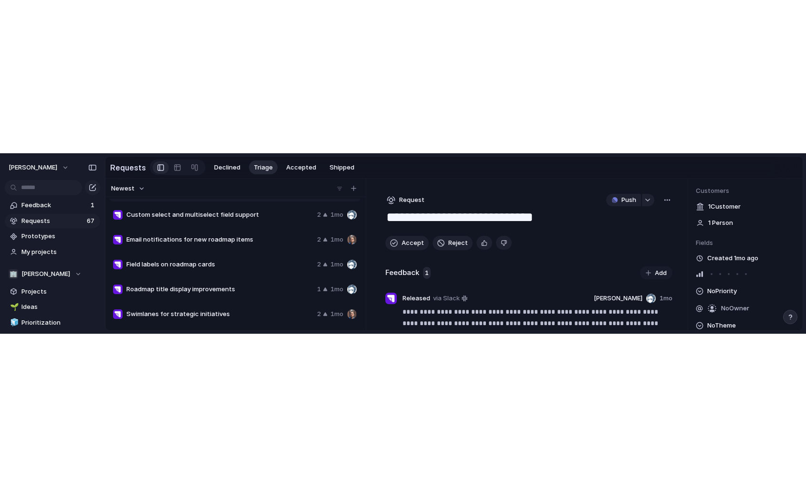
scroll to position [1461, 0]
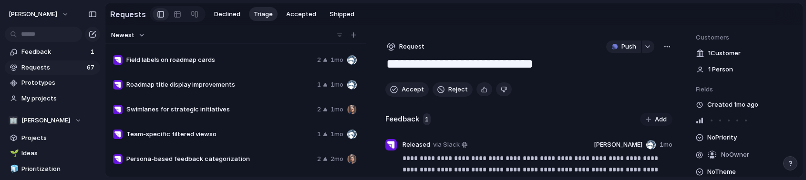
click at [185, 125] on div "Team-specific filtered viewso 1 1mo" at bounding box center [234, 134] width 251 height 23
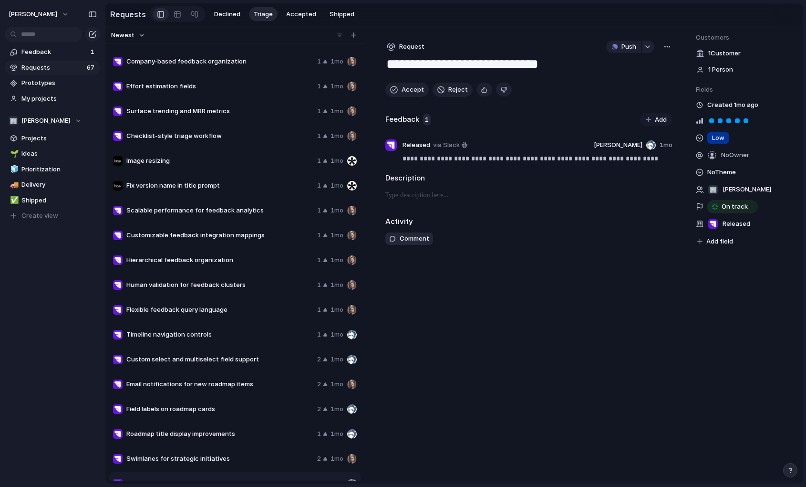
scroll to position [1094, 0]
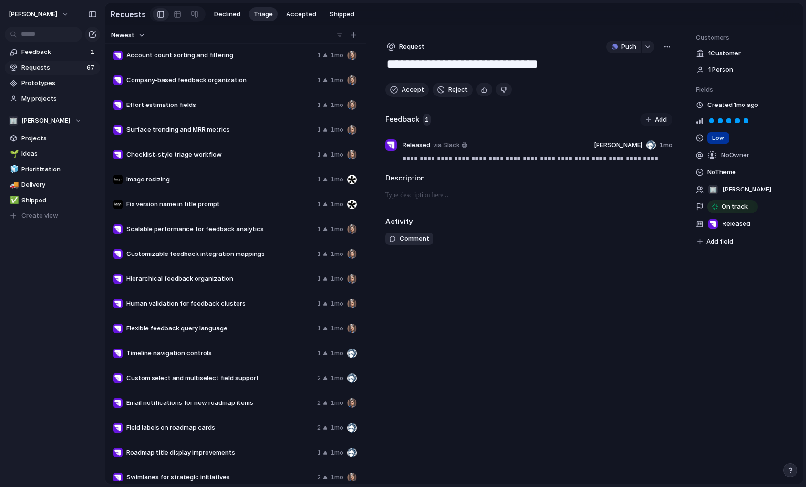
click at [222, 157] on span "Checklist-style triage workflow" at bounding box center [219, 155] width 187 height 10
type textarea "**********"
click at [45, 182] on span "Delivery" at bounding box center [58, 185] width 75 height 10
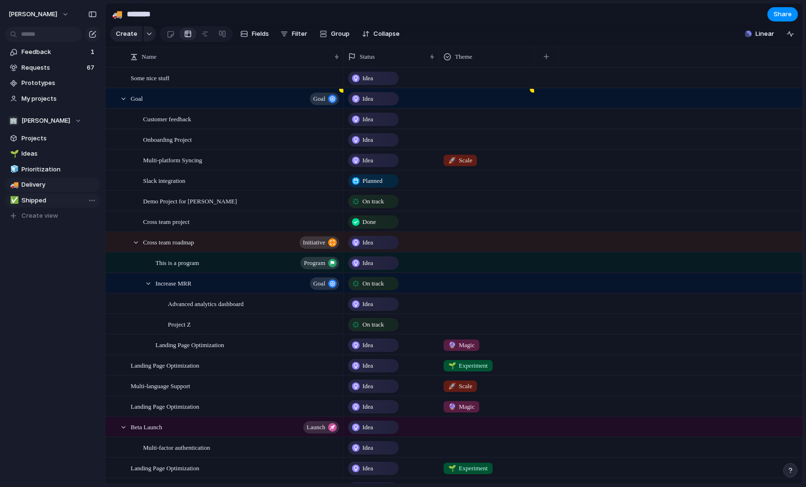
click at [34, 204] on span "Shipped" at bounding box center [58, 201] width 75 height 10
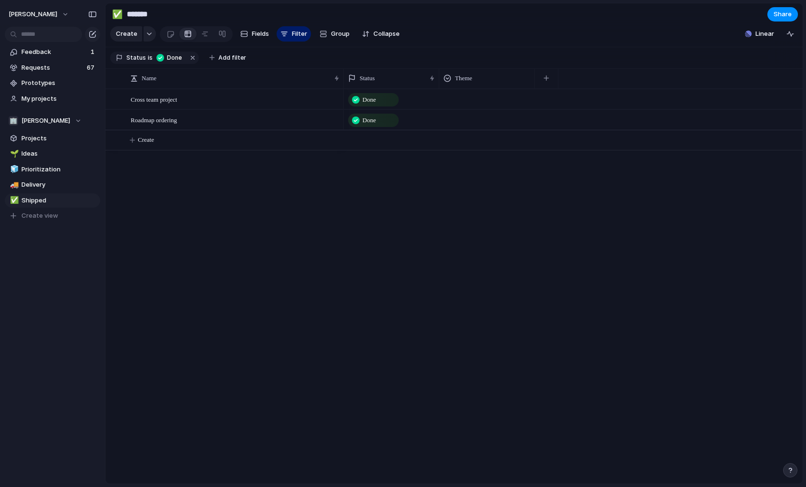
click at [34, 192] on div "🌱 Ideas 🧊 Prioritization 🚚 Delivery ✅ Shipped To pick up a draggable item, pres…" at bounding box center [52, 184] width 95 height 76
click at [38, 188] on span "Delivery" at bounding box center [58, 185] width 75 height 10
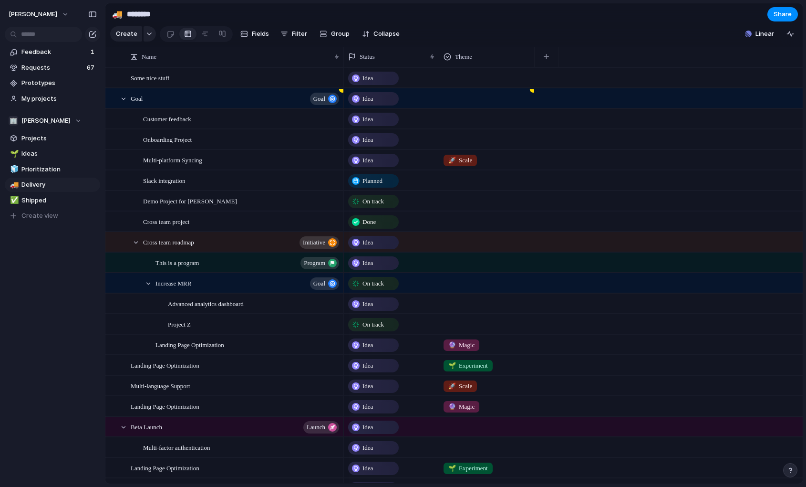
click at [44, 192] on div "🌱 Ideas 🧊 Prioritization 🚚 Delivery ✅ Shipped To pick up a draggable item, pres…" at bounding box center [52, 184] width 95 height 76
click at [41, 198] on span "Shipped" at bounding box center [58, 201] width 75 height 10
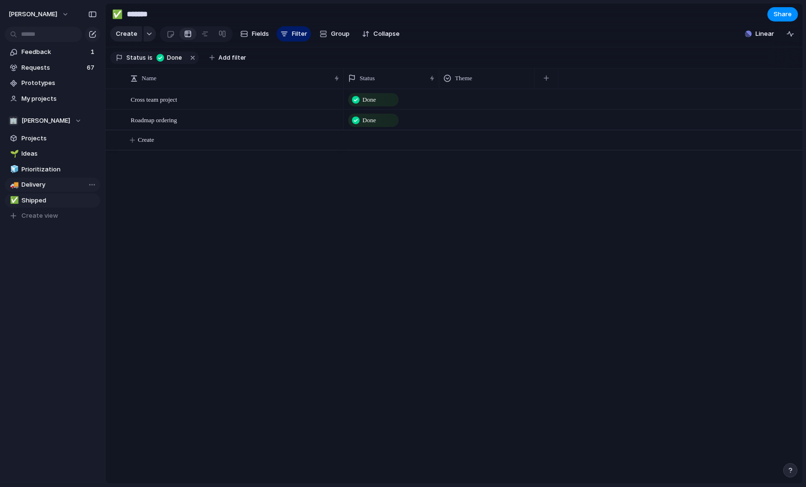
click at [44, 179] on link "🚚 Delivery" at bounding box center [52, 184] width 95 height 14
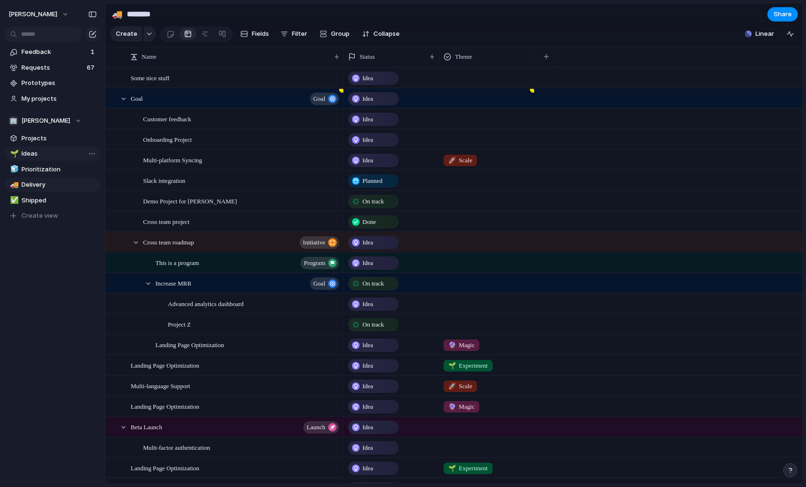
click at [47, 160] on link "🌱 Ideas" at bounding box center [52, 153] width 95 height 14
type input "*****"
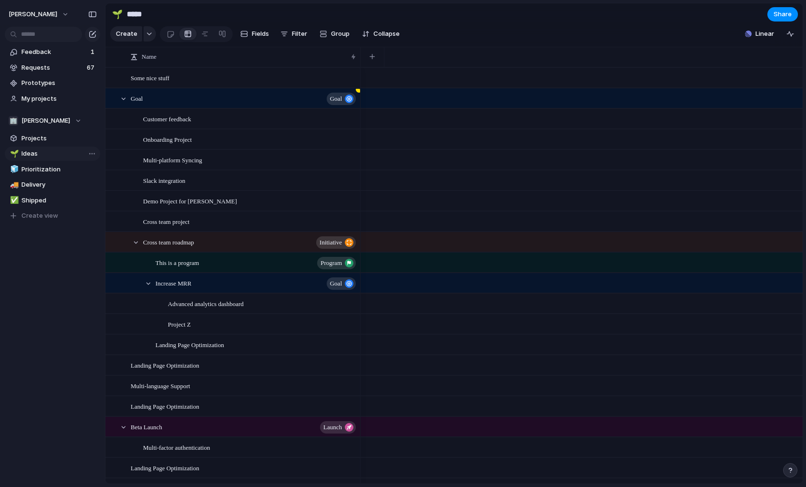
click at [47, 160] on link "🌱 Ideas" at bounding box center [52, 153] width 95 height 14
click at [47, 146] on link "🌱 Ideas" at bounding box center [52, 153] width 95 height 14
click at [47, 142] on span "Projects" at bounding box center [58, 139] width 75 height 10
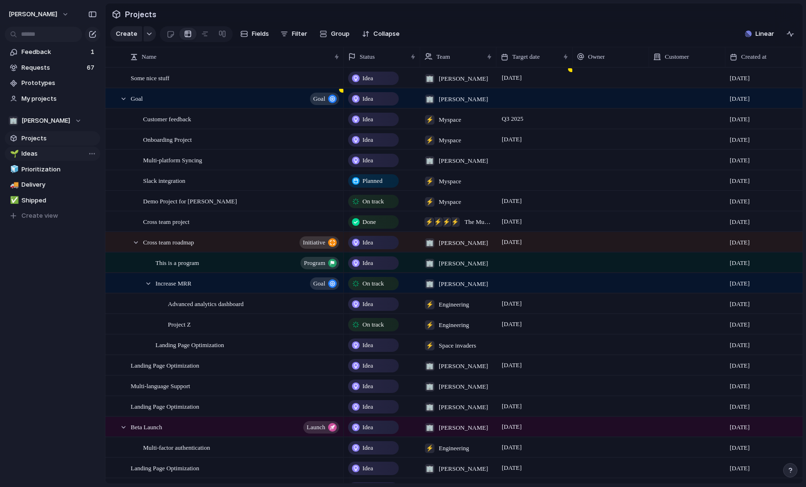
click at [45, 149] on span "Ideas" at bounding box center [58, 154] width 75 height 10
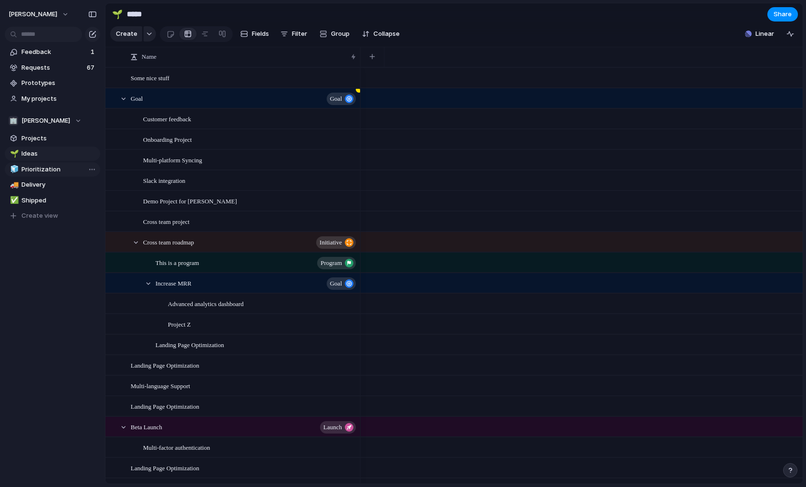
click at [40, 171] on span "Prioritization" at bounding box center [58, 170] width 75 height 10
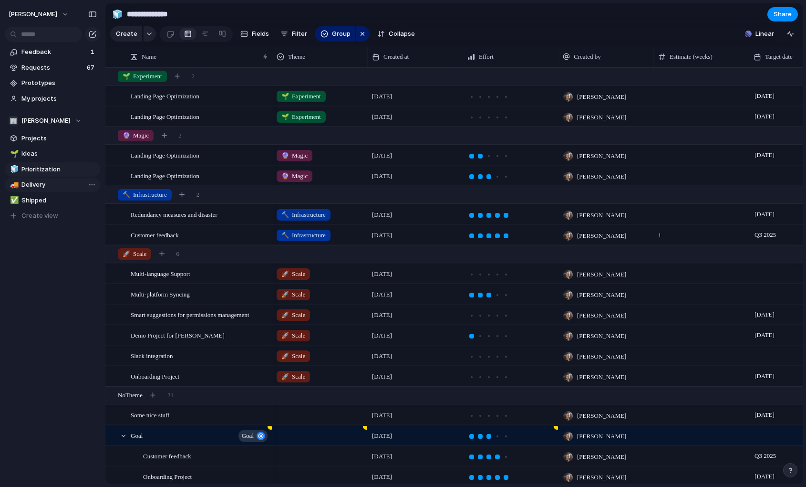
click at [39, 185] on span "Delivery" at bounding box center [58, 185] width 75 height 10
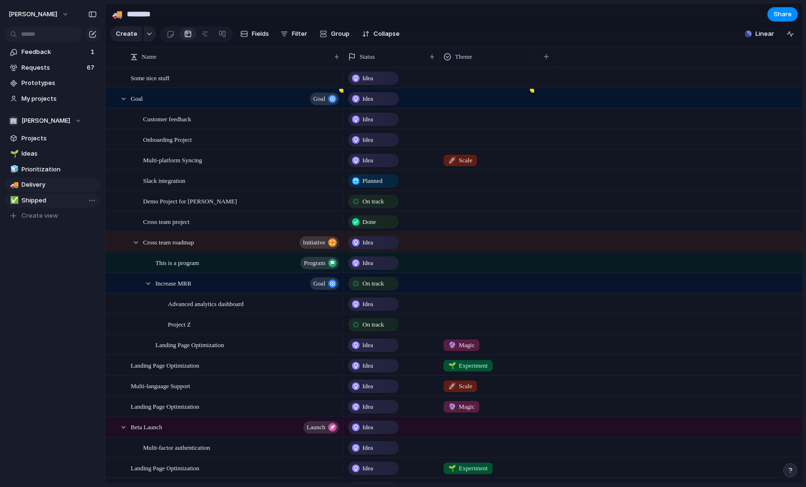
click at [36, 201] on span "Shipped" at bounding box center [58, 201] width 75 height 10
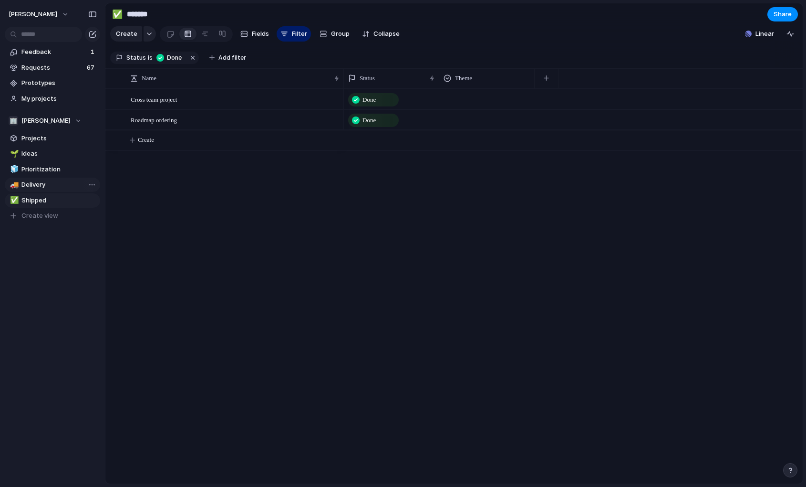
click at [40, 190] on link "🚚 Delivery" at bounding box center [52, 184] width 95 height 14
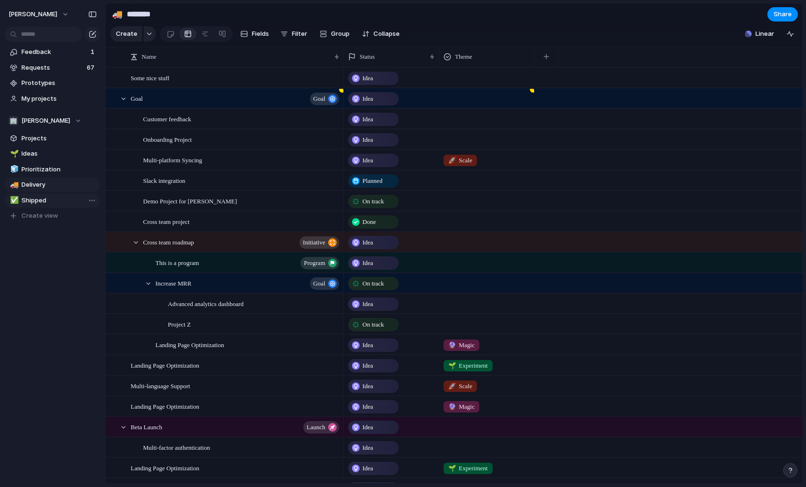
click at [36, 202] on span "Shipped" at bounding box center [58, 201] width 75 height 10
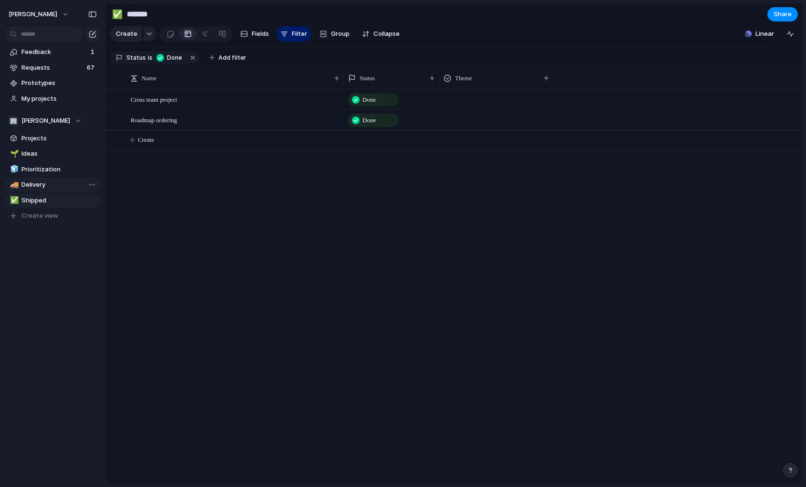
click at [41, 188] on span "Delivery" at bounding box center [58, 185] width 75 height 10
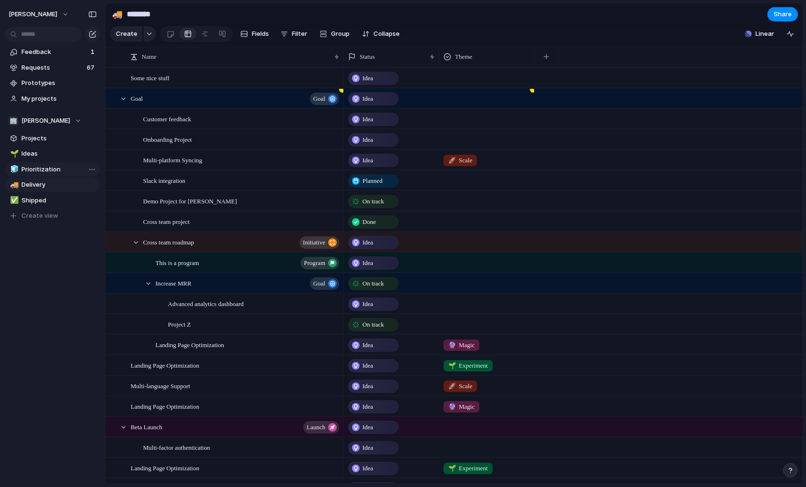
click at [44, 170] on span "Prioritization" at bounding box center [58, 170] width 75 height 10
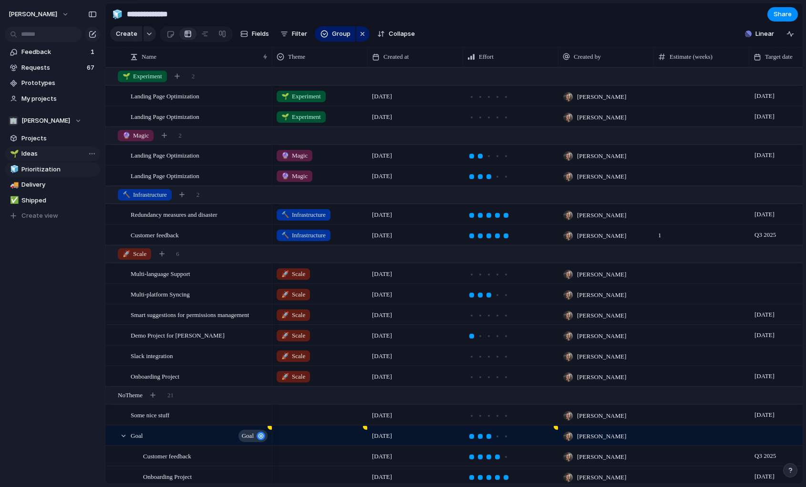
click at [41, 157] on span "Ideas" at bounding box center [58, 154] width 75 height 10
type input "*****"
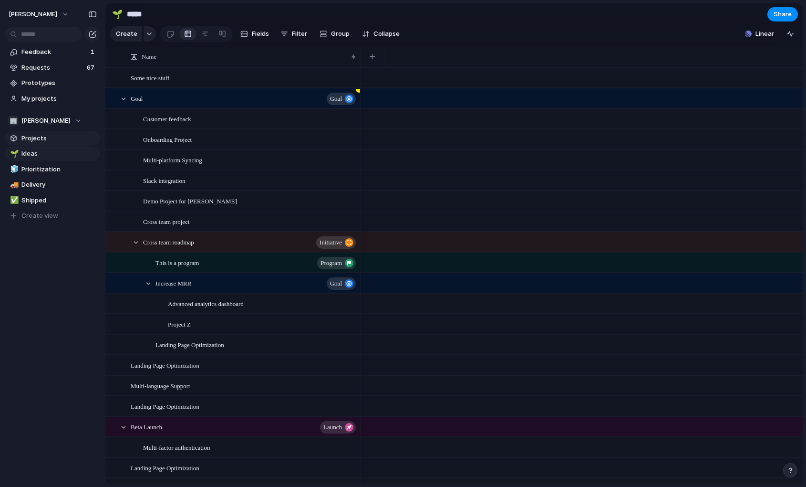
click at [45, 141] on span "Projects" at bounding box center [58, 139] width 75 height 10
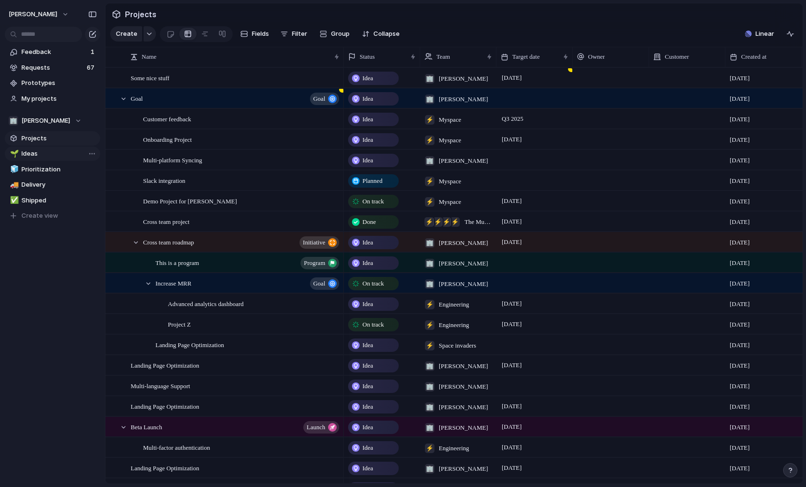
click at [42, 157] on span "Ideas" at bounding box center [58, 154] width 75 height 10
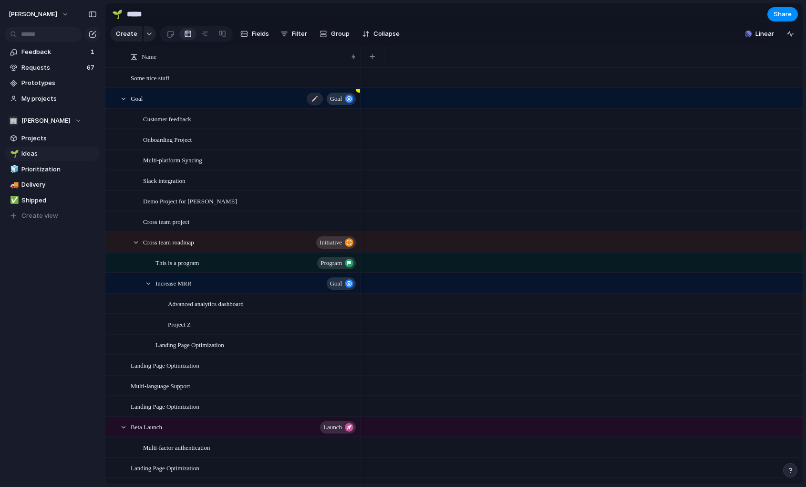
click at [167, 99] on div "Goal goal" at bounding box center [244, 99] width 227 height 20
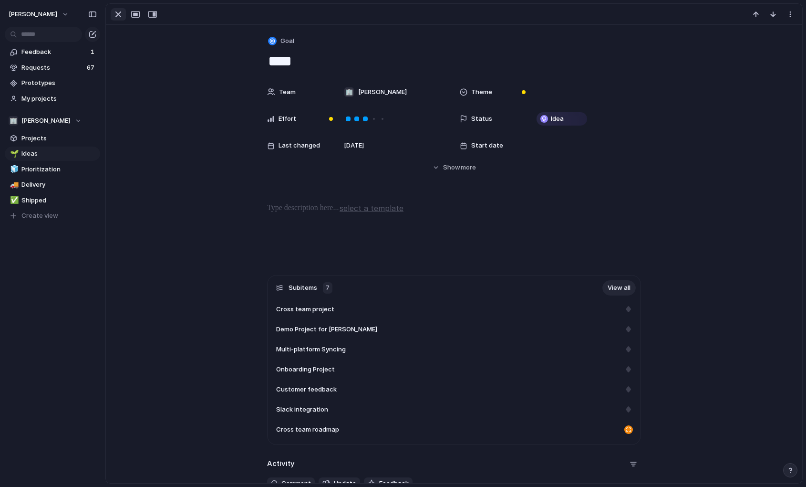
click at [113, 16] on div "button" at bounding box center [118, 14] width 11 height 11
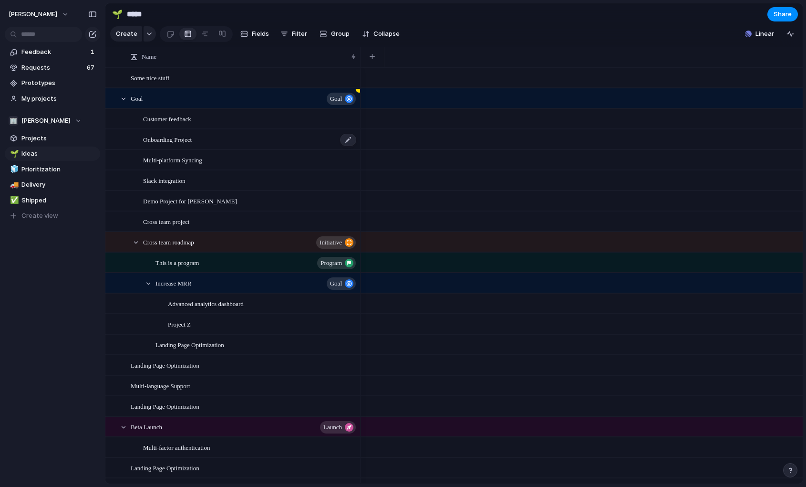
click at [253, 140] on div "Onboarding Project" at bounding box center [250, 140] width 214 height 20
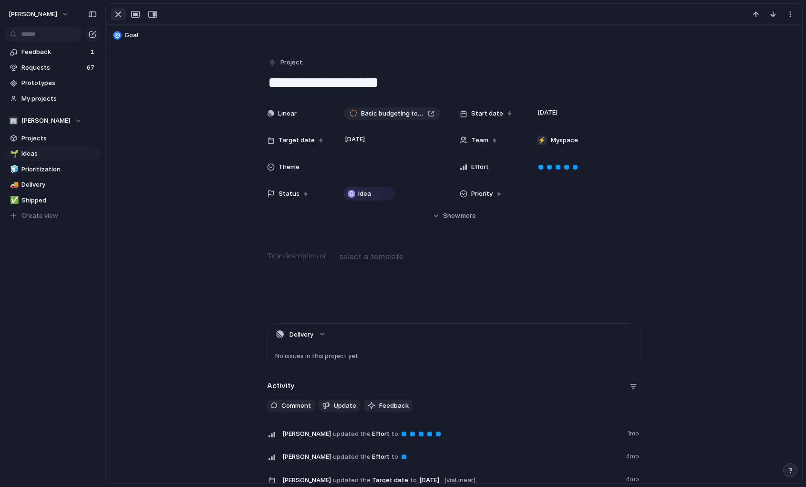
click at [118, 13] on div "button" at bounding box center [118, 14] width 11 height 11
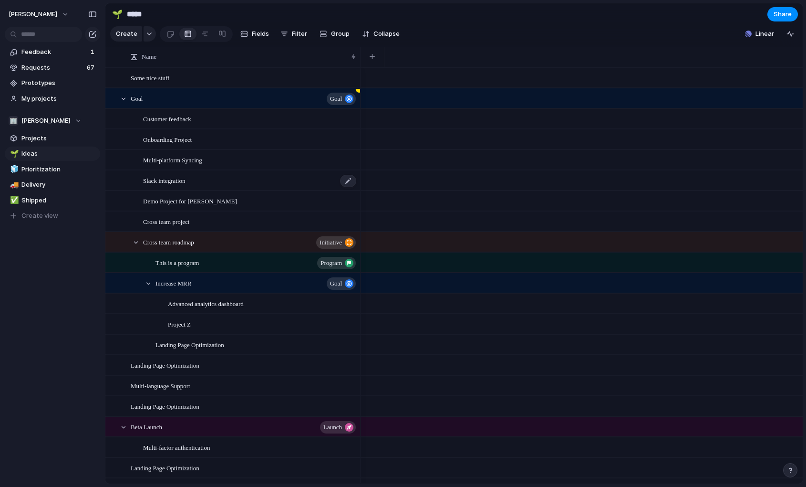
click at [212, 186] on div "Slack integration" at bounding box center [250, 181] width 214 height 20
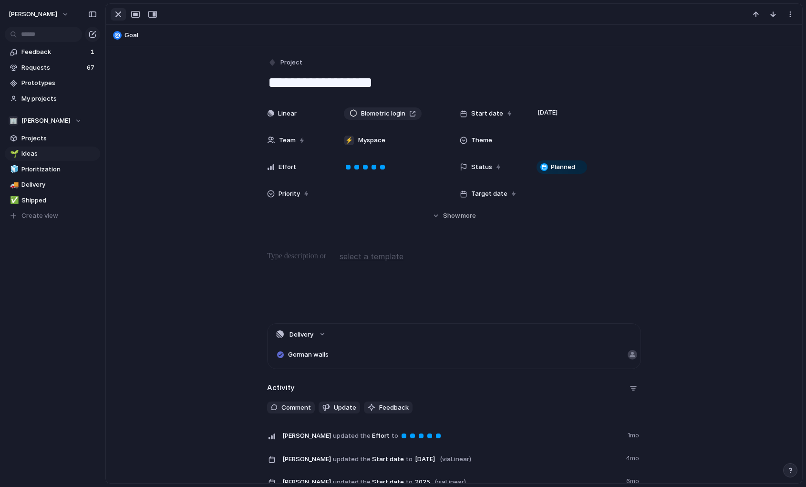
click at [118, 17] on div "button" at bounding box center [118, 14] width 11 height 11
